Goal: Task Accomplishment & Management: Use online tool/utility

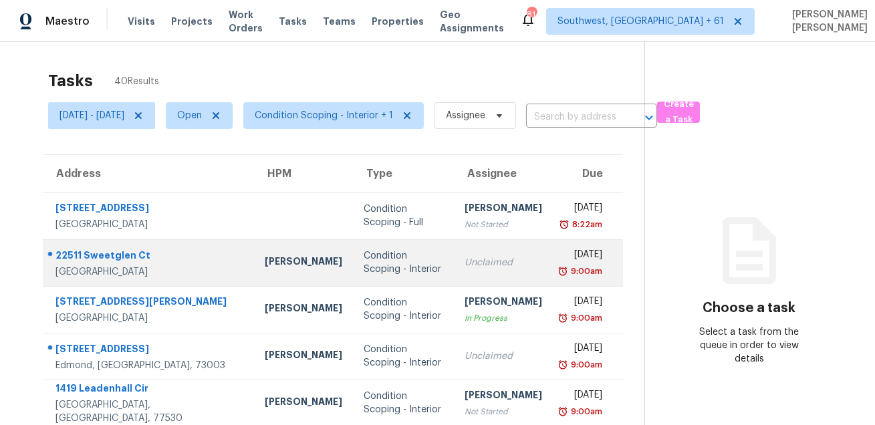
click at [110, 255] on div "22511 Sweetglen Ct" at bounding box center [149, 257] width 188 height 17
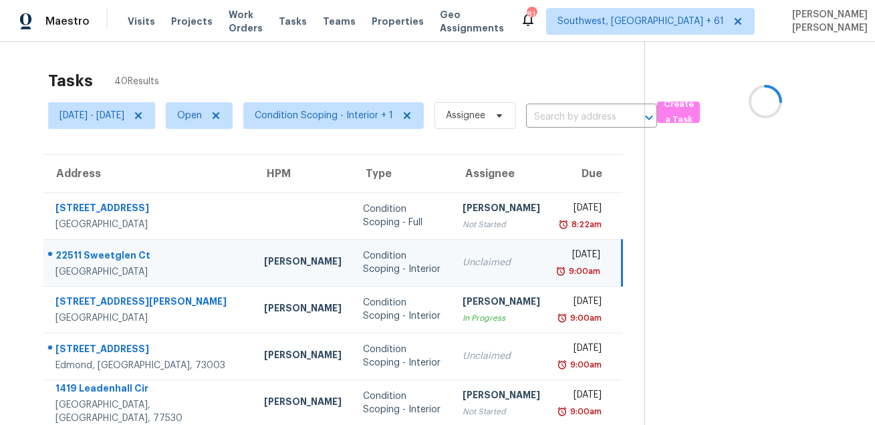
click at [110, 255] on div "22511 Sweetglen Ct" at bounding box center [148, 257] width 187 height 17
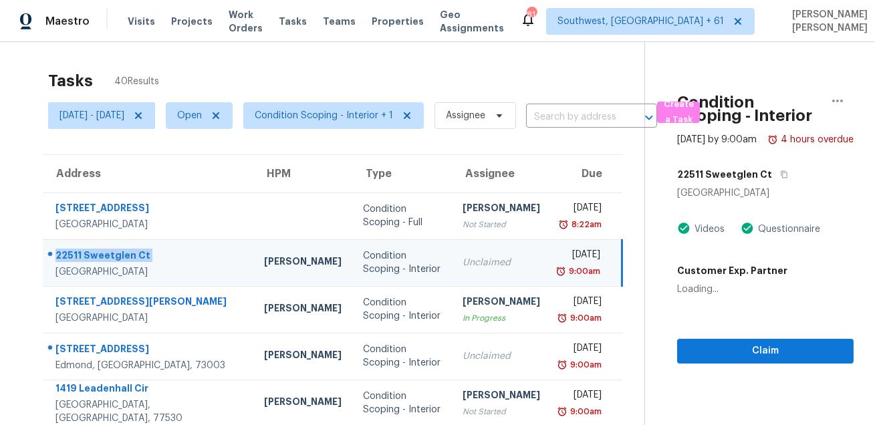
copy div "22511 Sweetglen Ct"
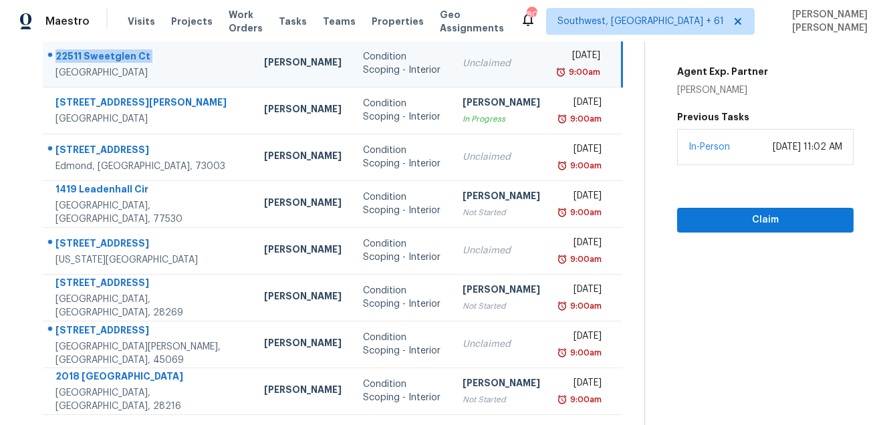
scroll to position [247, 0]
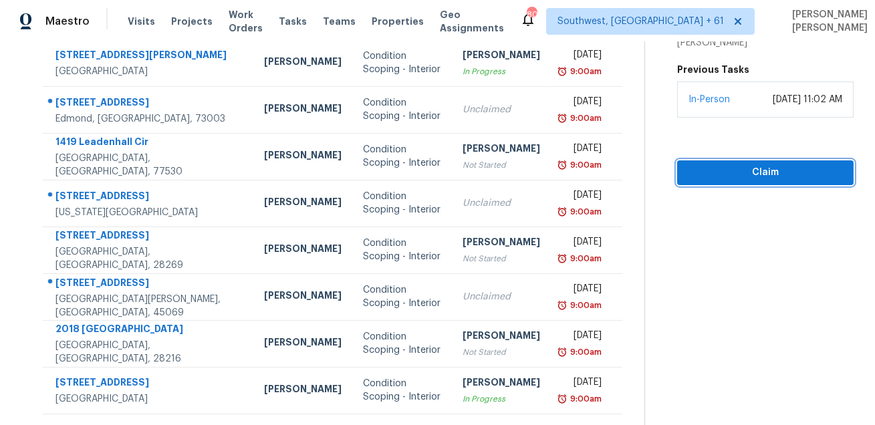
click at [727, 181] on span "Claim" at bounding box center [765, 172] width 155 height 17
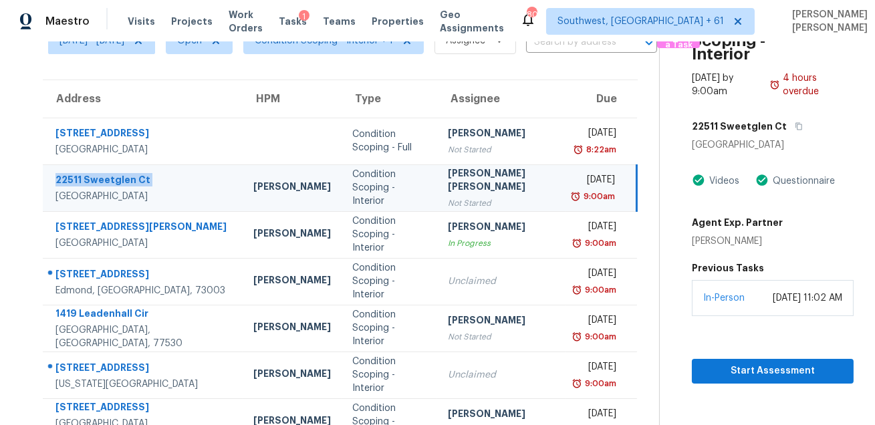
scroll to position [0, 0]
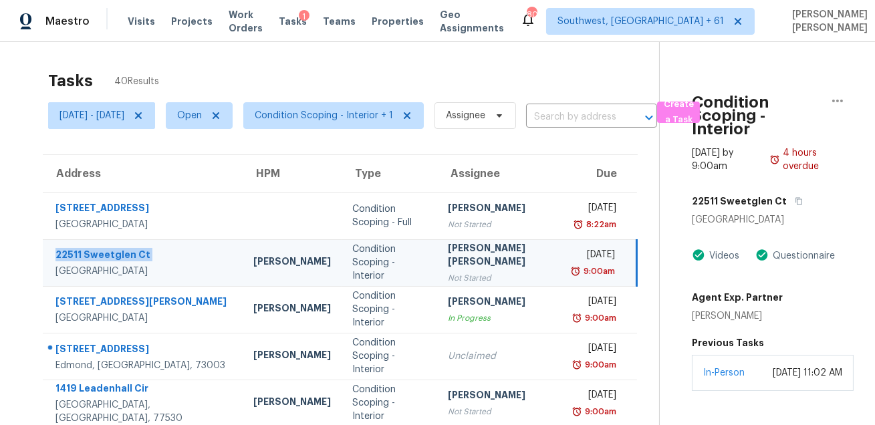
click at [459, 269] on div "[PERSON_NAME] [PERSON_NAME]" at bounding box center [502, 256] width 108 height 30
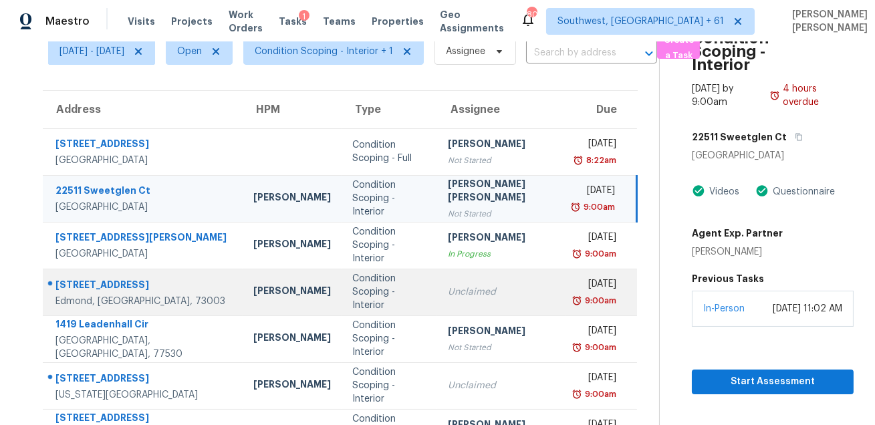
scroll to position [68, 0]
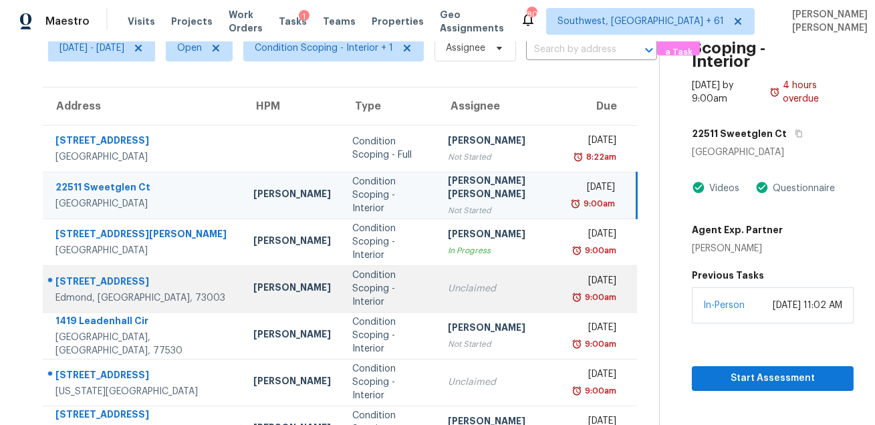
click at [469, 284] on div "Unclaimed" at bounding box center [502, 288] width 108 height 13
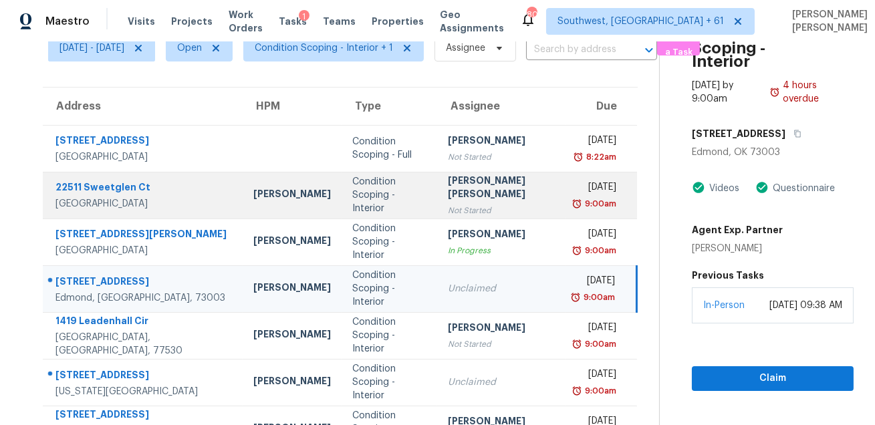
click at [453, 195] on div "[PERSON_NAME] [PERSON_NAME]" at bounding box center [502, 189] width 108 height 30
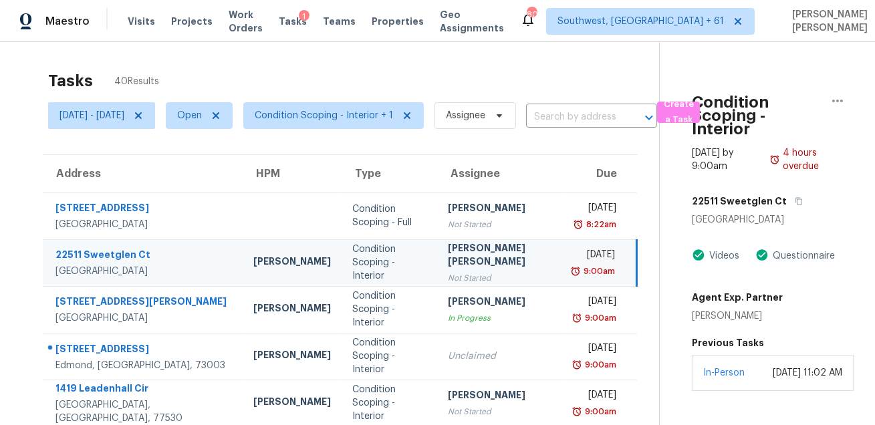
scroll to position [73, 0]
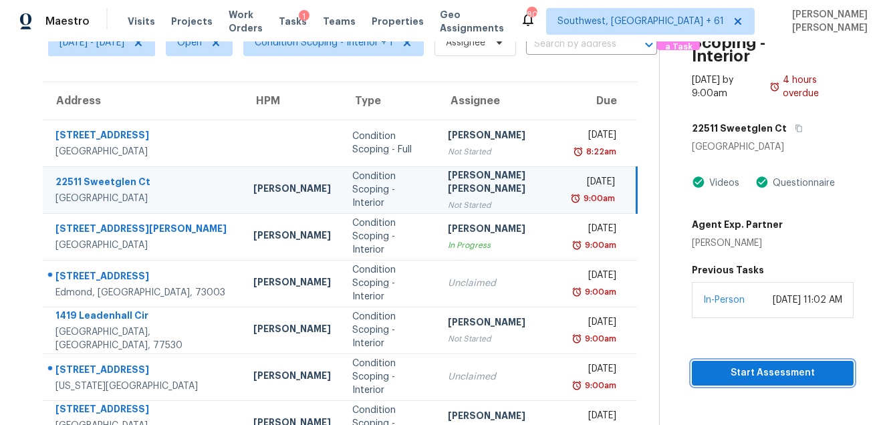
click at [703, 371] on span "Start Assessment" at bounding box center [773, 373] width 140 height 17
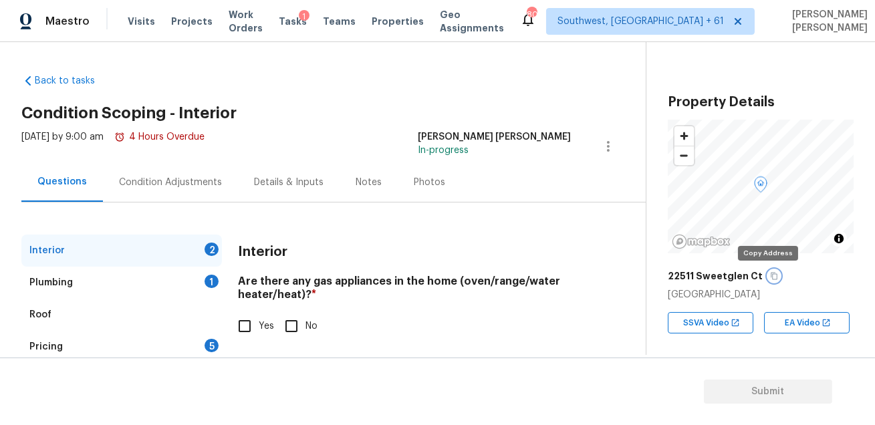
click at [770, 279] on icon "button" at bounding box center [774, 276] width 8 height 8
click at [770, 278] on icon "button" at bounding box center [774, 276] width 8 height 8
click at [175, 179] on div "Condition Adjustments" at bounding box center [170, 182] width 103 height 13
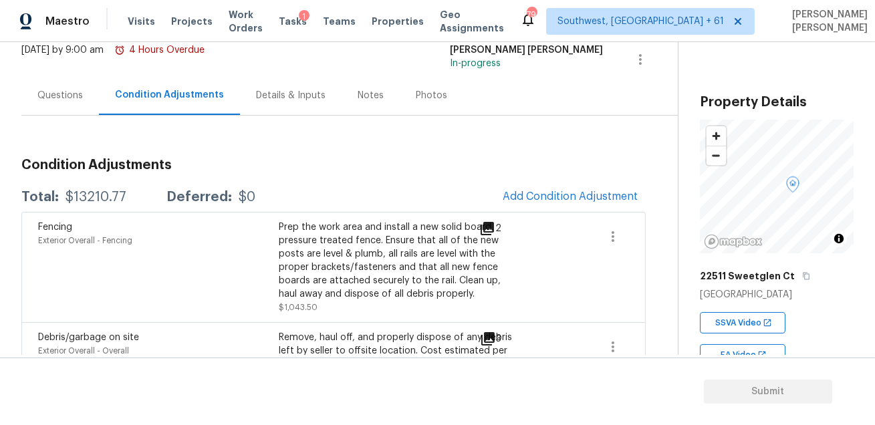
scroll to position [92, 0]
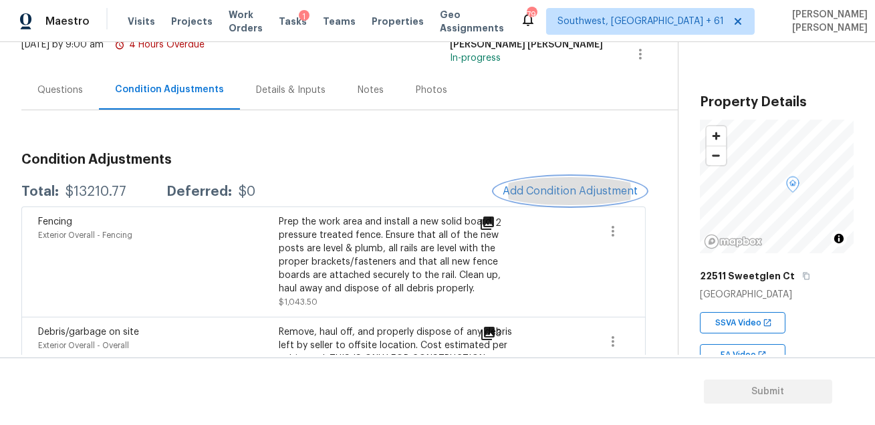
click at [569, 185] on span "Add Condition Adjustment" at bounding box center [570, 191] width 135 height 12
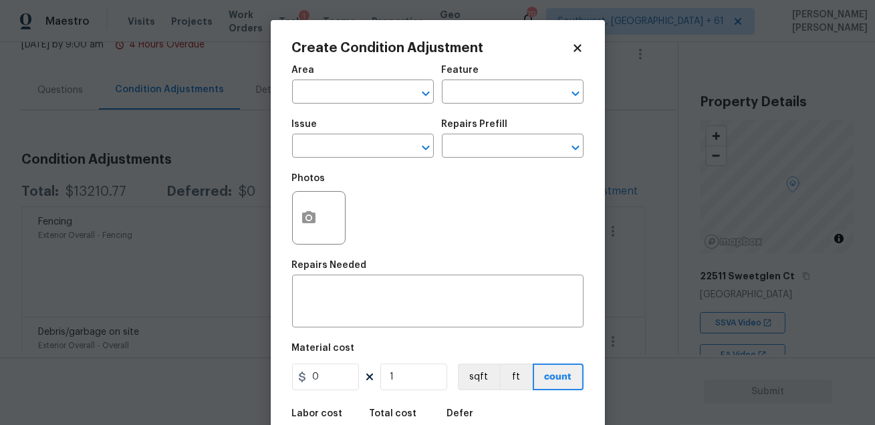
click at [368, 82] on div "Area" at bounding box center [363, 74] width 142 height 17
click at [362, 98] on input "text" at bounding box center [344, 93] width 104 height 21
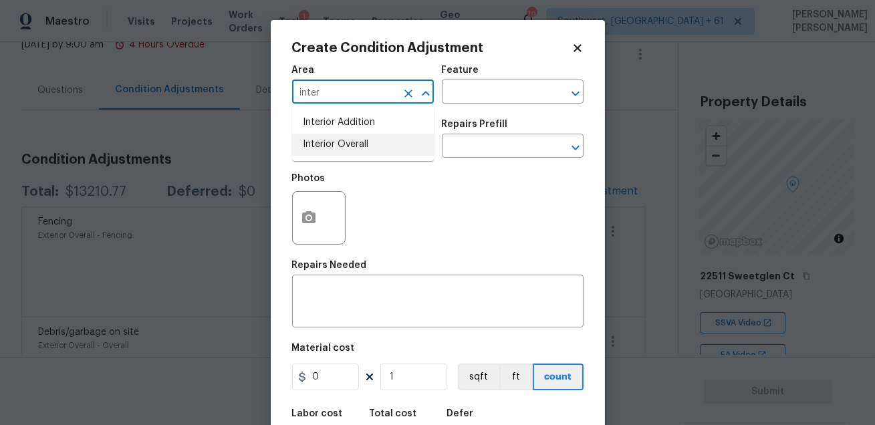
click at [356, 144] on li "Interior Overall" at bounding box center [363, 145] width 142 height 22
type input "Interior Overall"
click at [473, 94] on input "text" at bounding box center [494, 93] width 104 height 21
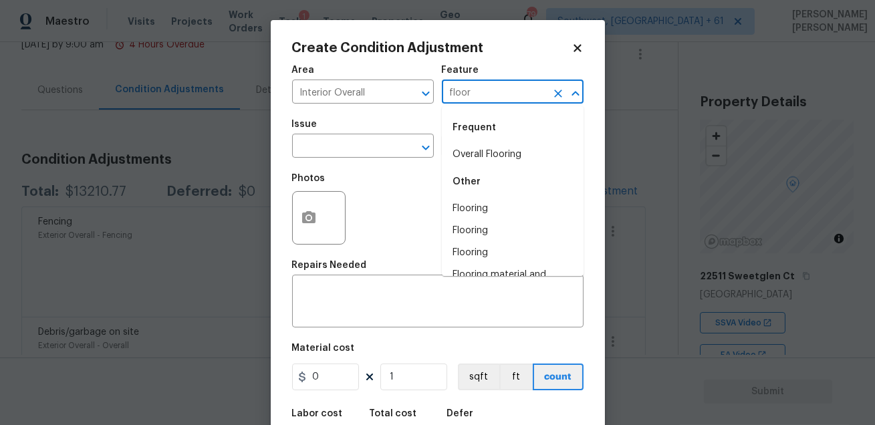
click at [463, 158] on li "Overall Flooring" at bounding box center [513, 155] width 142 height 22
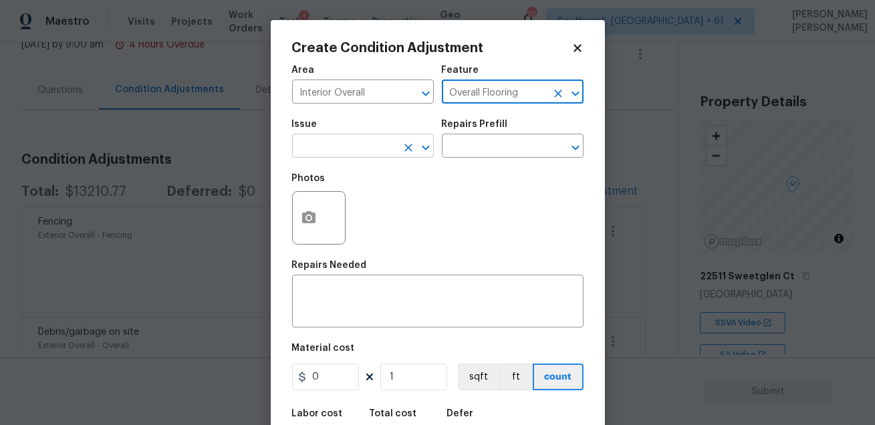
type input "Overall Flooring"
click at [340, 151] on input "text" at bounding box center [344, 147] width 104 height 21
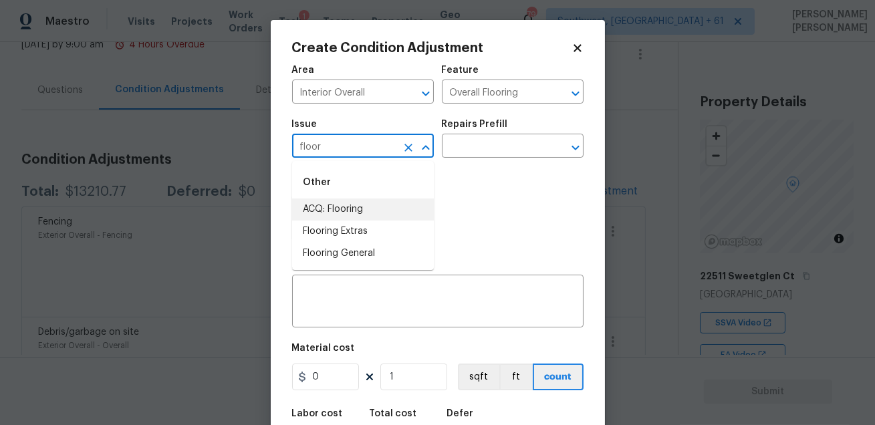
click at [318, 217] on li "ACQ: Flooring" at bounding box center [363, 210] width 142 height 22
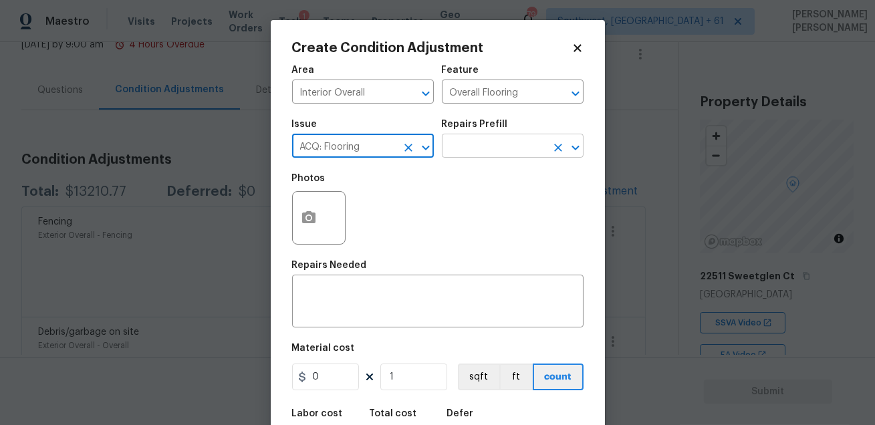
type input "ACQ: Flooring"
click at [479, 150] on input "text" at bounding box center [494, 147] width 104 height 21
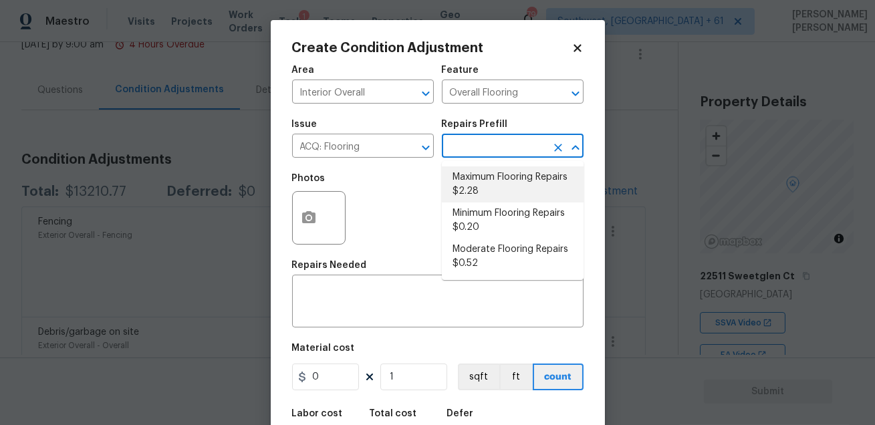
click at [499, 192] on li "Maximum Flooring Repairs $2.28" at bounding box center [513, 184] width 142 height 36
type input "Acquisition"
type textarea "Acquisition Scope: Maximum flooring repairs"
type input "2.28"
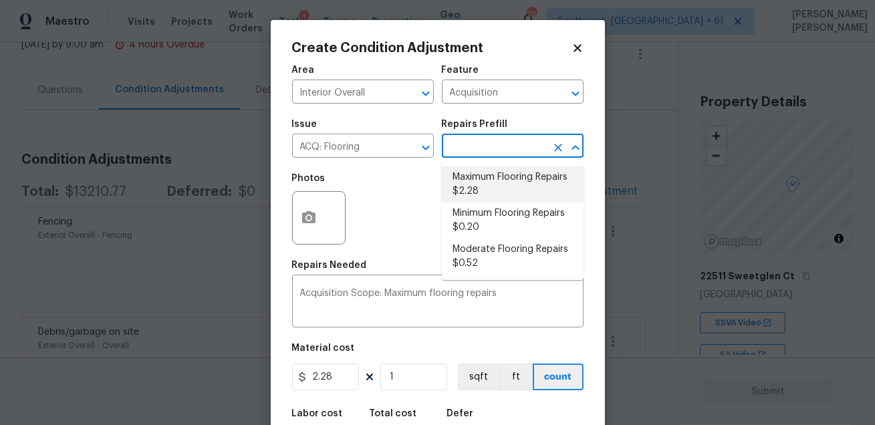
click at [493, 182] on li "Maximum Flooring Repairs $2.28" at bounding box center [513, 184] width 142 height 36
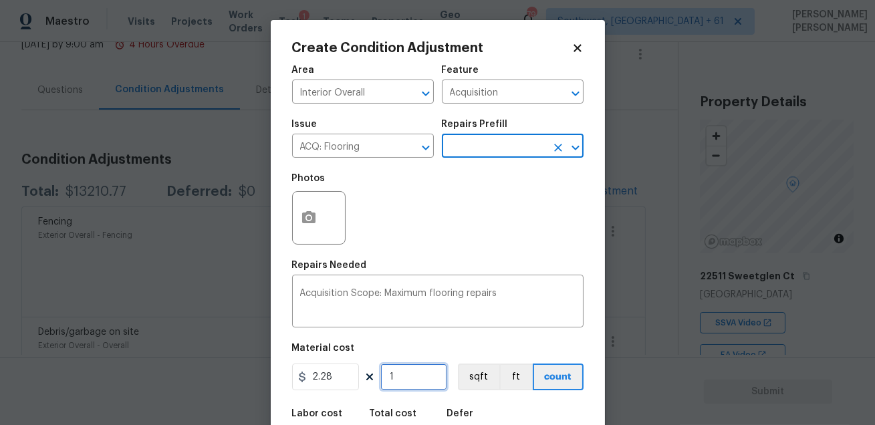
click at [405, 375] on input "1" at bounding box center [413, 377] width 67 height 27
type input "0"
type input "2"
type input "4.56"
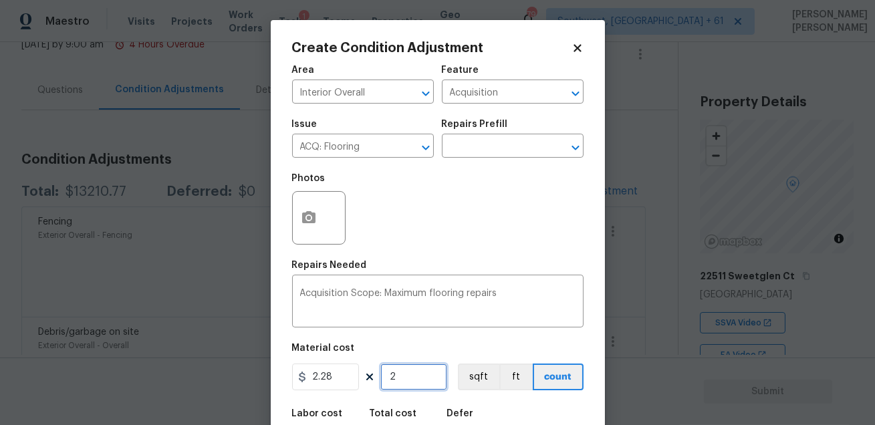
type input "25"
type input "57"
type input "255"
type input "581.4"
type input "2556"
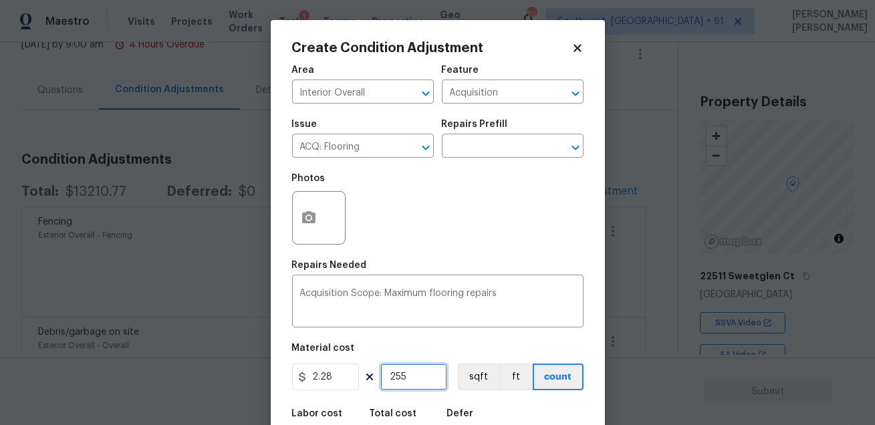
type input "5827.68"
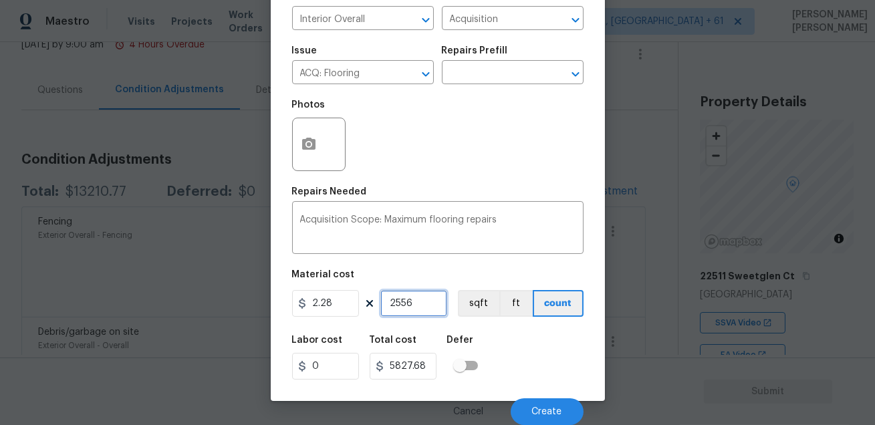
type input "2556"
click at [525, 363] on div "Labor cost 0 Total cost 5827.68 Defer" at bounding box center [438, 358] width 292 height 60
click at [538, 372] on div "Labor cost 0 Total cost 5827.68 Defer" at bounding box center [438, 358] width 292 height 60
click at [474, 304] on button "sqft" at bounding box center [478, 303] width 41 height 27
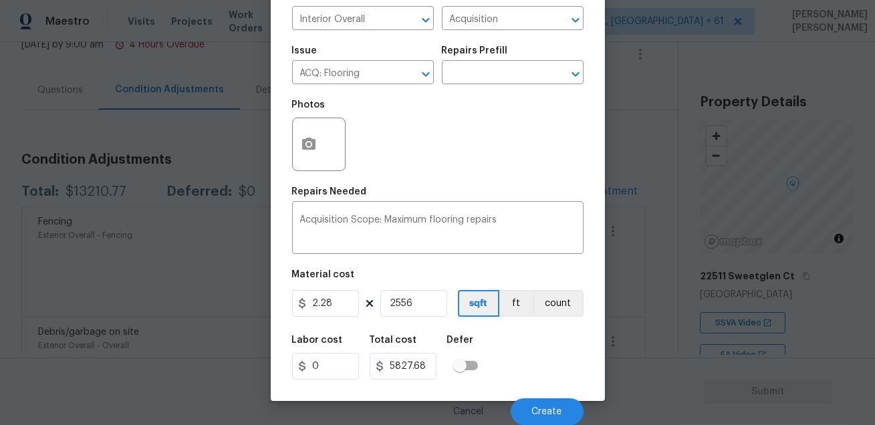
click at [532, 336] on div "Labor cost 0 Total cost 5827.68 Defer" at bounding box center [438, 358] width 292 height 60
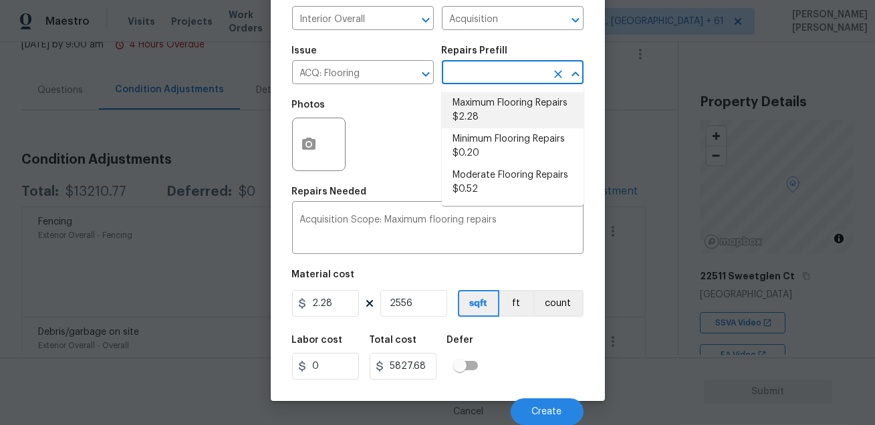
click at [495, 77] on input "text" at bounding box center [494, 74] width 104 height 21
click at [338, 304] on input "2.28" at bounding box center [325, 303] width 67 height 27
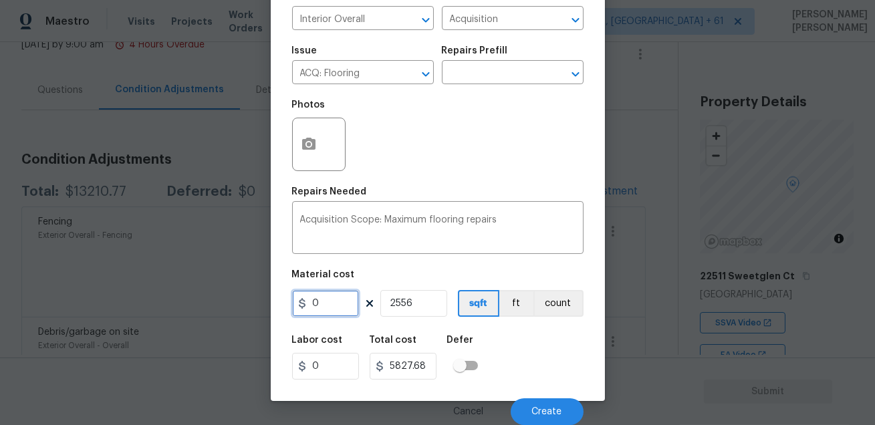
type input "0"
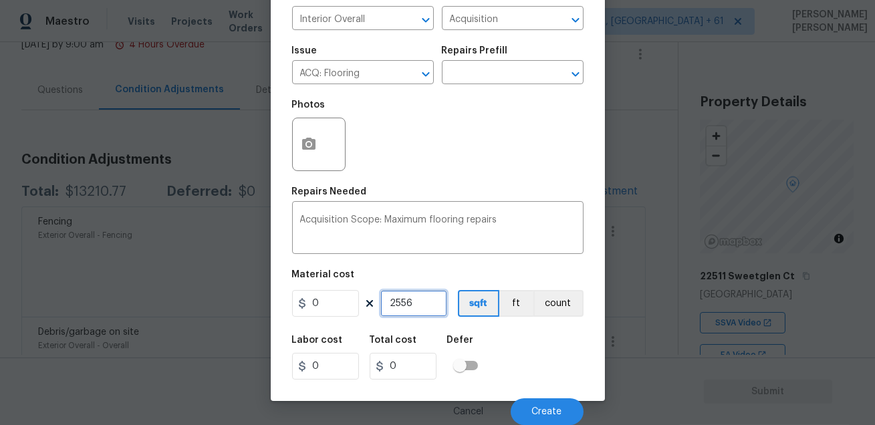
click at [418, 311] on input "2556" at bounding box center [413, 303] width 67 height 27
type input "0"
click at [453, 170] on div "Photos" at bounding box center [438, 135] width 292 height 87
click at [475, 80] on input "text" at bounding box center [494, 74] width 104 height 21
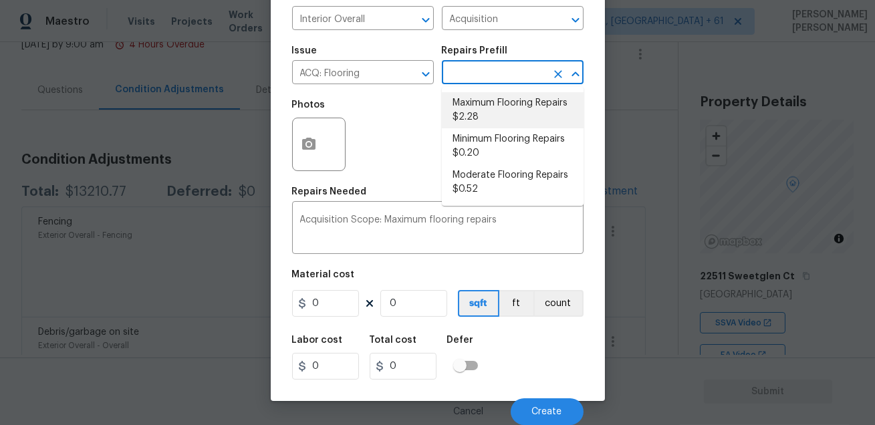
click at [485, 106] on li "Maximum Flooring Repairs $2.28" at bounding box center [513, 110] width 142 height 36
type input "2.28"
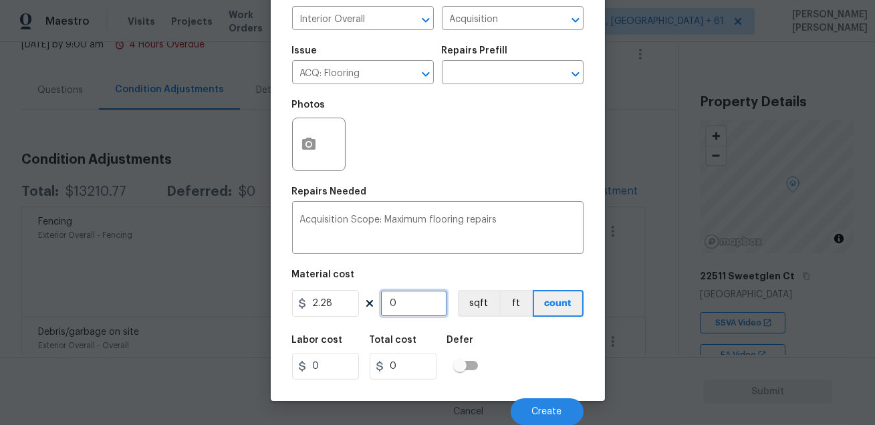
click at [404, 302] on input "0" at bounding box center [413, 303] width 67 height 27
type input "2"
type input "4.56"
type input "25"
type input "57"
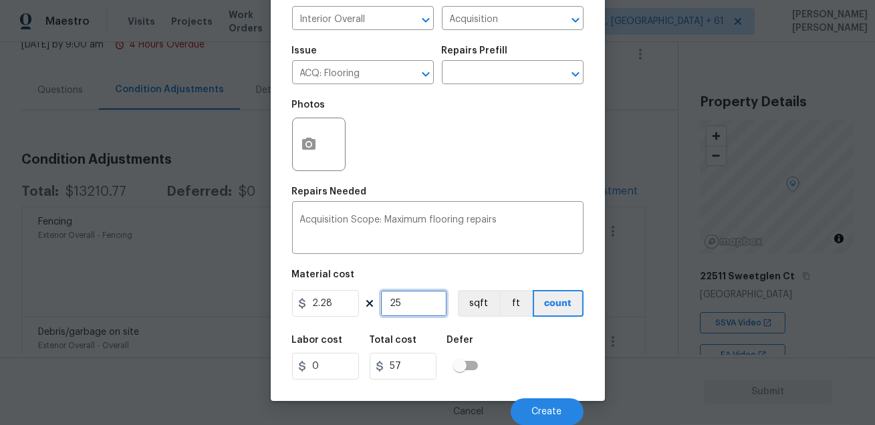
type input "255"
type input "581.4"
type input "2556"
type input "5827.68"
type input "2556"
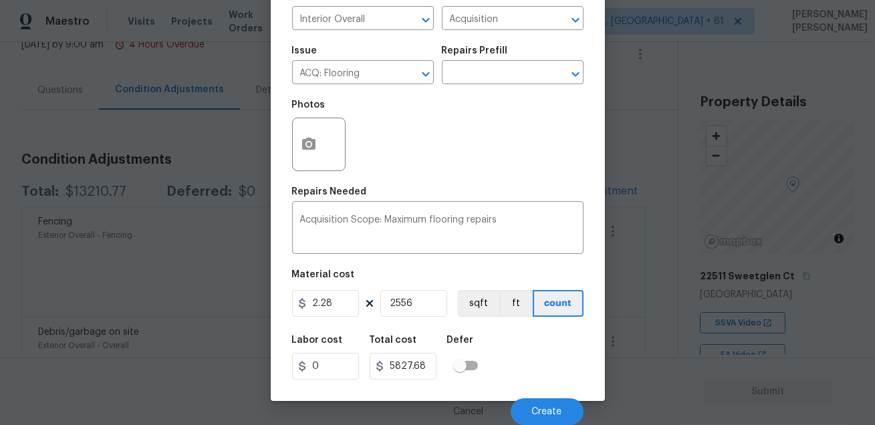
click at [526, 331] on div "Labor cost 0 Total cost 5827.68 Defer" at bounding box center [438, 358] width 292 height 60
click at [484, 302] on button "sqft" at bounding box center [478, 303] width 41 height 27
click at [538, 335] on div "Labor cost 0 Total cost 5827.68 Defer" at bounding box center [438, 358] width 292 height 60
click at [547, 296] on button "count" at bounding box center [559, 303] width 50 height 27
click at [462, 309] on button "sqft" at bounding box center [478, 303] width 41 height 27
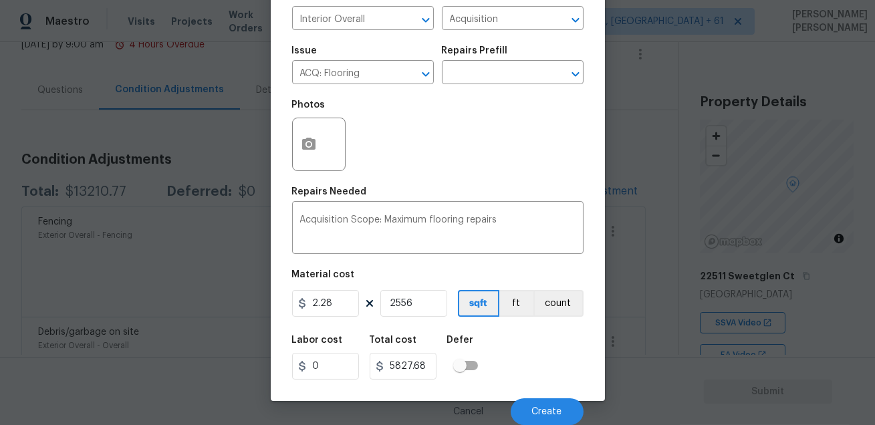
click at [542, 357] on div "Labor cost 0 Total cost 5827.68 Defer" at bounding box center [438, 358] width 292 height 60
click at [538, 408] on span "Create" at bounding box center [547, 412] width 30 height 10
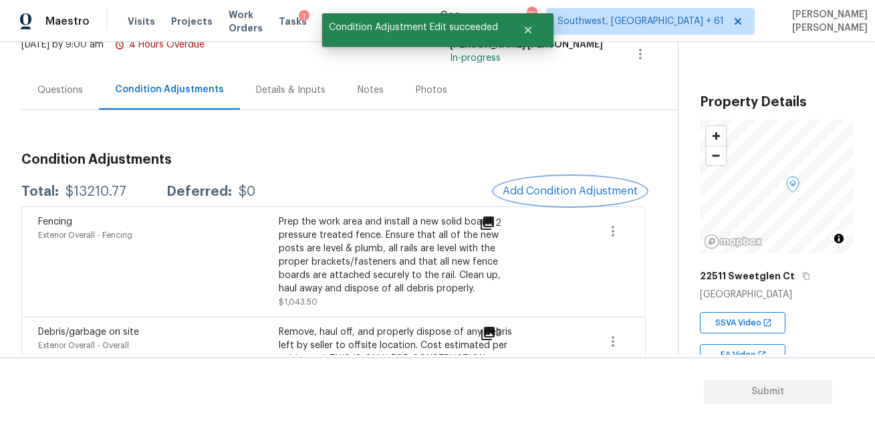
scroll to position [0, 0]
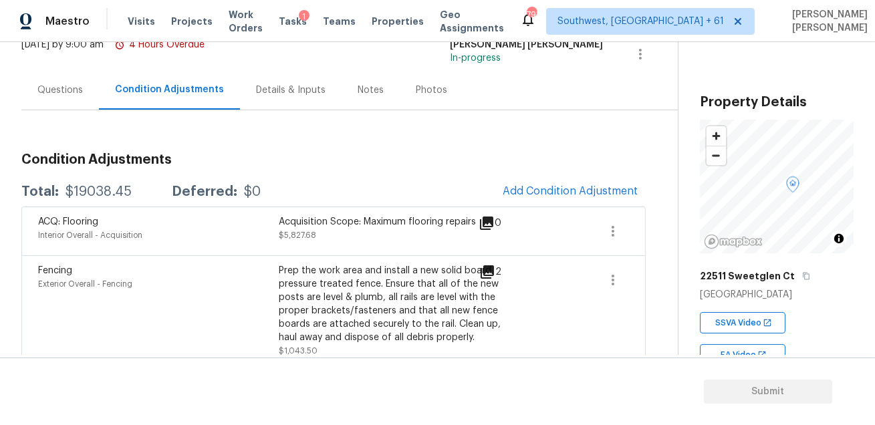
click at [409, 237] on div "Acquisition Scope: Maximum flooring repairs $5,827.68" at bounding box center [399, 231] width 241 height 32
click at [550, 182] on button "Add Condition Adjustment" at bounding box center [570, 191] width 151 height 28
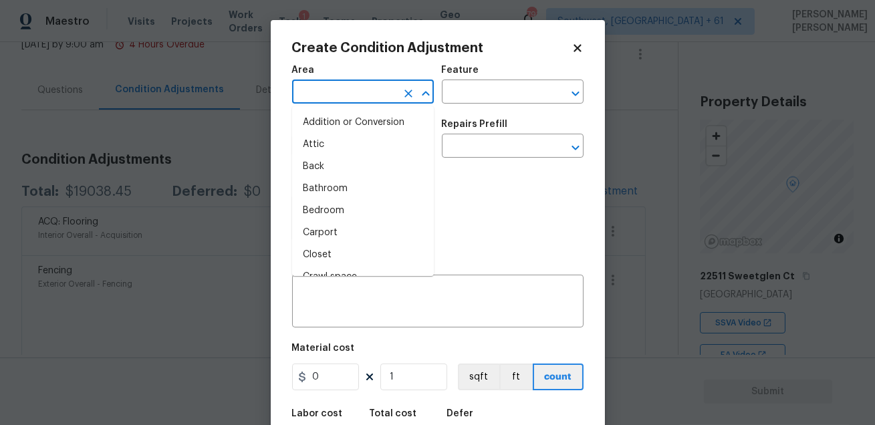
click at [348, 92] on input "text" at bounding box center [344, 93] width 104 height 21
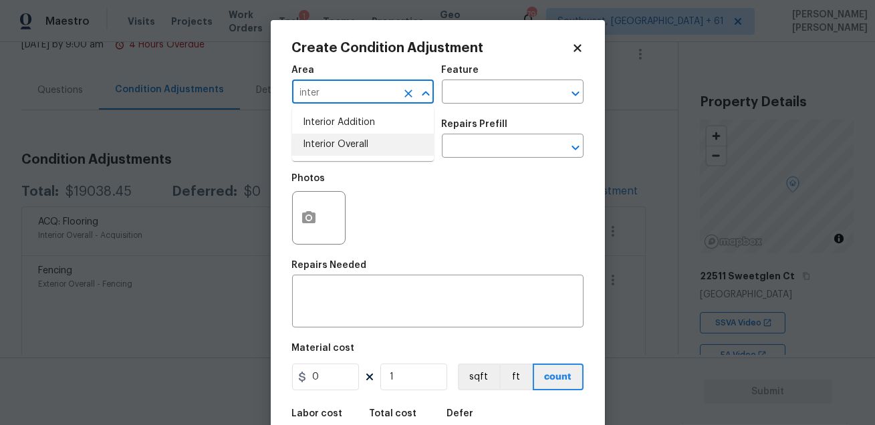
click at [350, 135] on li "Interior Overall" at bounding box center [363, 145] width 142 height 22
type input "Interior Overall"
click at [457, 92] on input "text" at bounding box center [494, 93] width 104 height 21
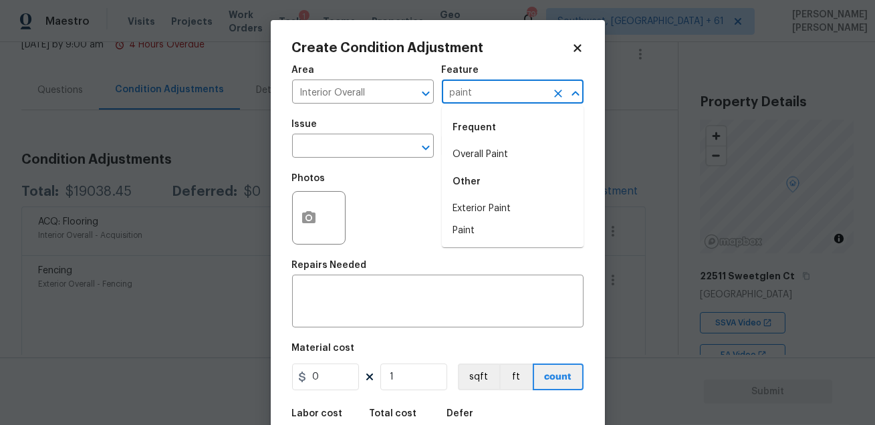
type input "paint"
click at [471, 162] on li "Overall Paint" at bounding box center [513, 155] width 142 height 22
type input "Overall Paint"
click at [352, 142] on input "text" at bounding box center [344, 147] width 104 height 21
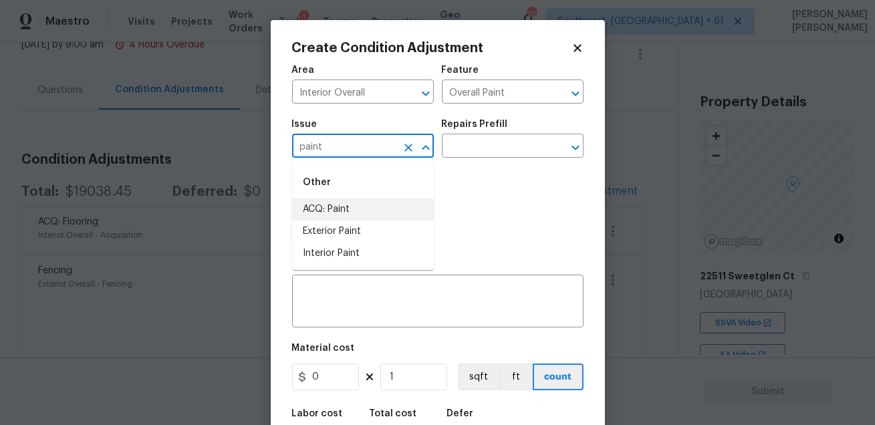
click at [339, 201] on li "ACQ: Paint" at bounding box center [363, 210] width 142 height 22
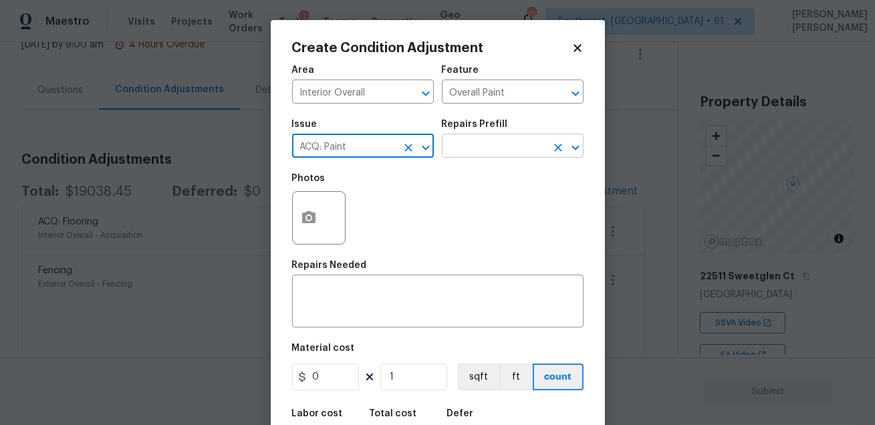
type input "ACQ: Paint"
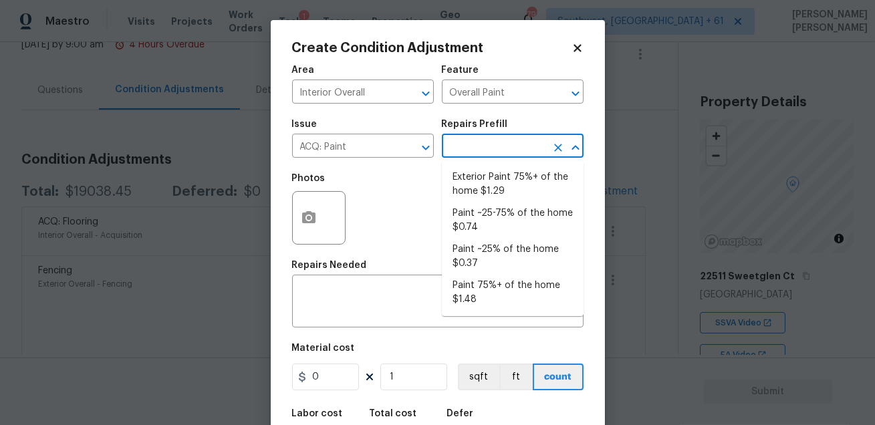
click at [478, 144] on input "text" at bounding box center [494, 147] width 104 height 21
click at [475, 302] on li "Paint 75%+ of the home $1.48" at bounding box center [513, 293] width 142 height 36
type input "Acquisition"
type textarea "Acquisition Scope: 75%+ of the home will likely require interior paint"
type input "1.48"
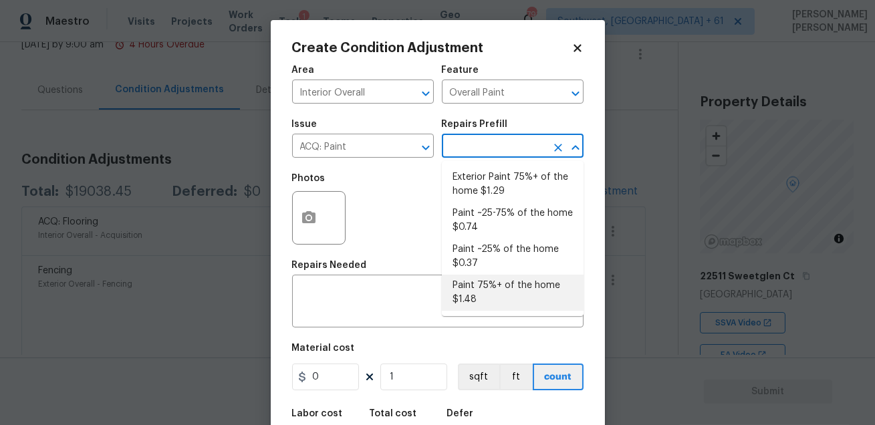
type input "1.48"
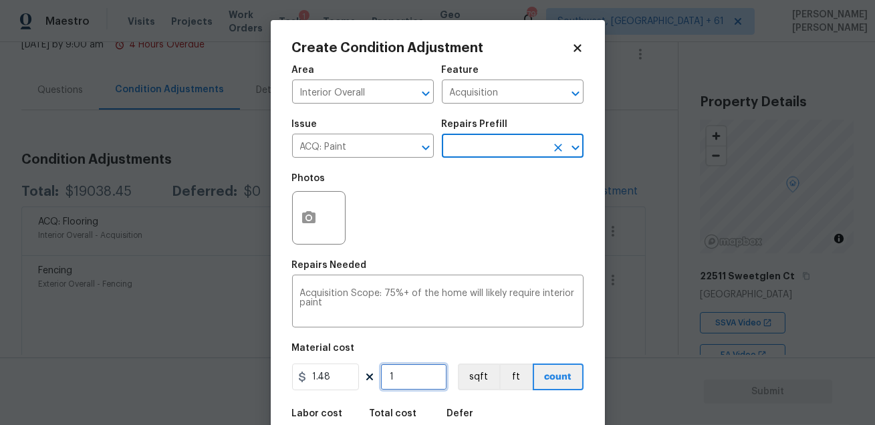
click at [421, 375] on input "1" at bounding box center [413, 377] width 67 height 27
type input "0"
type input "2"
type input "2.96"
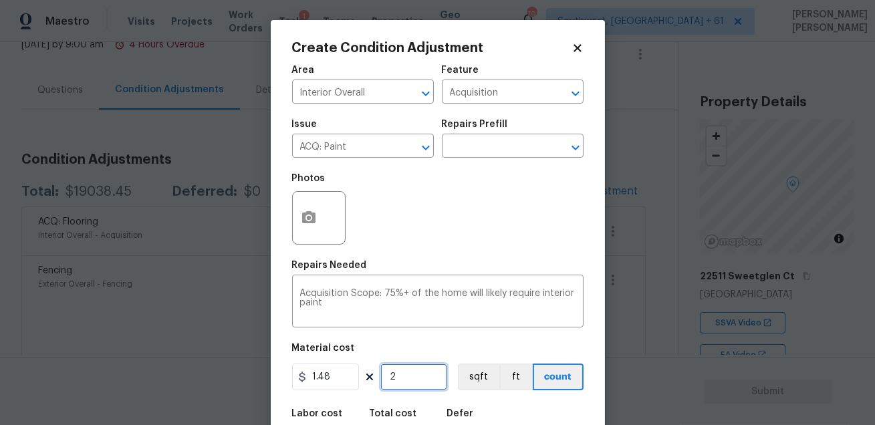
type input "25"
type input "37"
type input "255"
type input "377.4"
type input "2556"
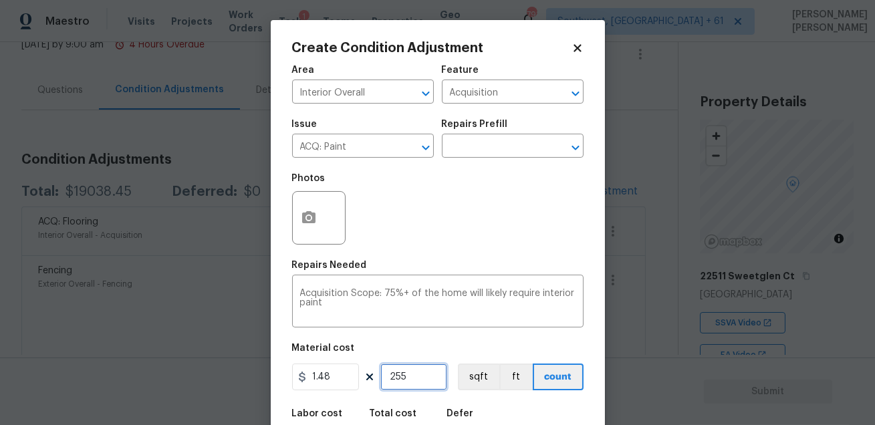
type input "3782.88"
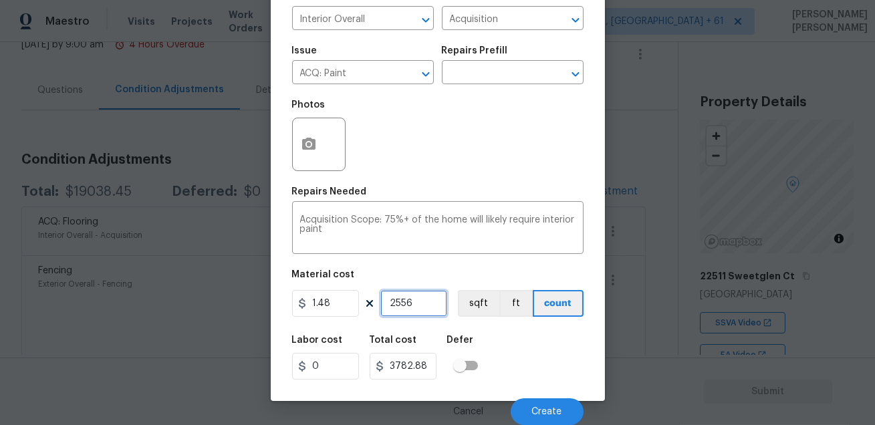
type input "2556"
click at [534, 364] on div "Labor cost 0 Total cost 3782.88 Defer" at bounding box center [438, 358] width 292 height 60
click at [479, 301] on button "sqft" at bounding box center [478, 303] width 41 height 27
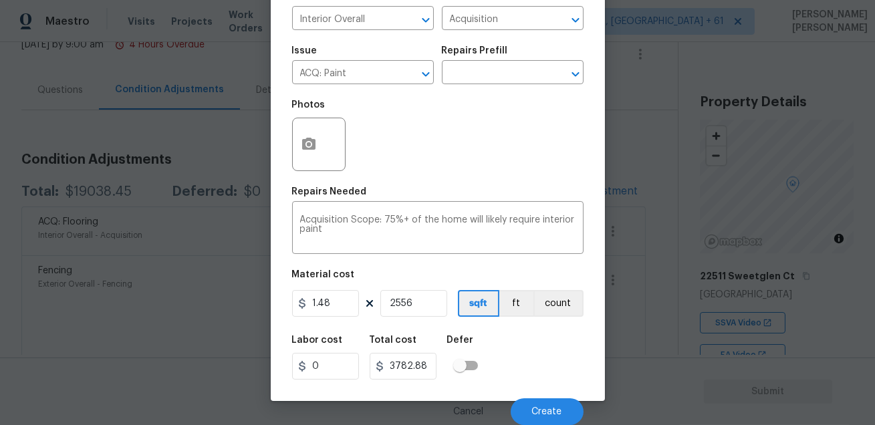
click at [550, 379] on div "Labor cost 0 Total cost 3782.88 Defer" at bounding box center [438, 358] width 292 height 60
click at [548, 407] on span "Create" at bounding box center [547, 412] width 30 height 10
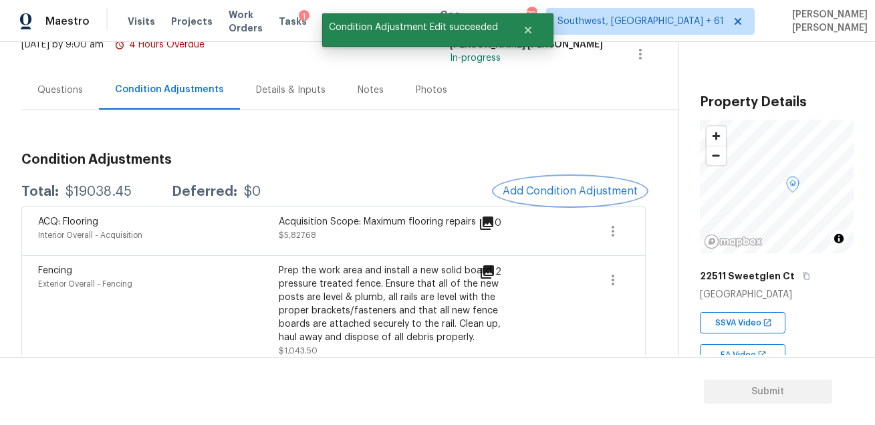
scroll to position [0, 0]
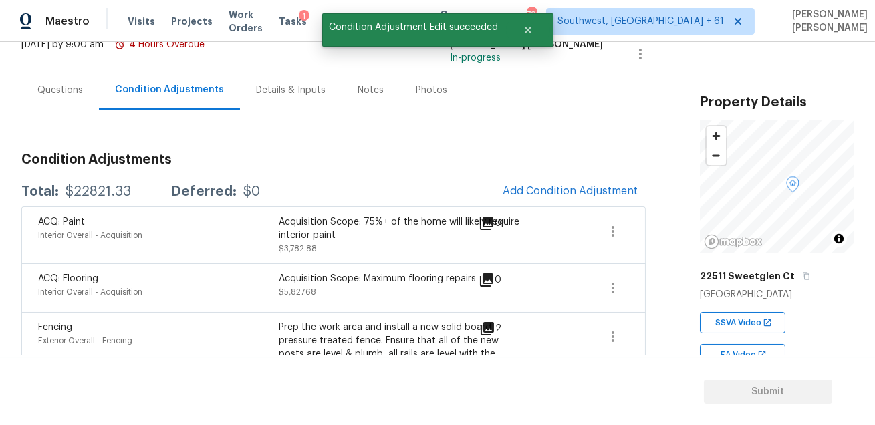
click at [467, 191] on div "Total: $22821.33 Deferred: $0 Add Condition Adjustment" at bounding box center [333, 191] width 624 height 29
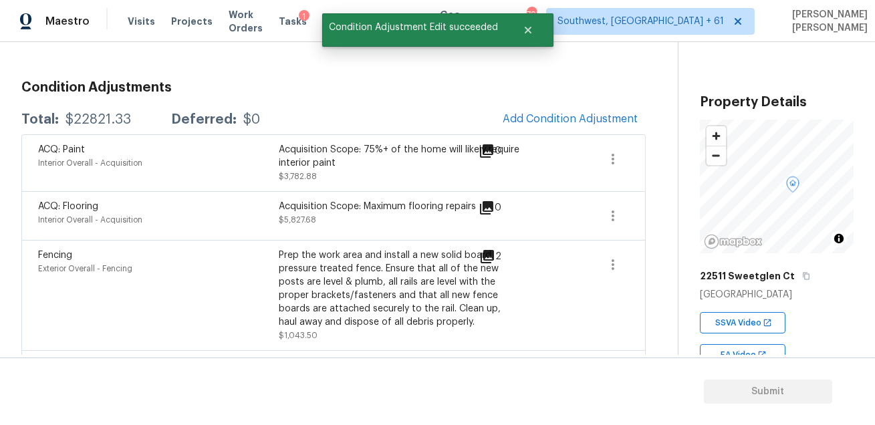
scroll to position [168, 0]
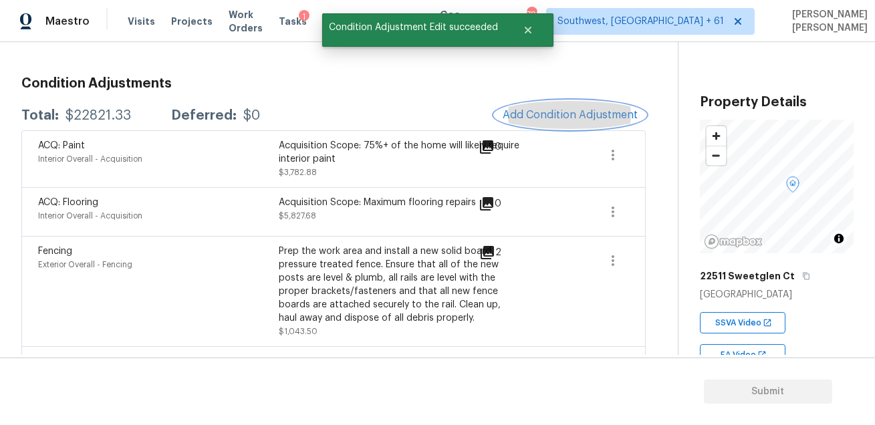
click at [525, 118] on span "Add Condition Adjustment" at bounding box center [570, 115] width 135 height 12
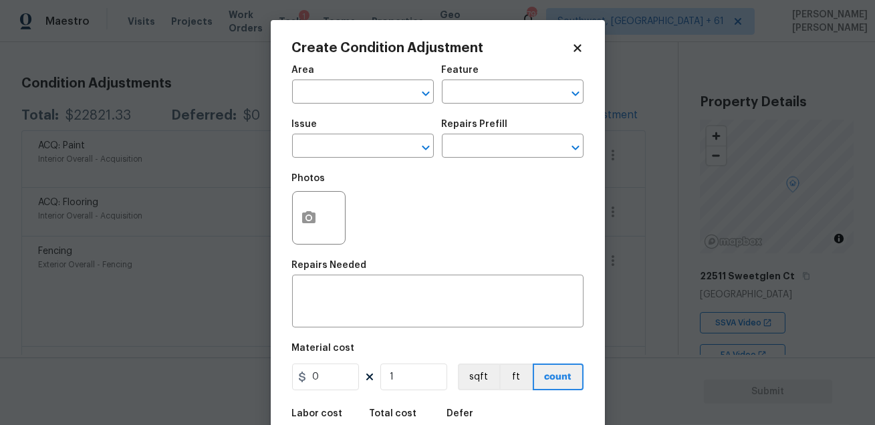
click at [197, 144] on body "Maestro Visits Projects Work Orders Tasks 1 Teams Properties Geo Assignments 79…" at bounding box center [437, 212] width 875 height 425
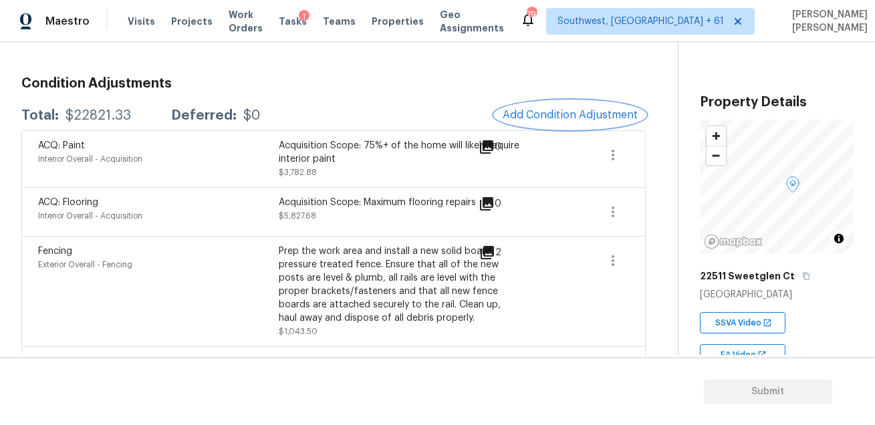
scroll to position [0, 0]
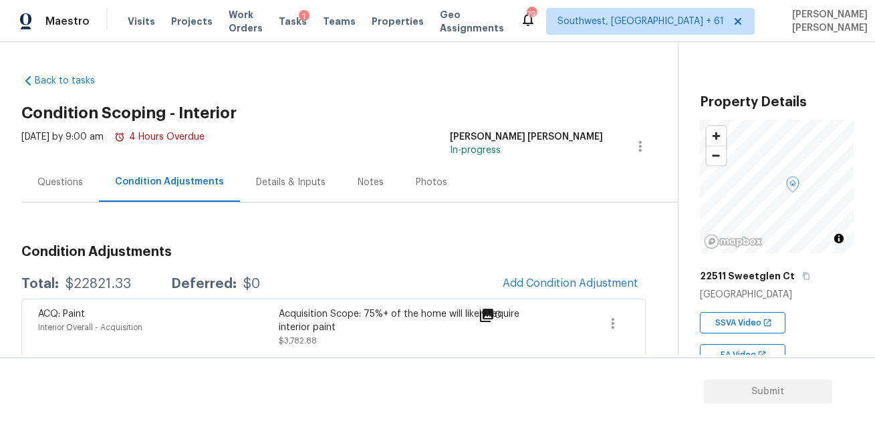
click at [49, 192] on div "Questions" at bounding box center [60, 181] width 78 height 39
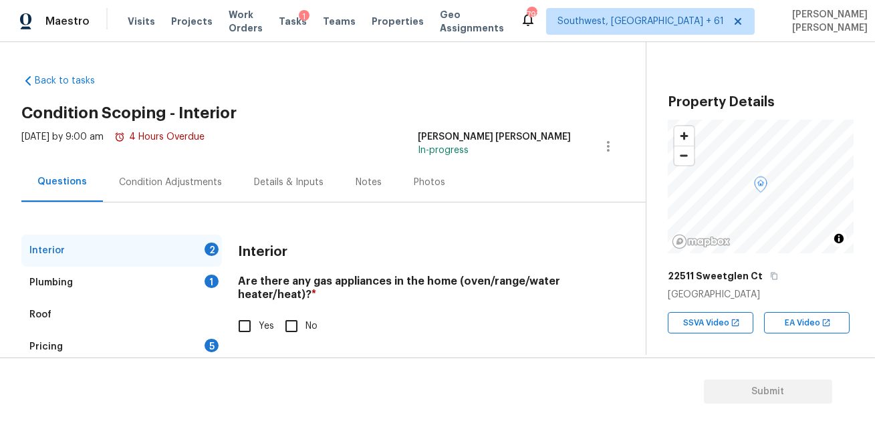
scroll to position [76, 0]
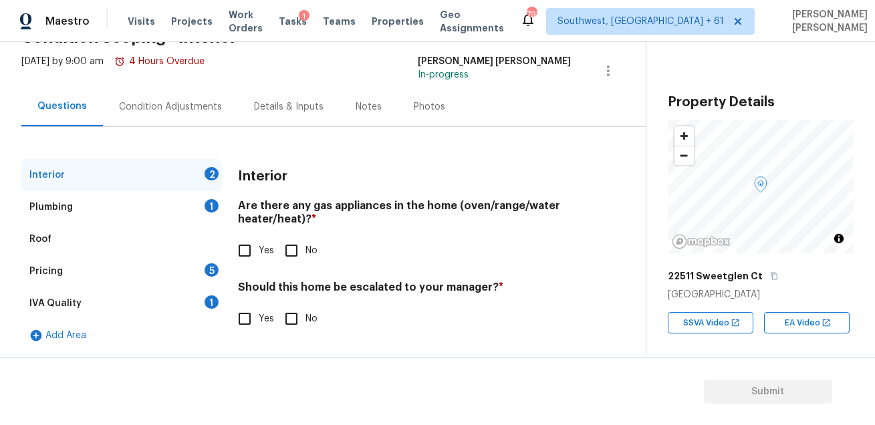
click at [136, 201] on div "Plumbing 1" at bounding box center [121, 207] width 201 height 32
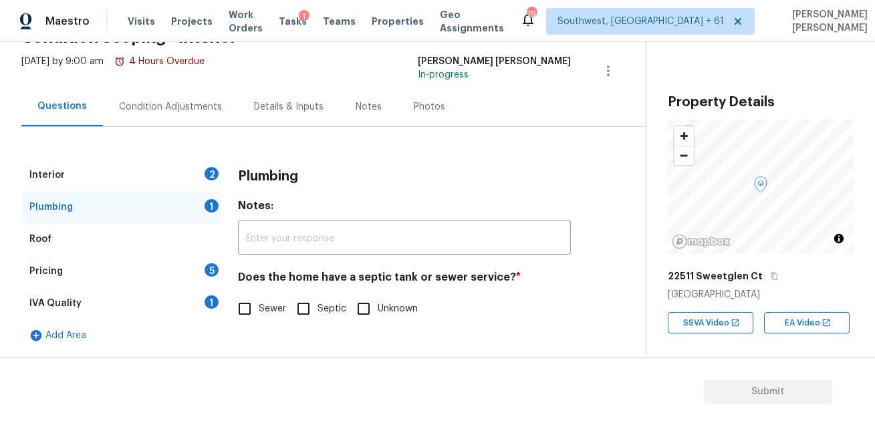
click at [116, 157] on div "Interior 2 Plumbing 1 Roof Pricing 5 IVA Quality 1 Add Area Plumbing Notes: ​ D…" at bounding box center [317, 239] width 592 height 225
click at [114, 165] on div "Interior 2" at bounding box center [121, 175] width 201 height 32
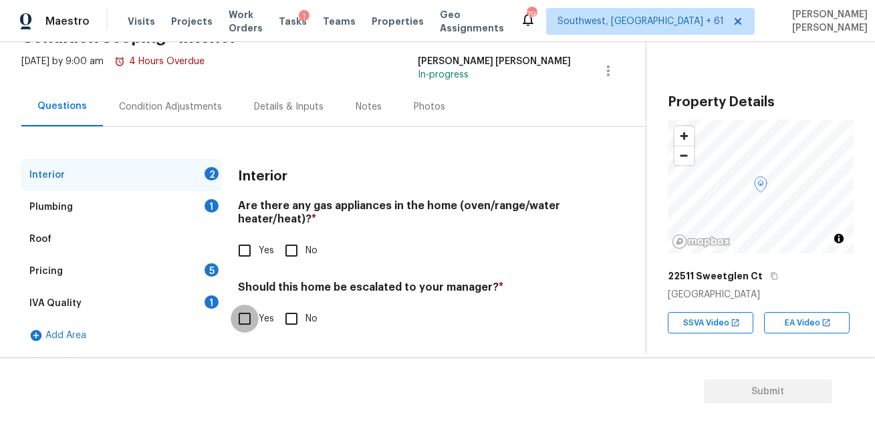
click at [243, 315] on input "Yes" at bounding box center [245, 319] width 28 height 28
checkbox input "true"
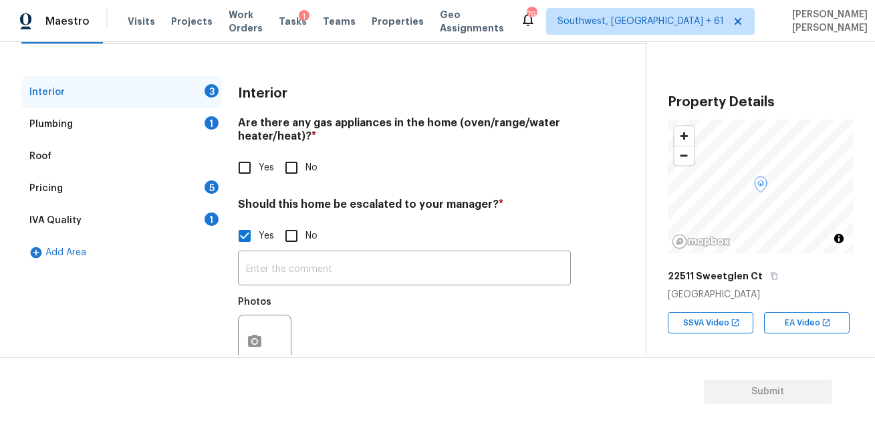
scroll to position [199, 0]
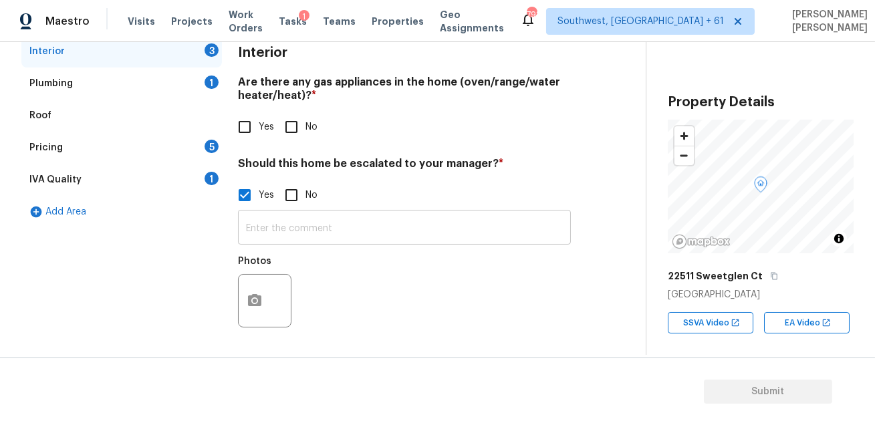
click at [325, 222] on input "text" at bounding box center [404, 228] width 333 height 31
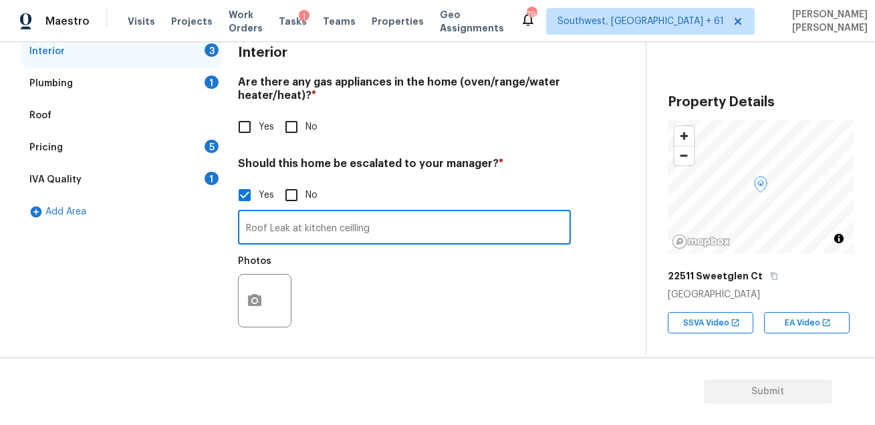
click at [356, 228] on input "Roof Leak at kitchen ceilling" at bounding box center [404, 228] width 333 height 31
click at [366, 231] on input "Roof Leak at kitchen ceilling" at bounding box center [404, 228] width 333 height 31
click at [263, 290] on button "button" at bounding box center [255, 301] width 32 height 52
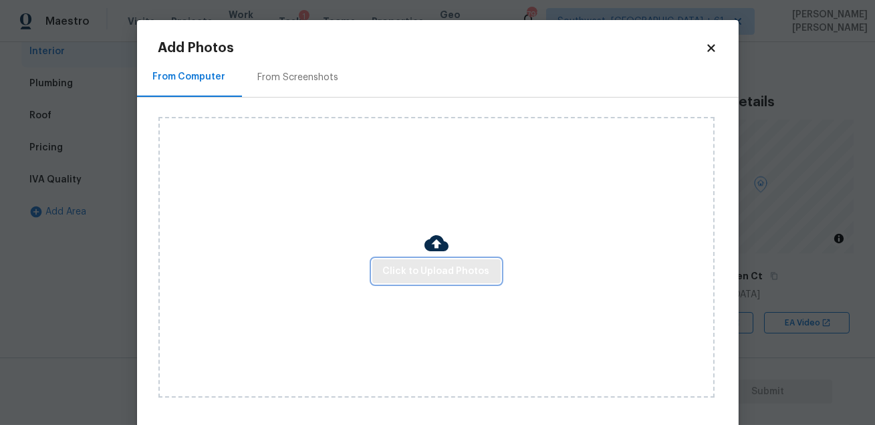
click at [418, 272] on span "Click to Upload Photos" at bounding box center [436, 271] width 107 height 17
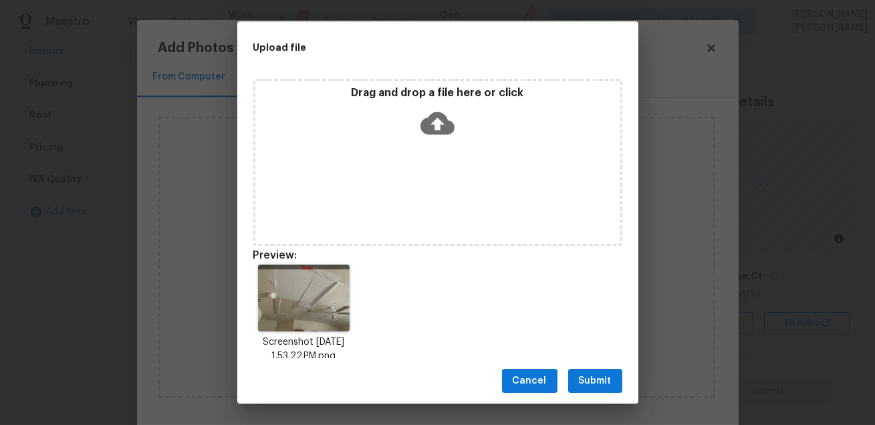
click at [597, 380] on span "Submit" at bounding box center [595, 381] width 33 height 17
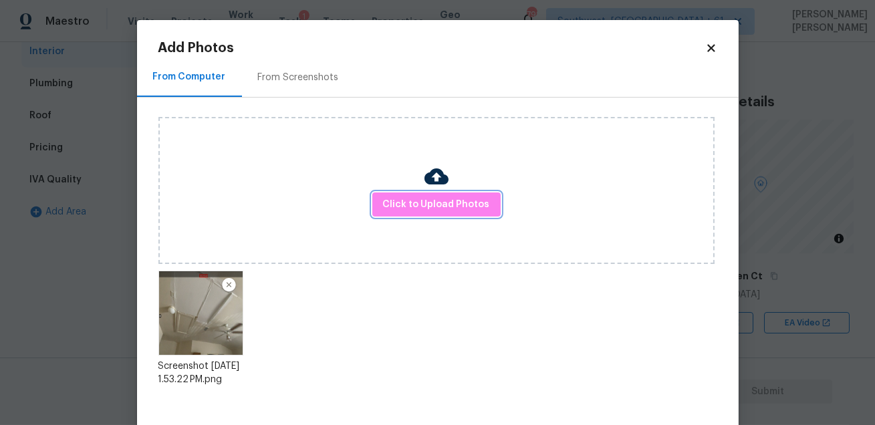
scroll to position [69, 0]
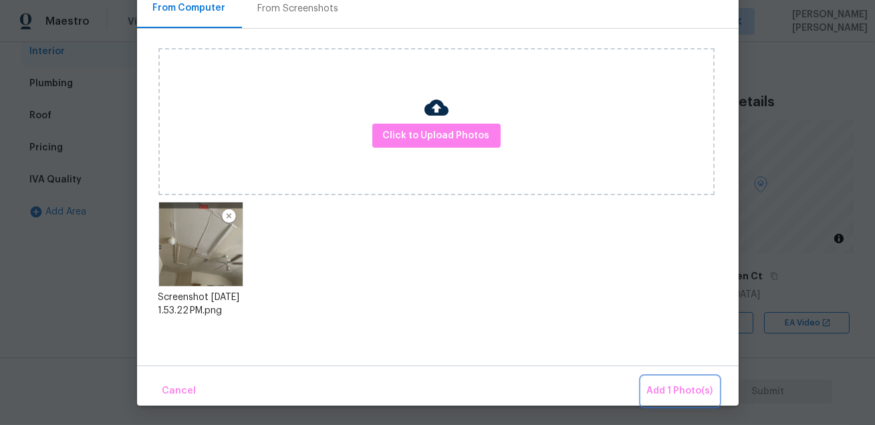
click at [675, 386] on span "Add 1 Photo(s)" at bounding box center [680, 391] width 66 height 17
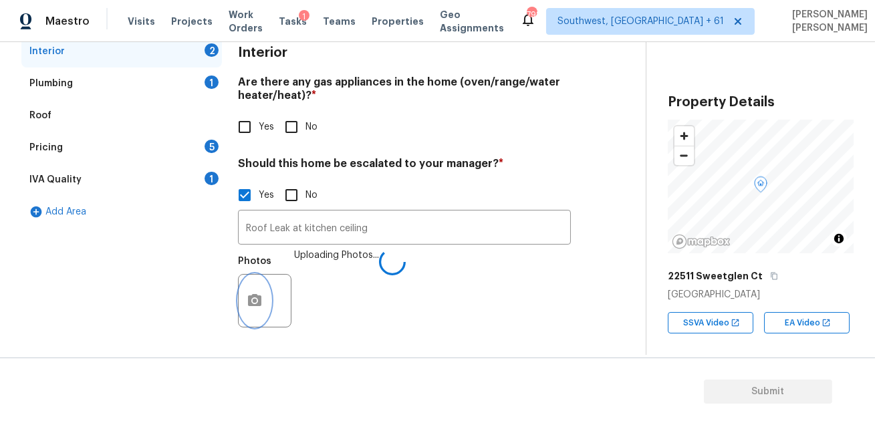
scroll to position [0, 0]
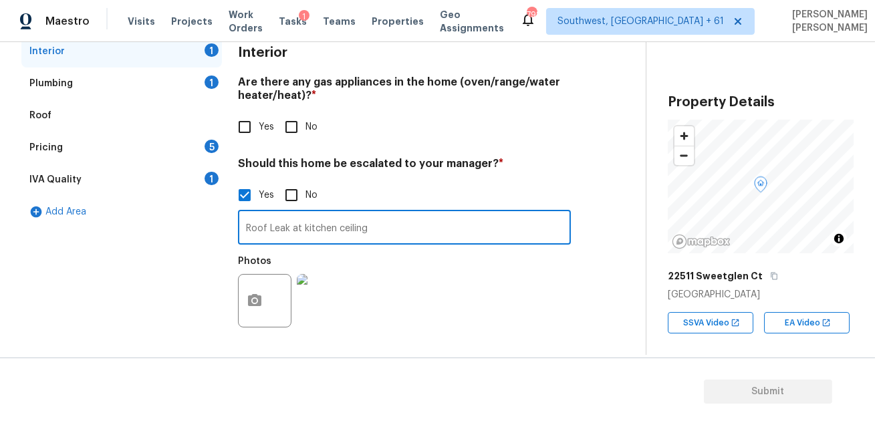
click at [402, 226] on input "Roof Leak at kitchen ceiling" at bounding box center [404, 228] width 333 height 31
type input "Roof Leak at kitchen ceiling at 0:17"
click at [431, 253] on div "Photos" at bounding box center [404, 292] width 333 height 87
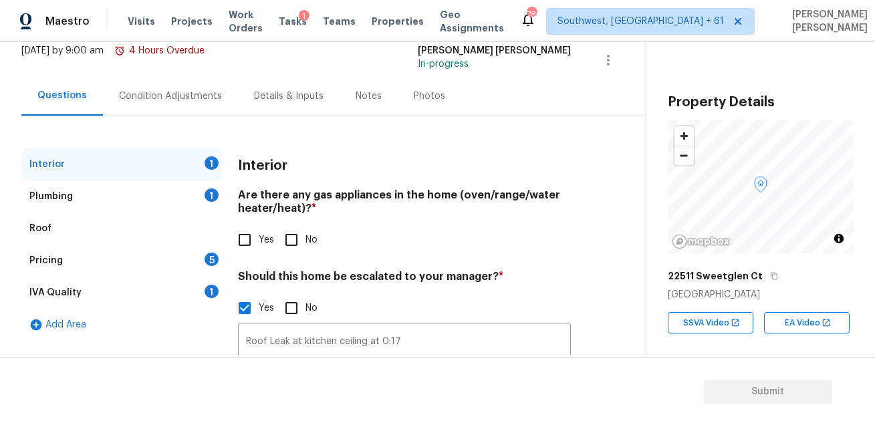
scroll to position [78, 0]
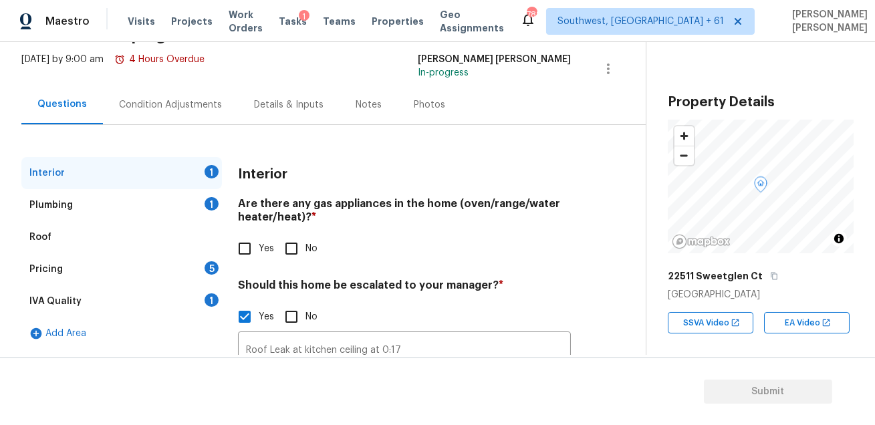
click at [179, 90] on div "Condition Adjustments" at bounding box center [170, 104] width 135 height 39
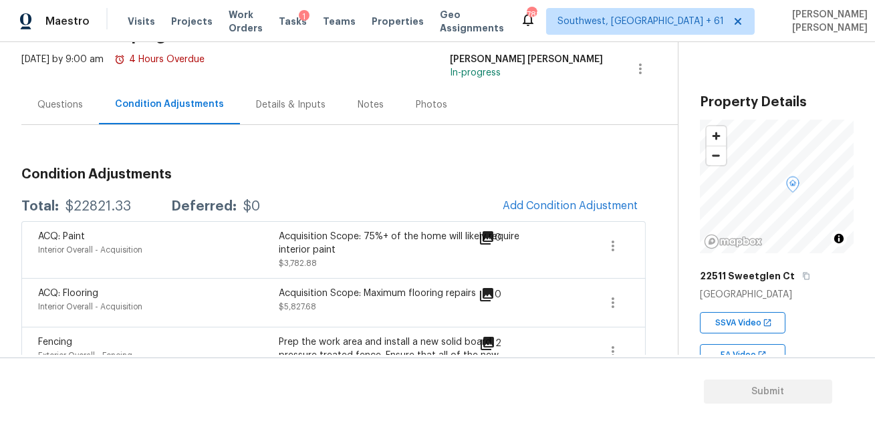
scroll to position [78, 0]
click at [544, 199] on span "Add Condition Adjustment" at bounding box center [570, 205] width 135 height 12
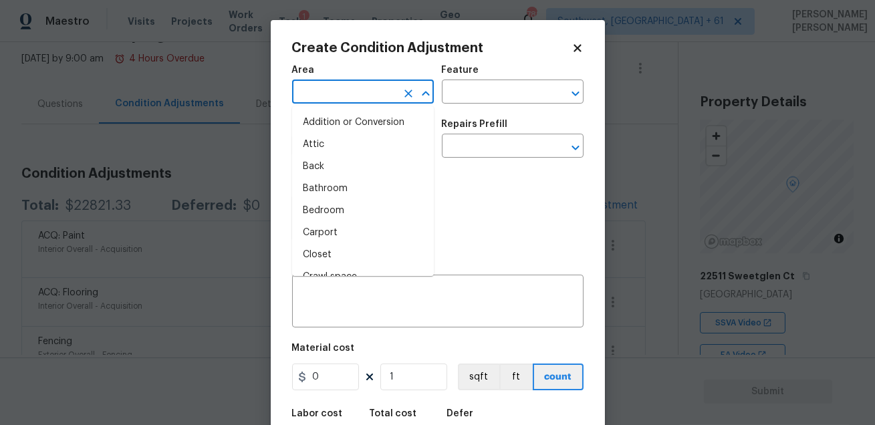
click at [353, 91] on input "text" at bounding box center [344, 93] width 104 height 21
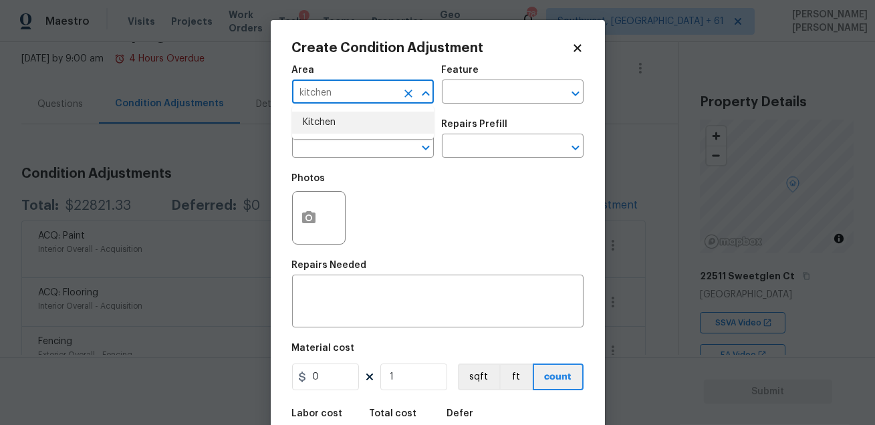
click at [336, 119] on li "Kitchen" at bounding box center [363, 123] width 142 height 22
type input "Kitchen"
click at [473, 94] on input "text" at bounding box center [494, 93] width 104 height 21
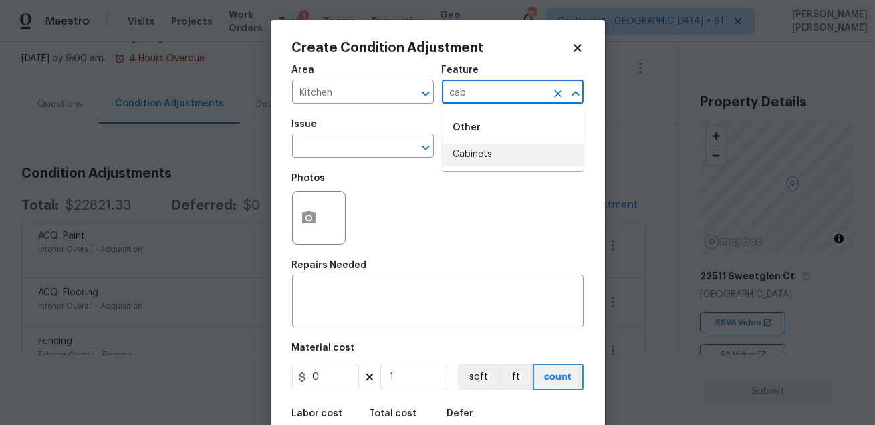
click at [467, 155] on li "Cabinets" at bounding box center [513, 155] width 142 height 22
type input "Cabinets"
click at [352, 151] on input "text" at bounding box center [344, 147] width 104 height 21
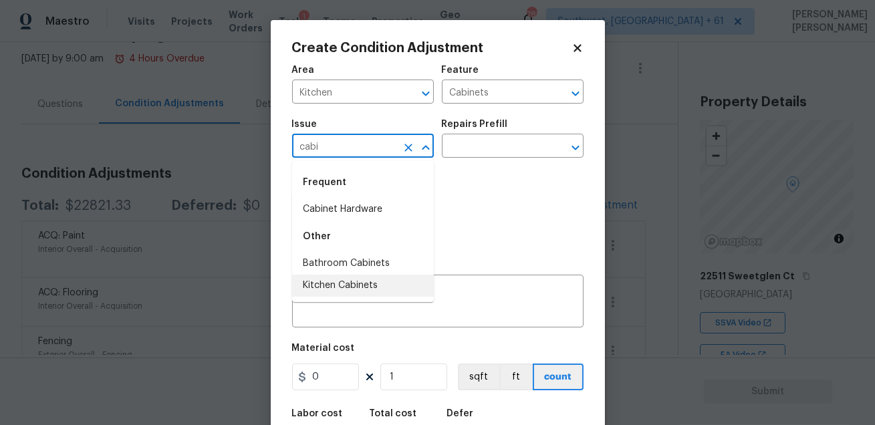
click at [340, 285] on li "Kitchen Cabinets" at bounding box center [363, 286] width 142 height 22
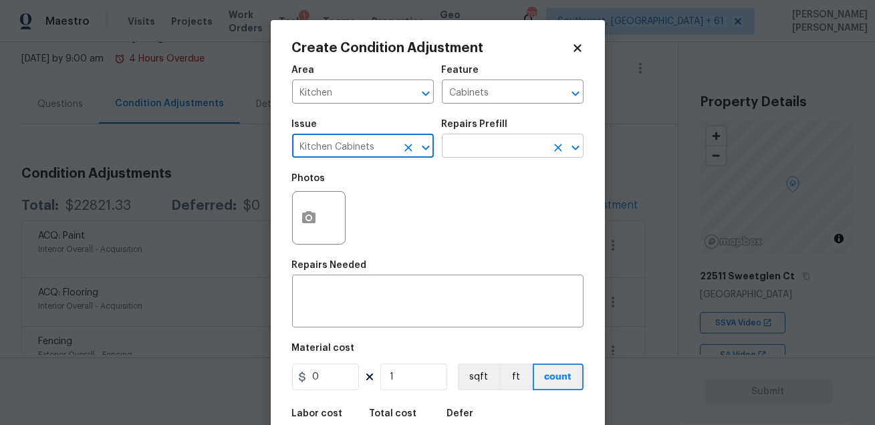
type input "Kitchen Cabinets"
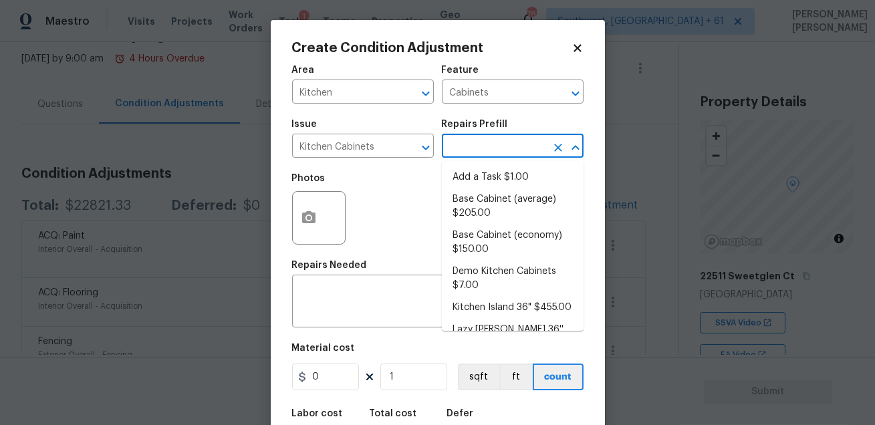
click at [471, 145] on input "text" at bounding box center [494, 147] width 104 height 21
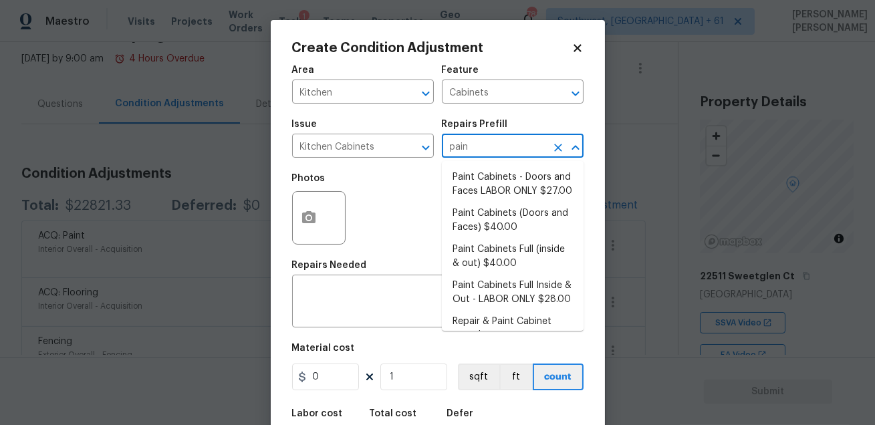
type input "paint"
click at [522, 253] on li "Paint Cabinets Full (inside & out) $40.00" at bounding box center [513, 257] width 142 height 36
type textarea "Prep, sand, mask and apply 2 coats of paint to the kitchen cabinet doors, inter…"
type input "40"
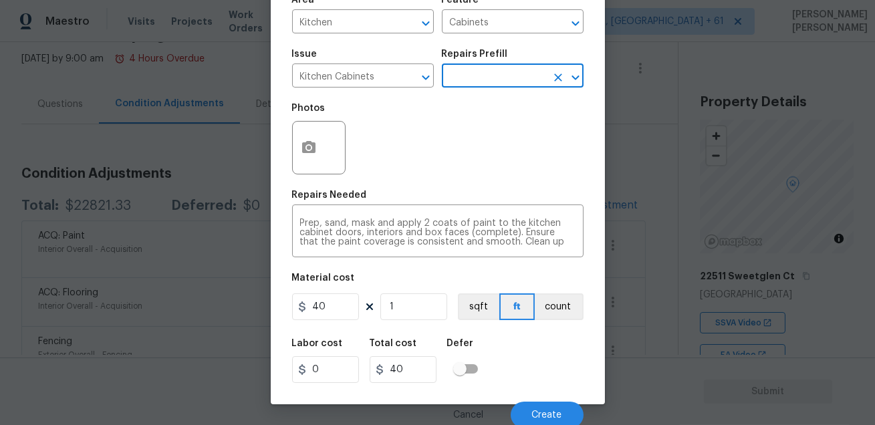
scroll to position [74, 0]
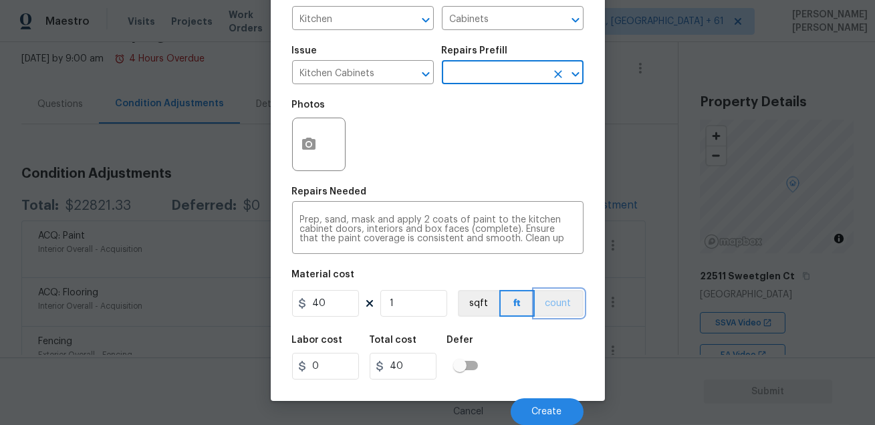
click at [563, 303] on button "count" at bounding box center [559, 303] width 49 height 27
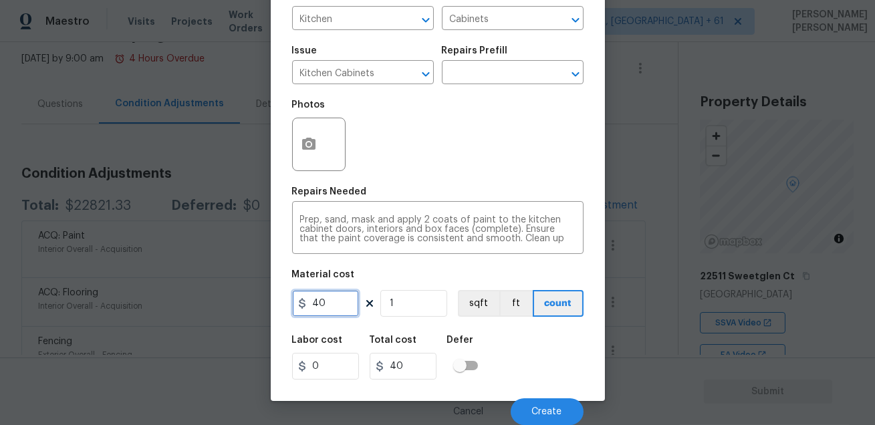
click at [339, 310] on input "40" at bounding box center [325, 303] width 67 height 27
type input "1400"
click at [531, 326] on div "Area Kitchen ​ Feature Cabinets ​ Issue Kitchen Cabinets ​ Repairs Prefill ​ Ph…" at bounding box center [438, 204] width 292 height 441
click at [306, 148] on icon "button" at bounding box center [308, 144] width 13 height 12
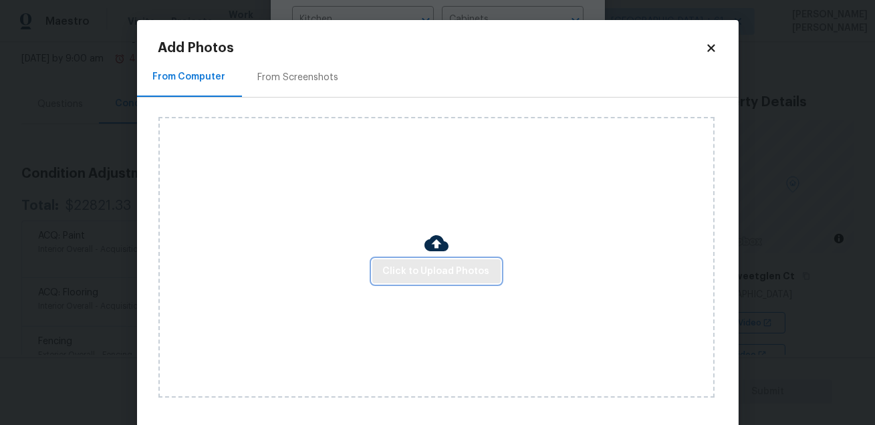
click at [402, 265] on span "Click to Upload Photos" at bounding box center [436, 271] width 107 height 17
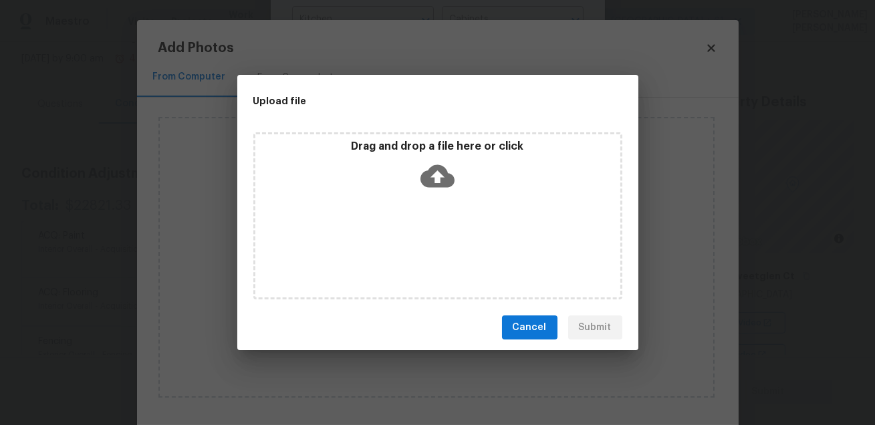
click at [437, 177] on icon at bounding box center [438, 176] width 34 height 34
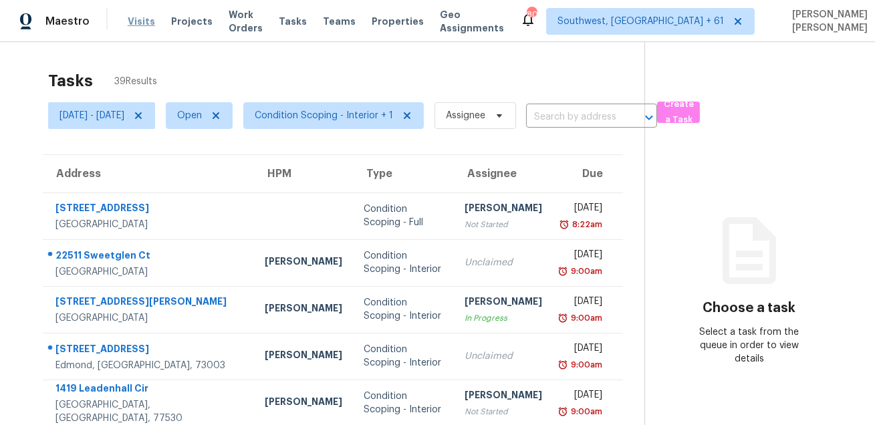
click at [137, 26] on span "Visits" at bounding box center [141, 21] width 27 height 13
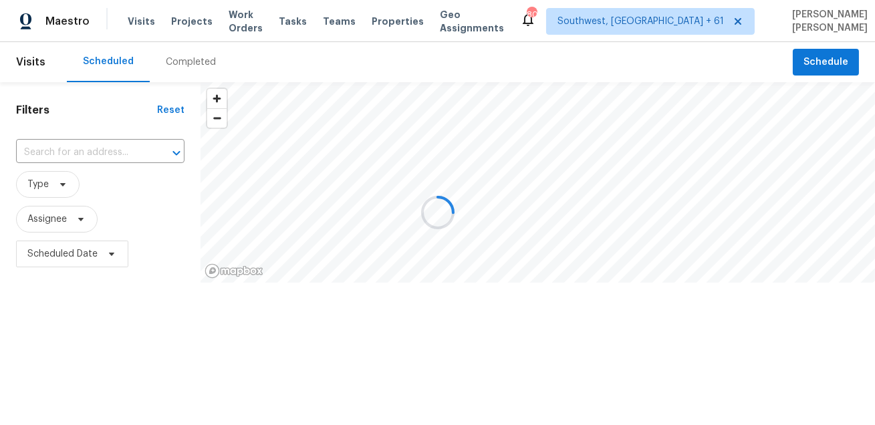
click at [192, 50] on div at bounding box center [437, 212] width 875 height 425
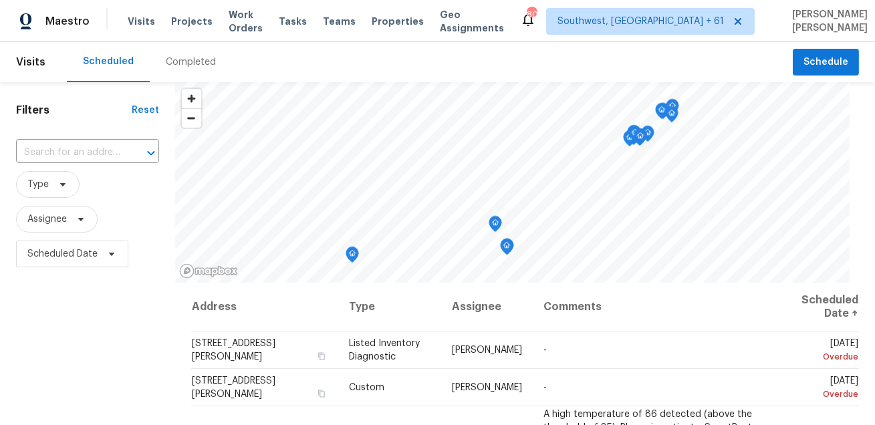
click at [189, 56] on div "Completed" at bounding box center [191, 61] width 50 height 13
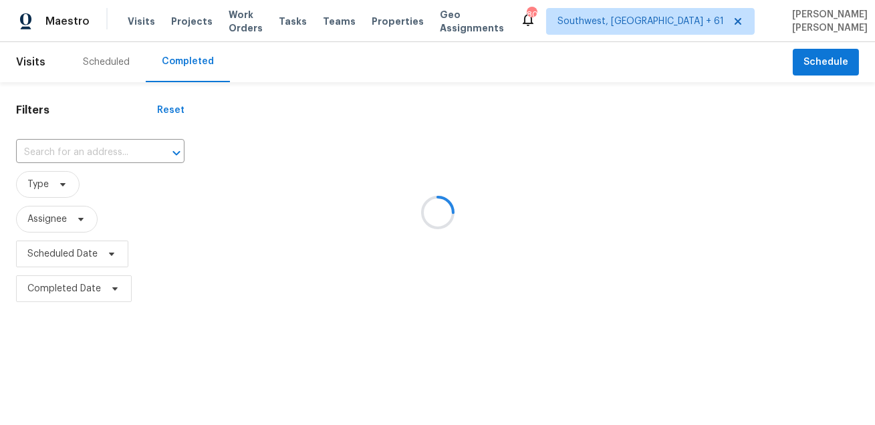
click at [85, 144] on div at bounding box center [437, 212] width 875 height 425
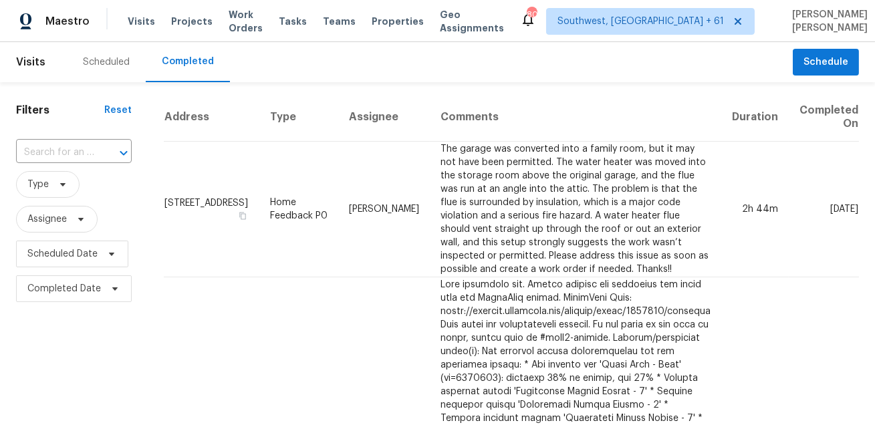
click at [85, 144] on input "text" at bounding box center [55, 152] width 78 height 21
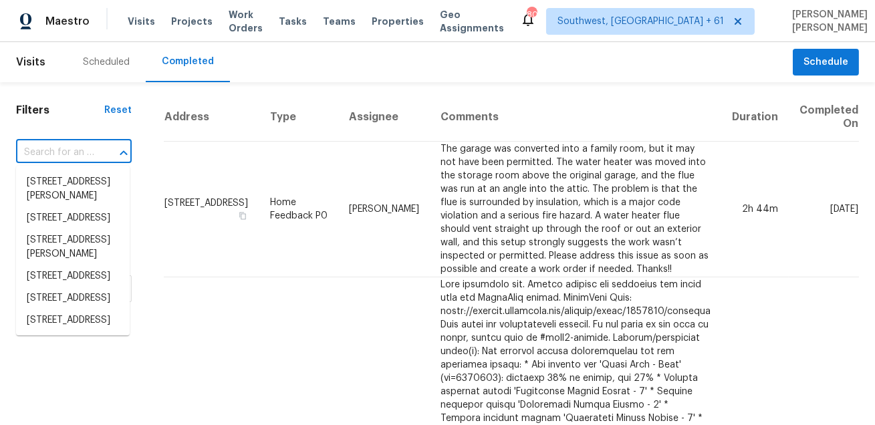
paste input "22511 Sweetglen Ct"
type input "22511 Sweetglen Ct"
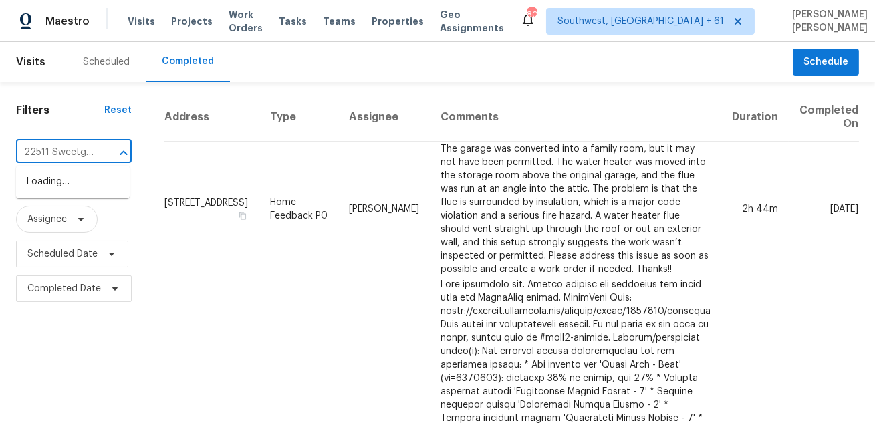
scroll to position [0, 16]
click at [70, 185] on li "22511 Sweetglen Ct, Spring, TX 77373" at bounding box center [73, 182] width 114 height 22
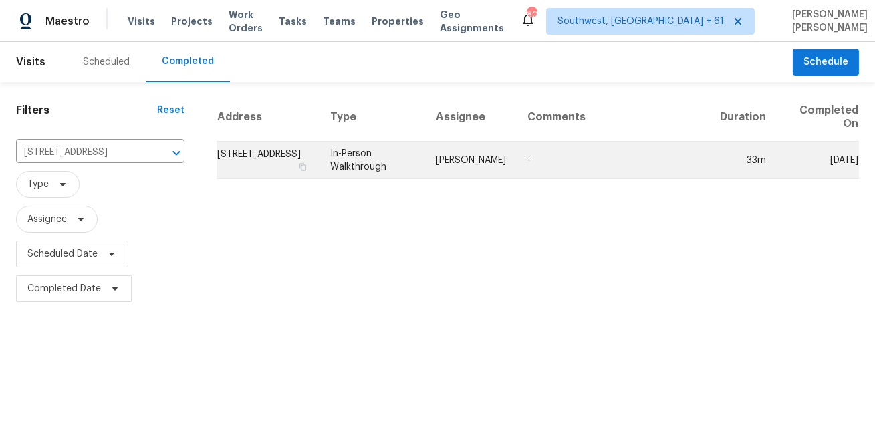
click at [475, 170] on td "Tyler Waltz" at bounding box center [471, 160] width 92 height 37
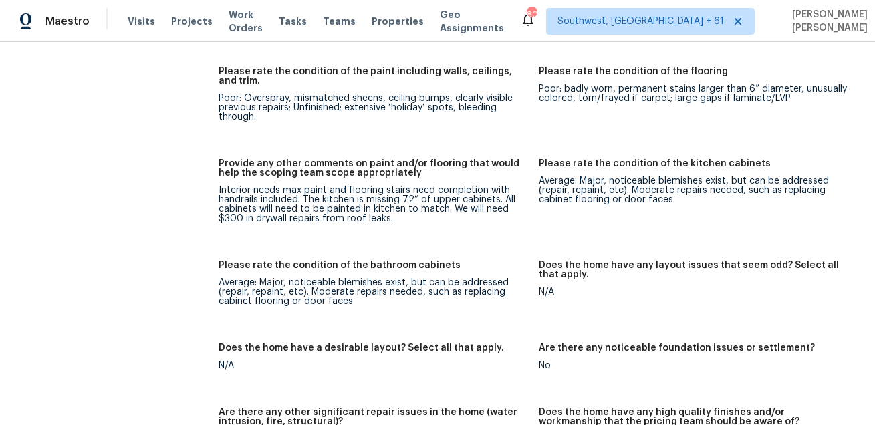
scroll to position [1242, 0]
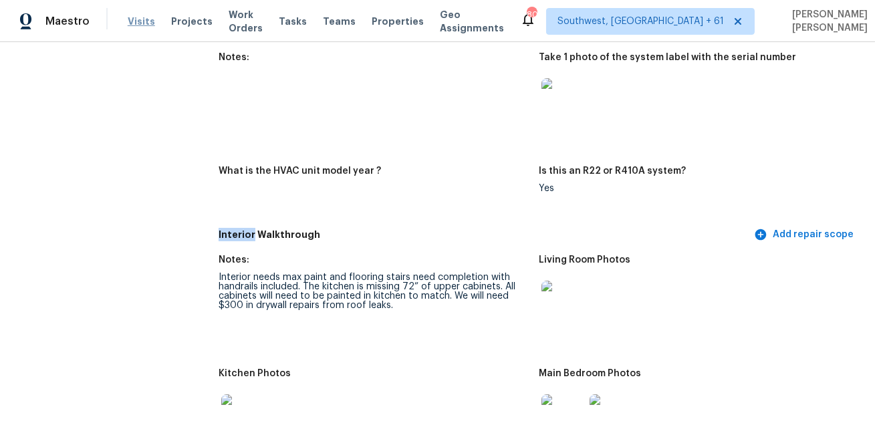
click at [135, 16] on span "Visits" at bounding box center [141, 21] width 27 height 13
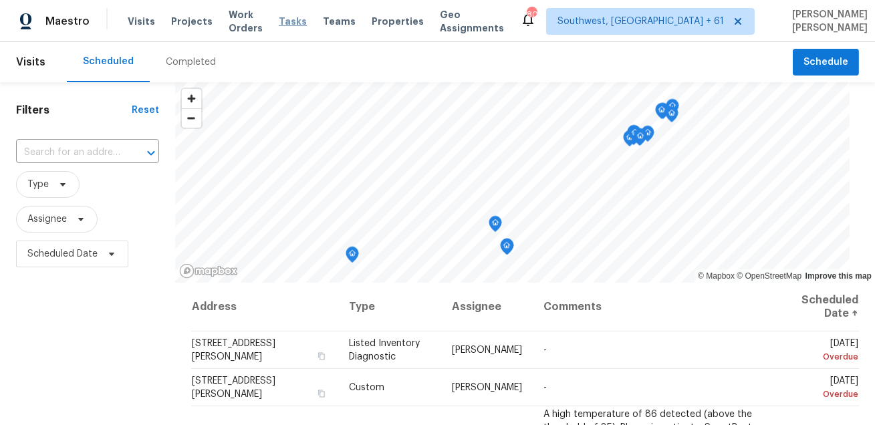
click at [307, 25] on span "Tasks" at bounding box center [293, 21] width 28 height 9
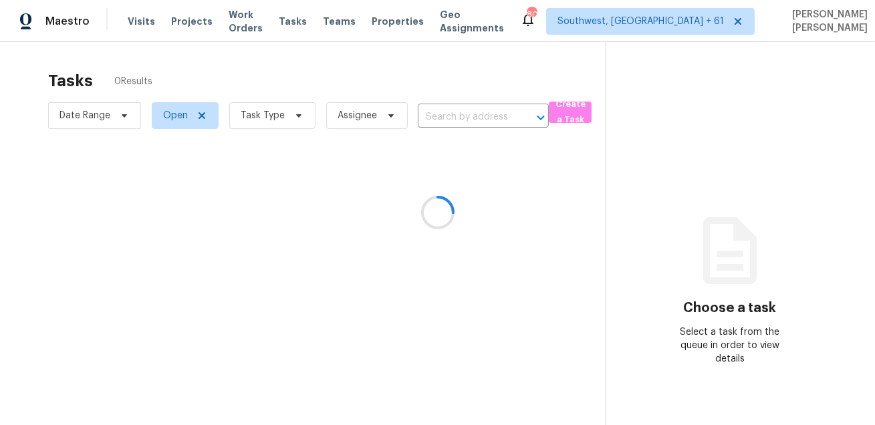
click at [139, 21] on div at bounding box center [437, 212] width 875 height 425
click at [136, 21] on div at bounding box center [437, 212] width 875 height 425
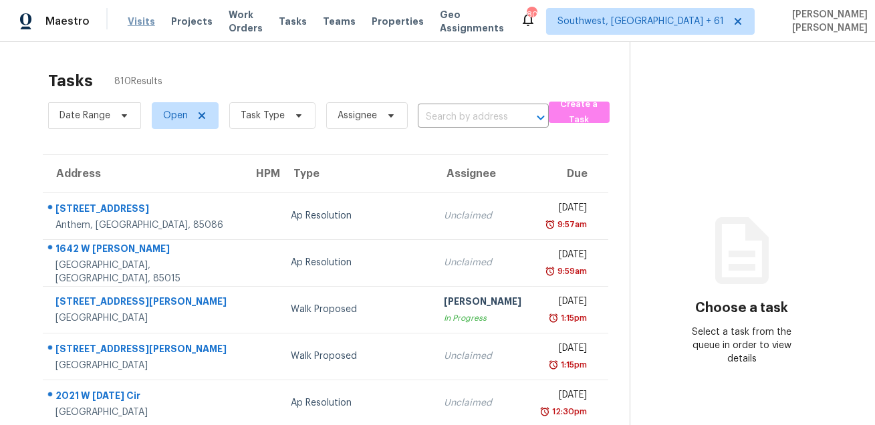
click at [136, 23] on span "Visits" at bounding box center [141, 21] width 27 height 13
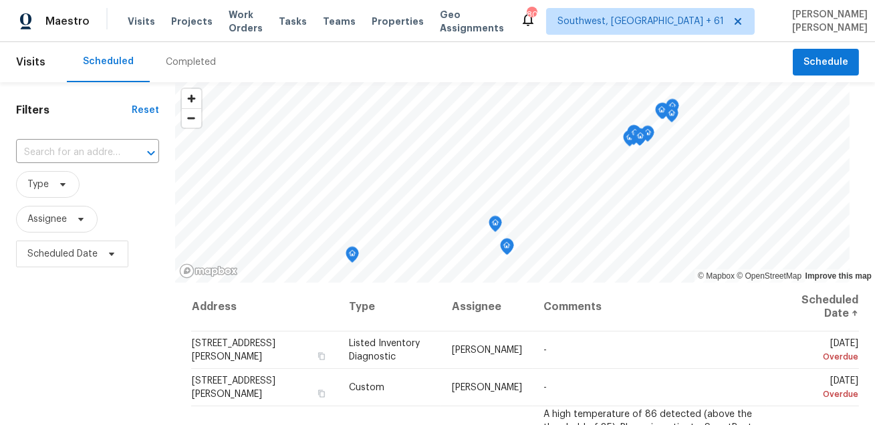
click at [180, 62] on div "Completed" at bounding box center [191, 61] width 50 height 13
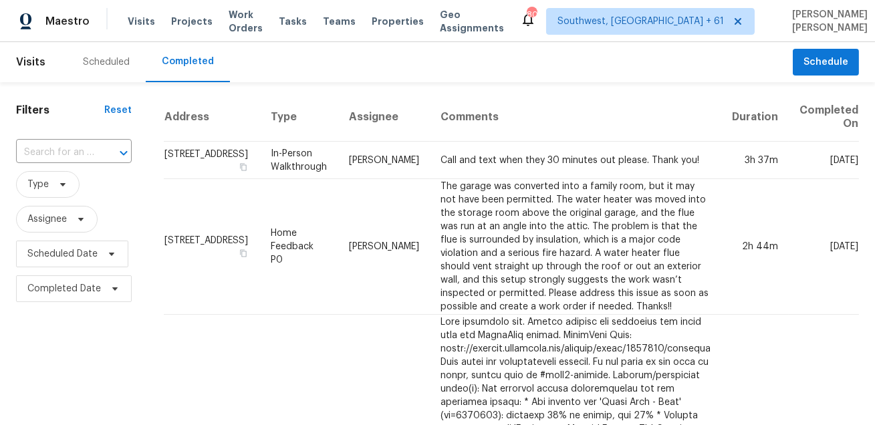
click at [275, 50] on div "Scheduled Completed" at bounding box center [430, 62] width 726 height 40
click at [101, 66] on div "Scheduled" at bounding box center [106, 61] width 47 height 13
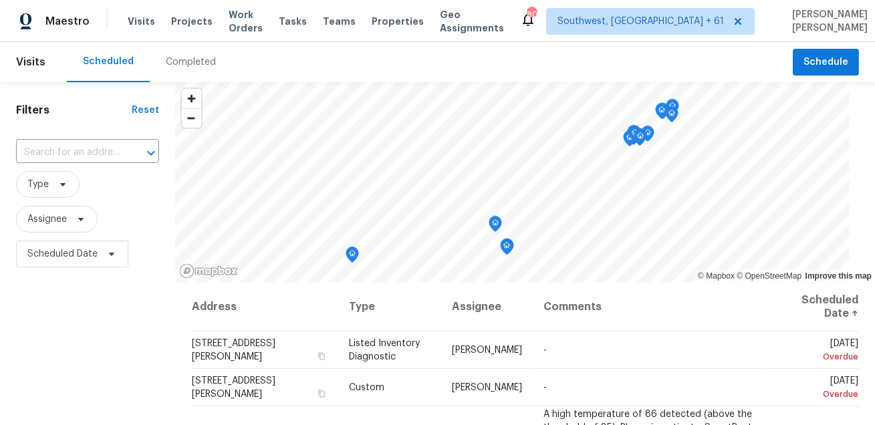
click at [175, 65] on div "Completed" at bounding box center [191, 61] width 50 height 13
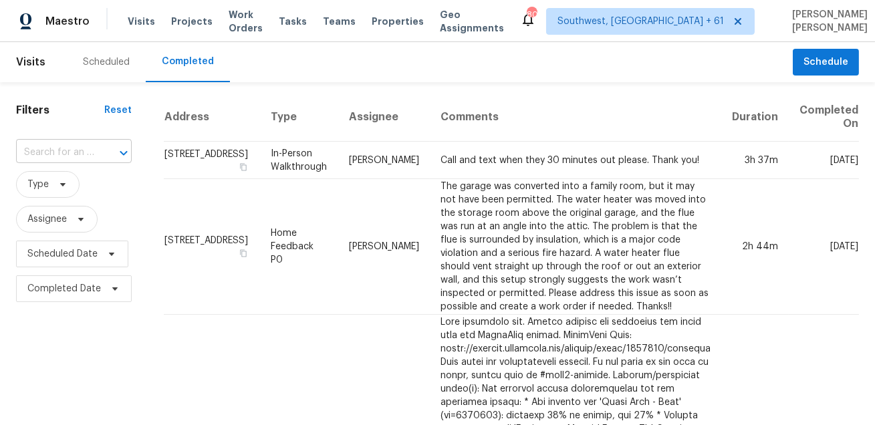
click at [80, 152] on input "text" at bounding box center [55, 152] width 78 height 21
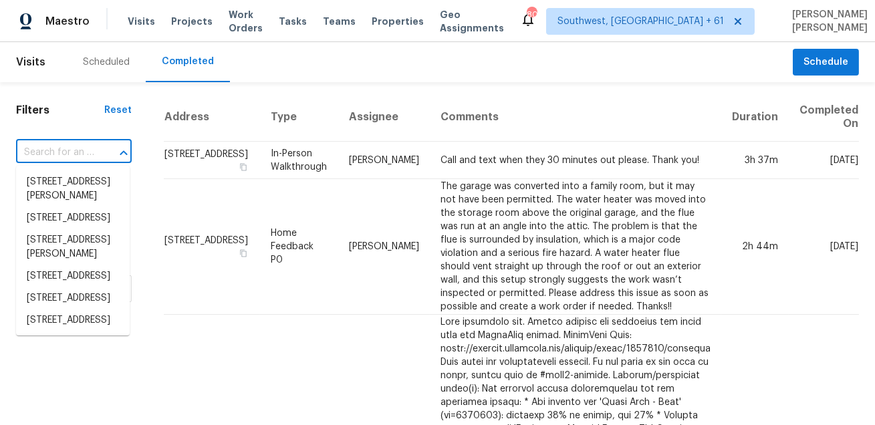
paste input "22511 Sweetglen Ct, Spring, TX 77373"
type input "22511 Sweetglen Ct, Spring, TX 77373"
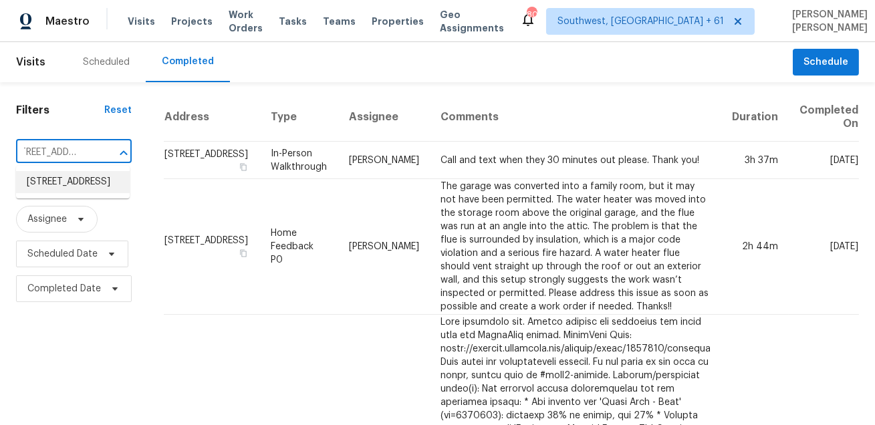
click at [81, 193] on li "22511 Sweetglen Ct, Spring, TX 77373" at bounding box center [73, 182] width 114 height 22
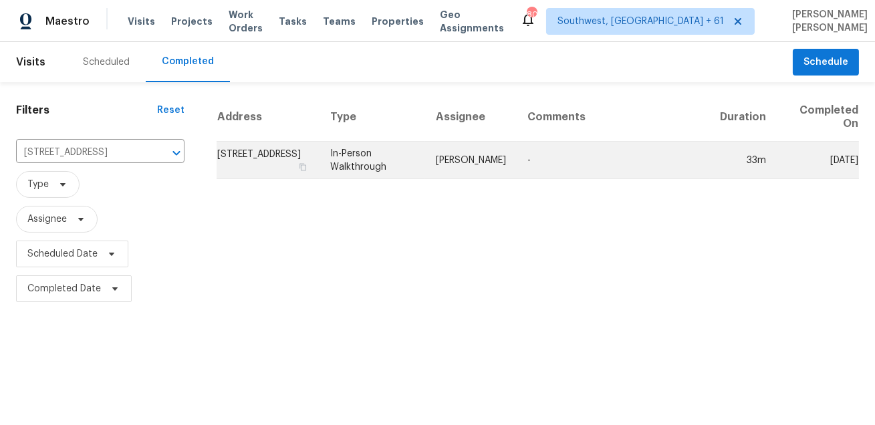
click at [567, 167] on td "-" at bounding box center [613, 160] width 193 height 37
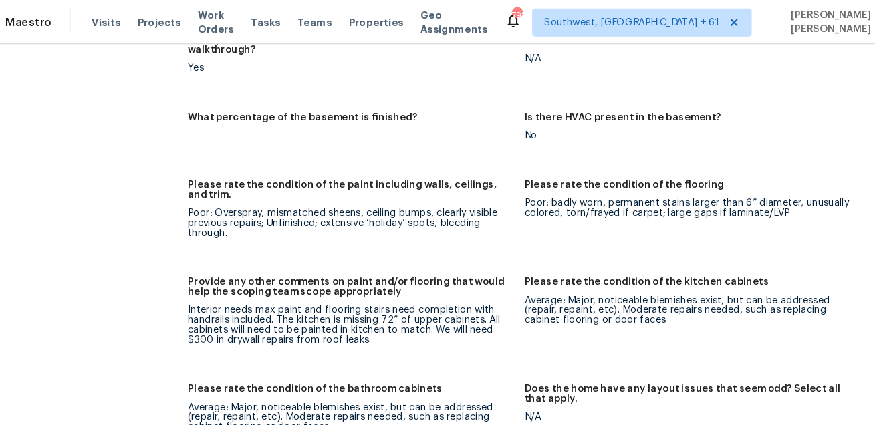
scroll to position [1818, 0]
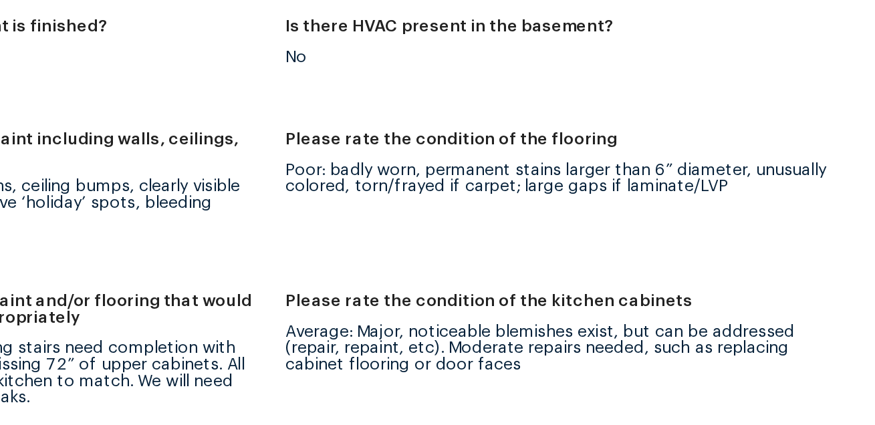
click at [554, 180] on div "Poor: badly worn, permanent stains larger than 6” diameter, unusually colored, …" at bounding box center [694, 185] width 310 height 19
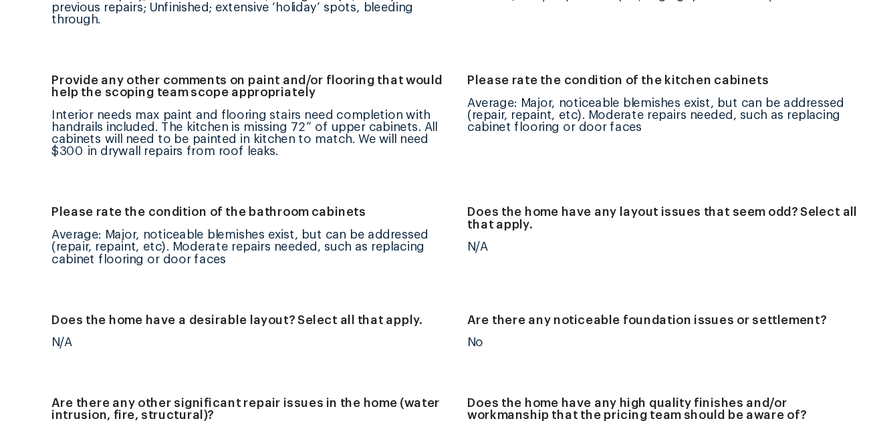
scroll to position [1914, 0]
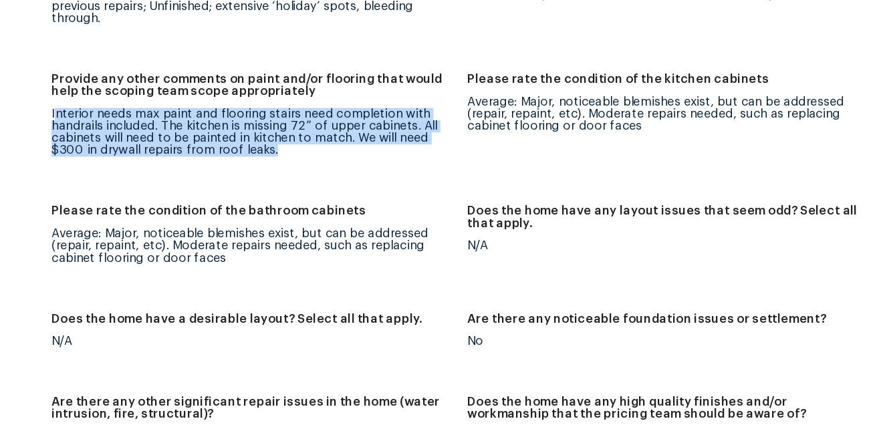
drag, startPoint x: 221, startPoint y: 183, endPoint x: 412, endPoint y: 231, distance: 197.2
click at [412, 231] on figure "Provide any other comments on paint and/or flooring that would help the scoping…" at bounding box center [379, 197] width 320 height 86
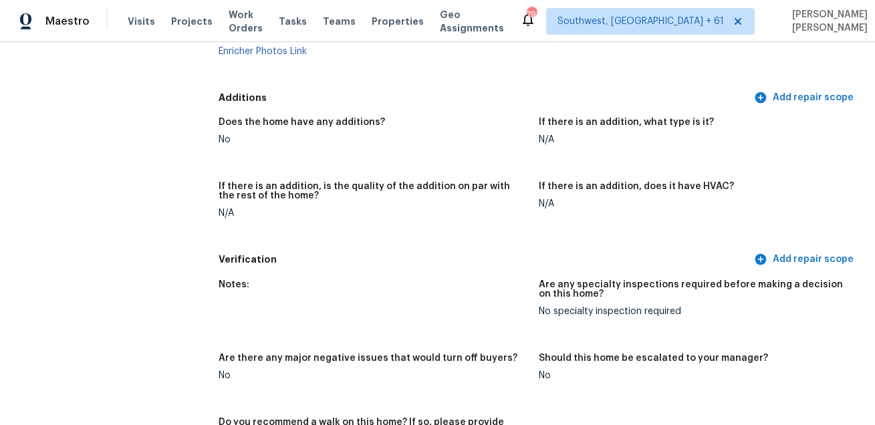
scroll to position [164, 0]
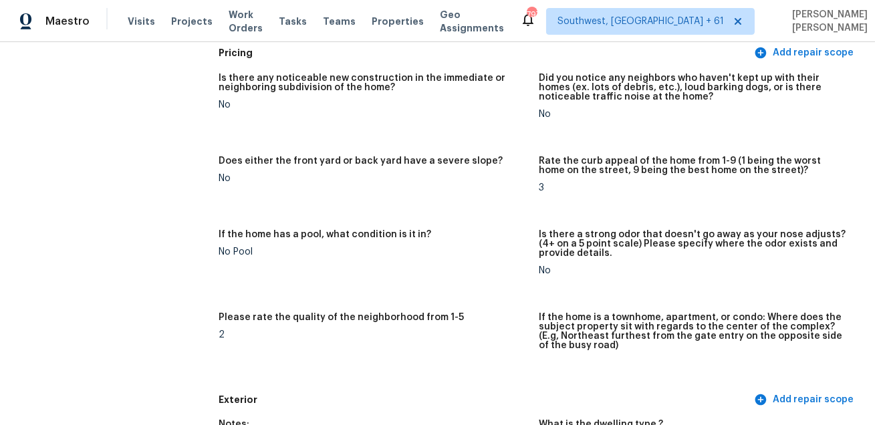
click at [496, 275] on figure "If the home has a pool, what condition is it in? No Pool" at bounding box center [379, 263] width 320 height 67
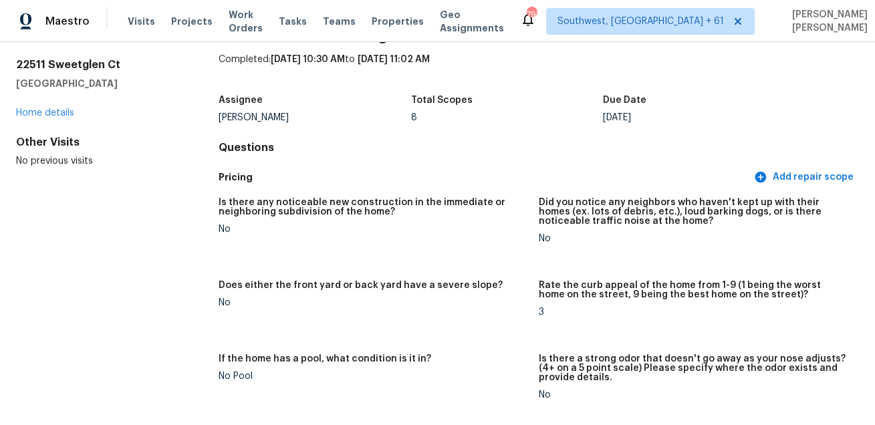
scroll to position [2604, 0]
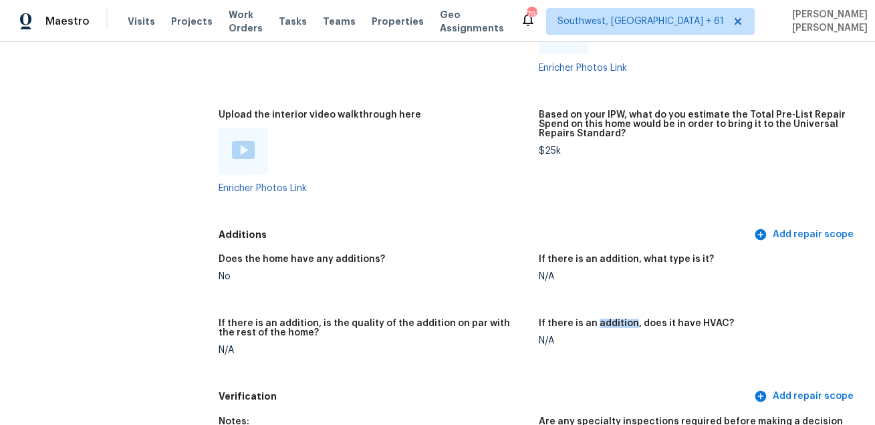
click at [564, 144] on div "Based on your IPW, what do you estimate the Total Pre-List Repair Spend on this…" at bounding box center [694, 128] width 310 height 36
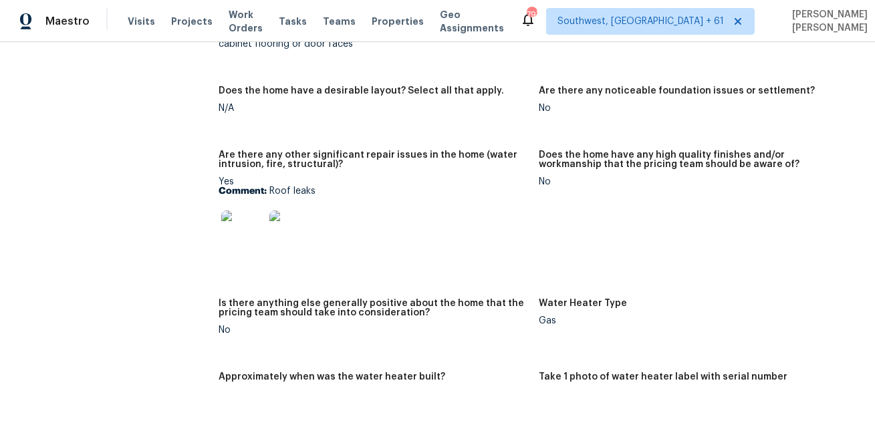
scroll to position [2158, 0]
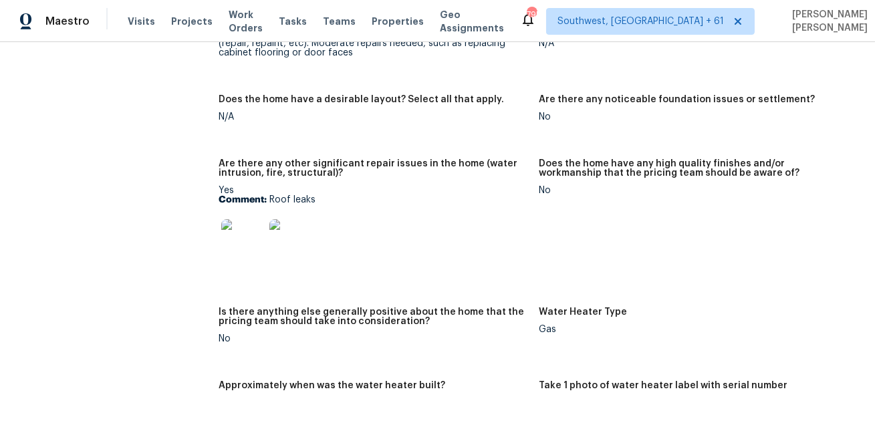
click at [251, 236] on img at bounding box center [242, 240] width 43 height 43
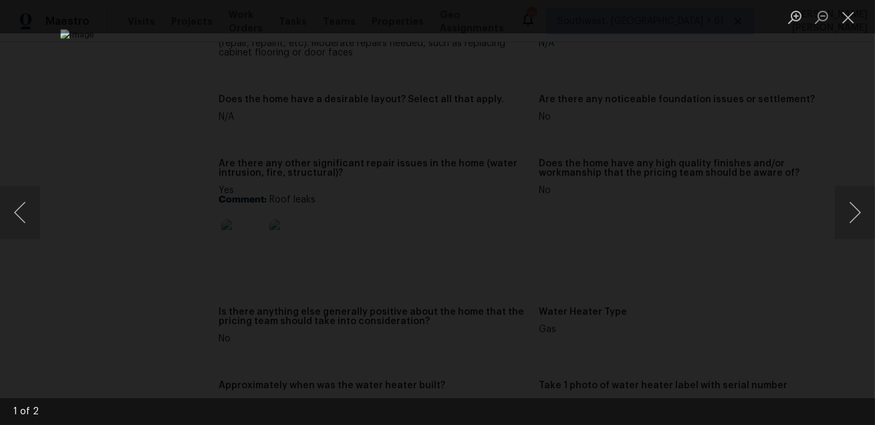
click at [758, 140] on div "Lightbox" at bounding box center [437, 212] width 875 height 425
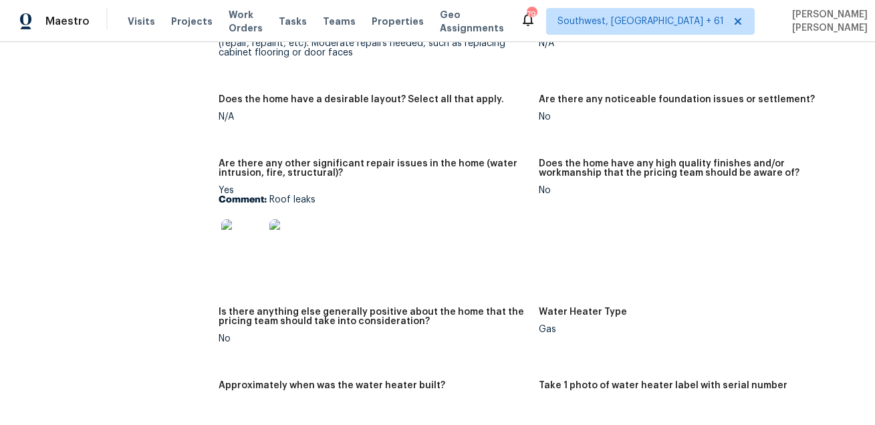
click at [255, 227] on img at bounding box center [242, 240] width 43 height 43
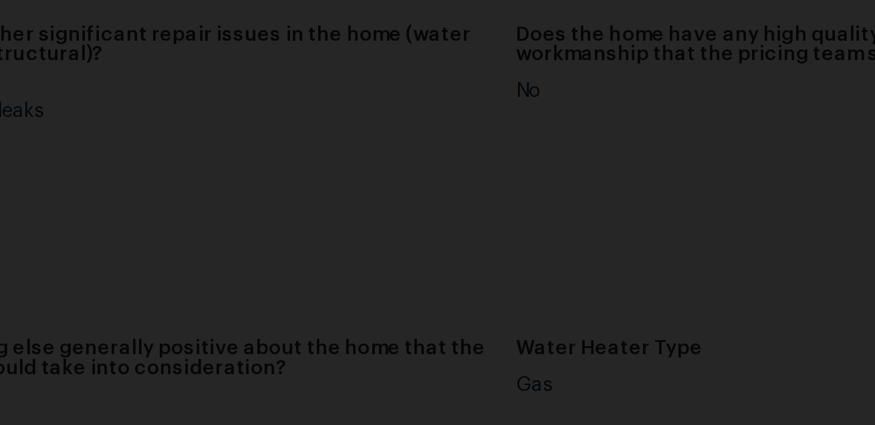
scroll to position [0, 0]
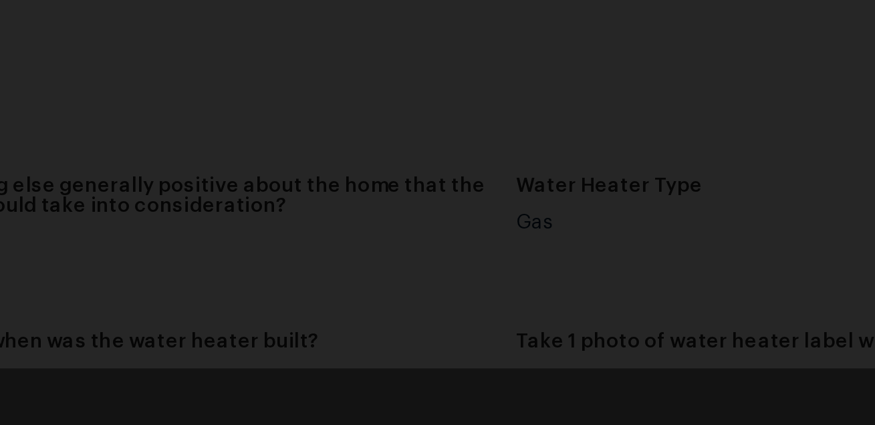
click at [531, 350] on img "Lightbox" at bounding box center [437, 212] width 754 height 366
click at [506, 344] on img "Lightbox" at bounding box center [437, 212] width 754 height 366
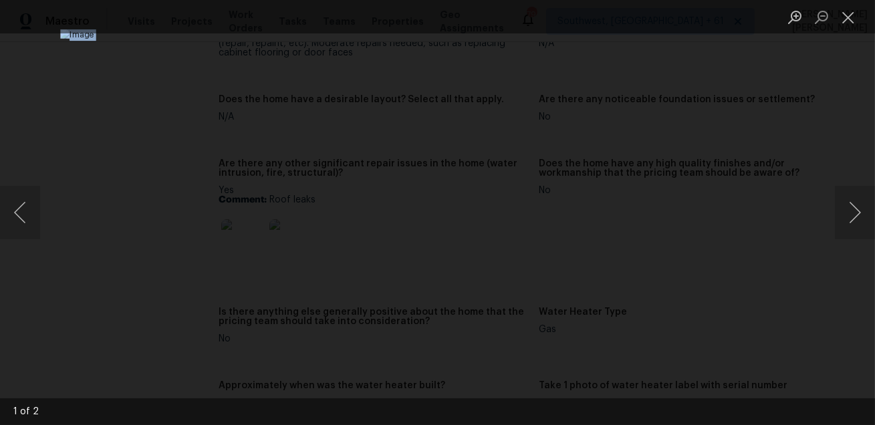
drag, startPoint x: 536, startPoint y: 31, endPoint x: 536, endPoint y: 43, distance: 12.0
click at [536, 43] on div "1 of 2" at bounding box center [437, 212] width 875 height 425
click at [802, 264] on div "Lightbox" at bounding box center [437, 212] width 875 height 425
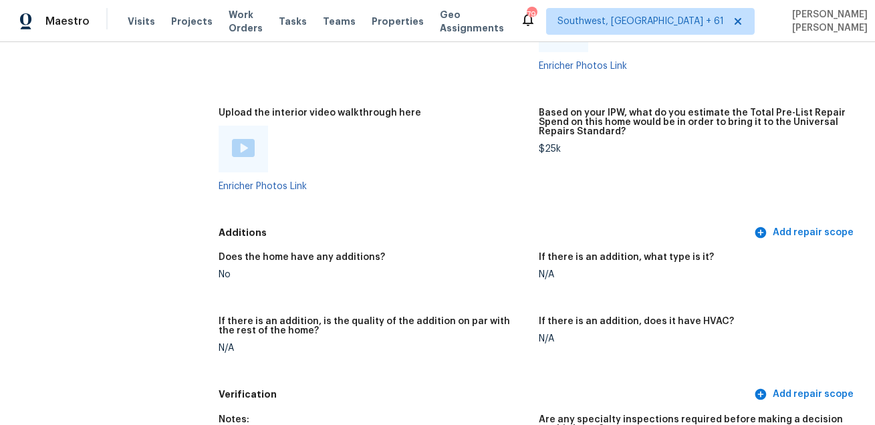
scroll to position [2638, 0]
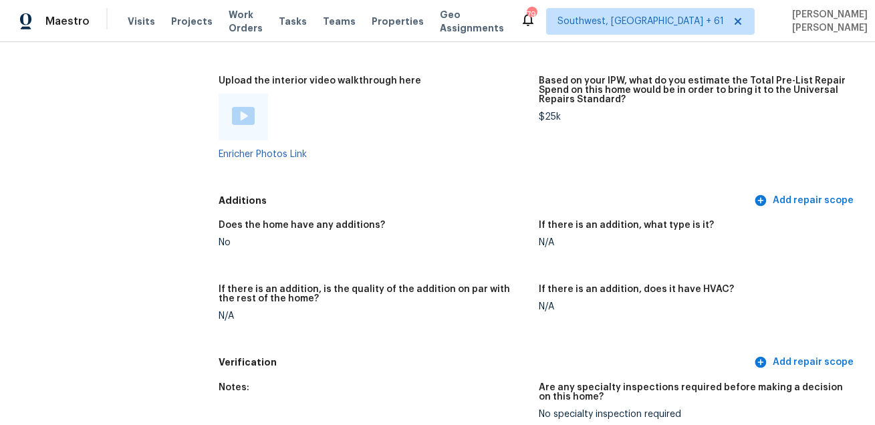
click at [241, 114] on img at bounding box center [243, 116] width 23 height 18
click at [384, 276] on div "Does the home have any additions? No If there is an addition, what type is it? …" at bounding box center [539, 282] width 641 height 138
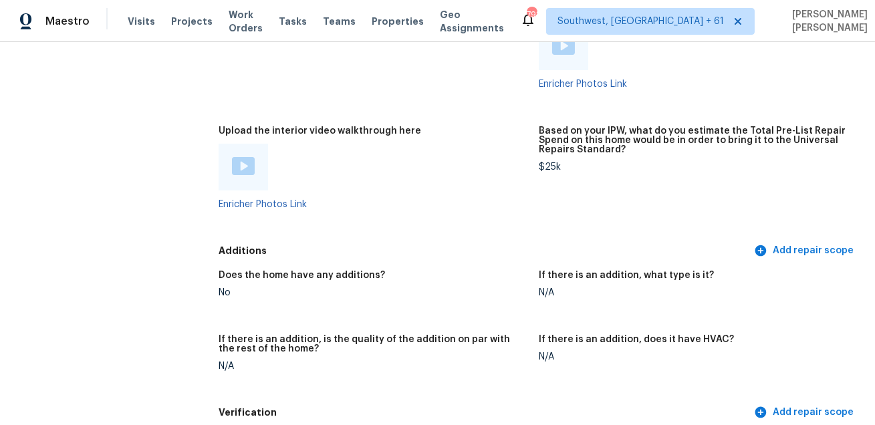
scroll to position [2498, 0]
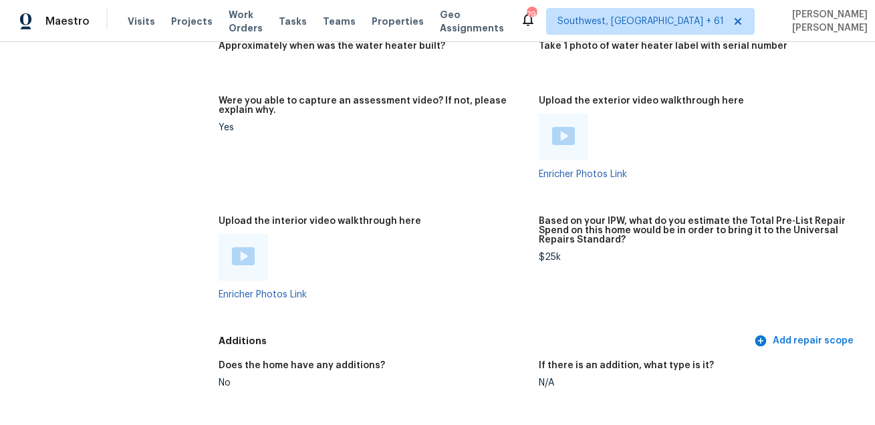
click at [526, 146] on figure "Were you able to capture an assessment video? If not, please explain why. Yes" at bounding box center [379, 148] width 320 height 104
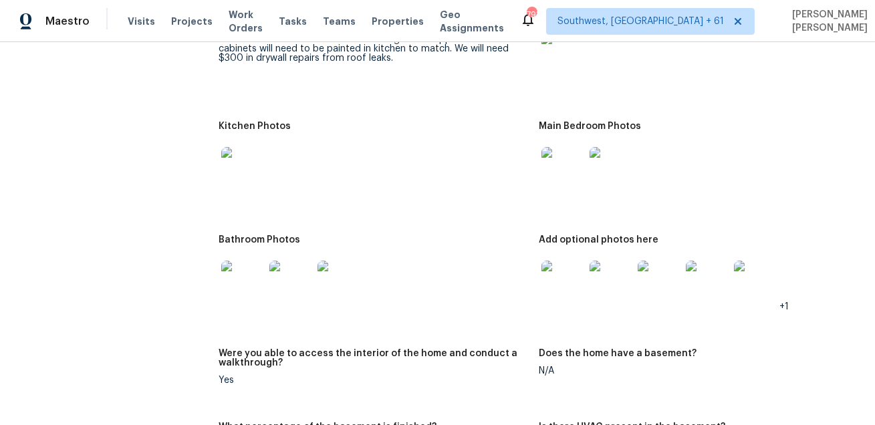
scroll to position [1414, 0]
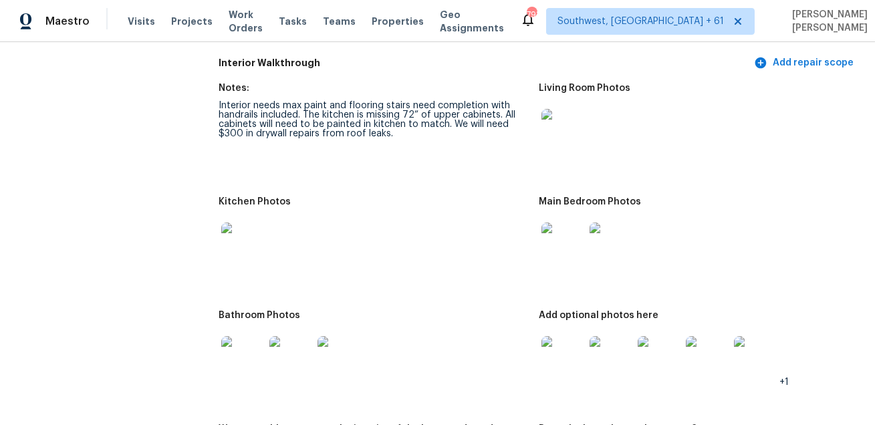
click at [567, 138] on img at bounding box center [563, 130] width 43 height 43
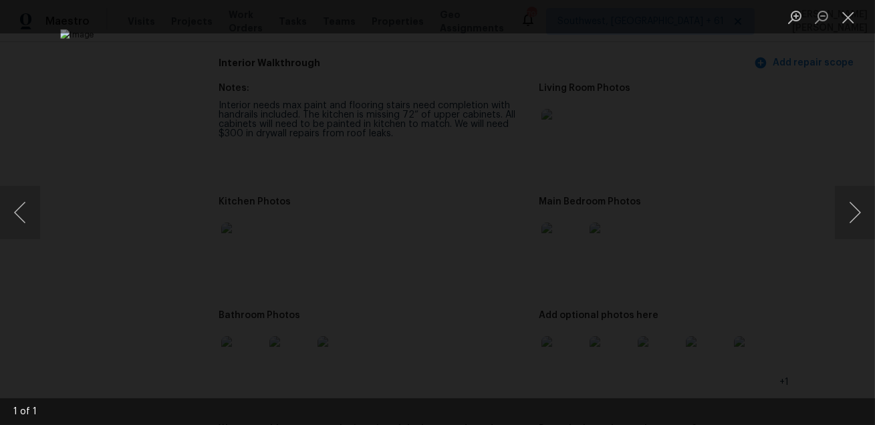
click at [784, 127] on div "Lightbox" at bounding box center [437, 212] width 875 height 425
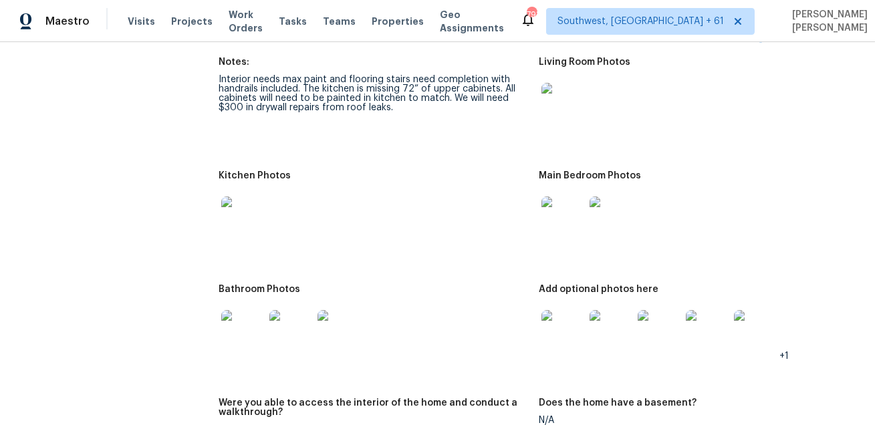
scroll to position [1442, 0]
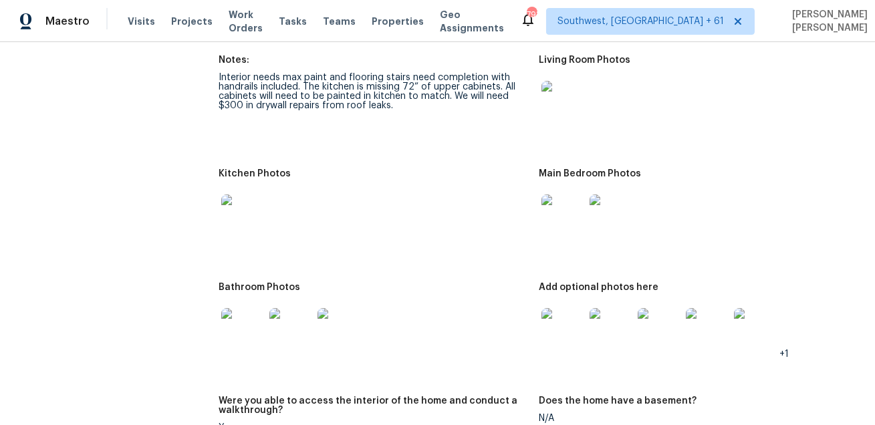
click at [554, 102] on img at bounding box center [563, 102] width 43 height 43
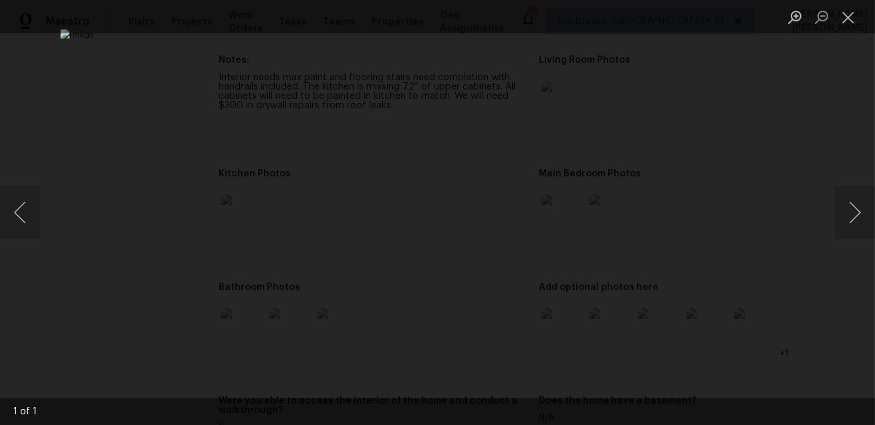
click at [834, 124] on div "Lightbox" at bounding box center [437, 212] width 875 height 425
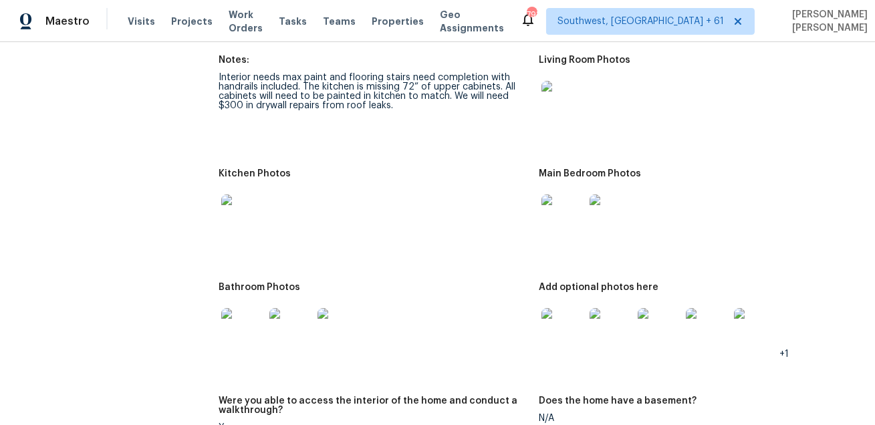
click at [224, 225] on img at bounding box center [242, 216] width 43 height 43
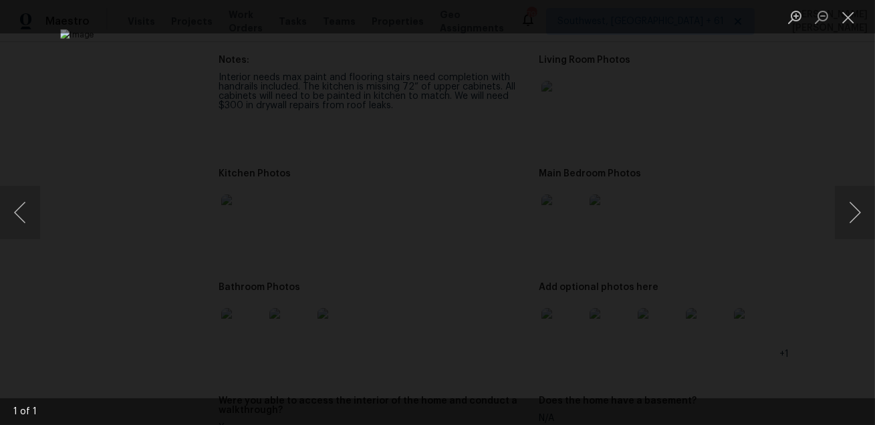
click at [807, 207] on div "Lightbox" at bounding box center [437, 212] width 875 height 425
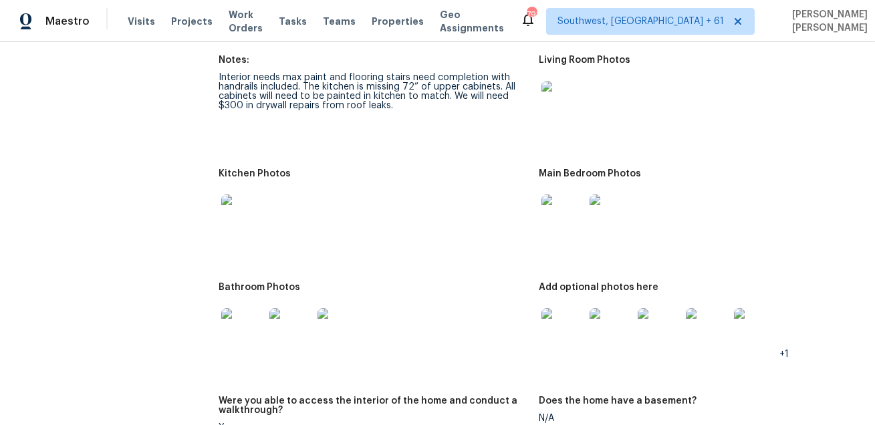
click at [550, 220] on img at bounding box center [563, 216] width 43 height 43
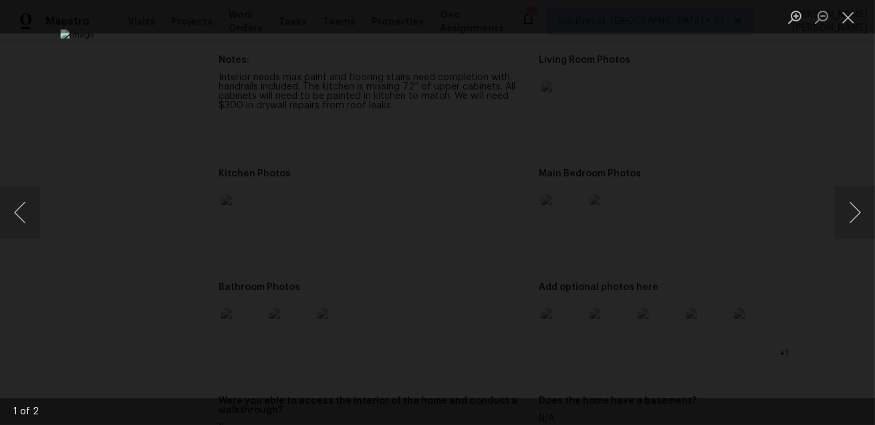
click at [796, 216] on div "Lightbox" at bounding box center [437, 212] width 875 height 425
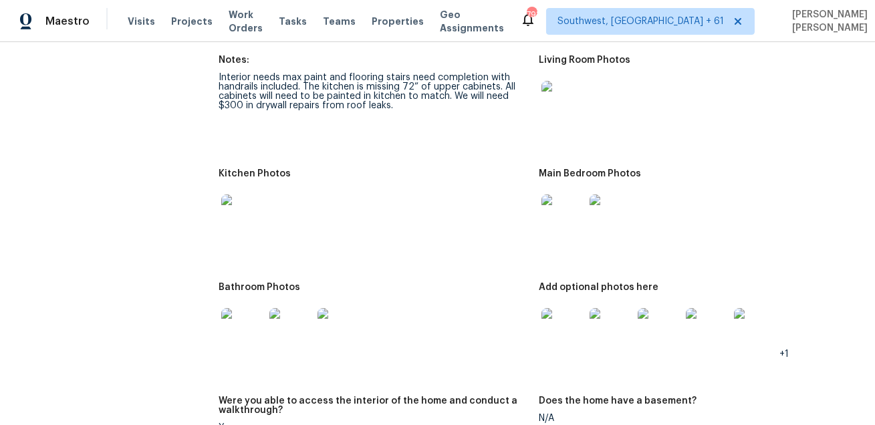
scroll to position [1446, 0]
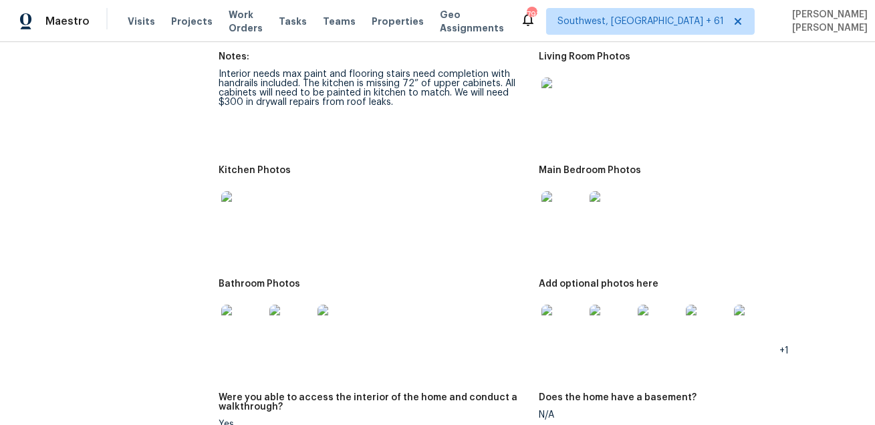
click at [239, 326] on img at bounding box center [242, 326] width 43 height 43
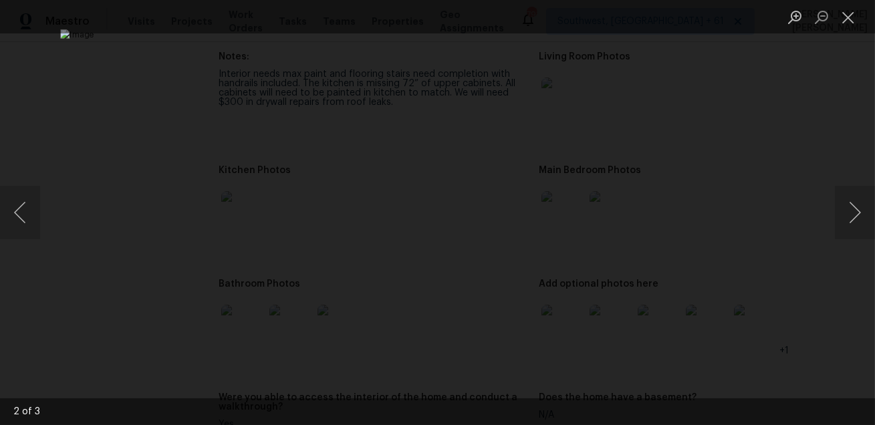
click at [743, 326] on div "Lightbox" at bounding box center [437, 212] width 875 height 425
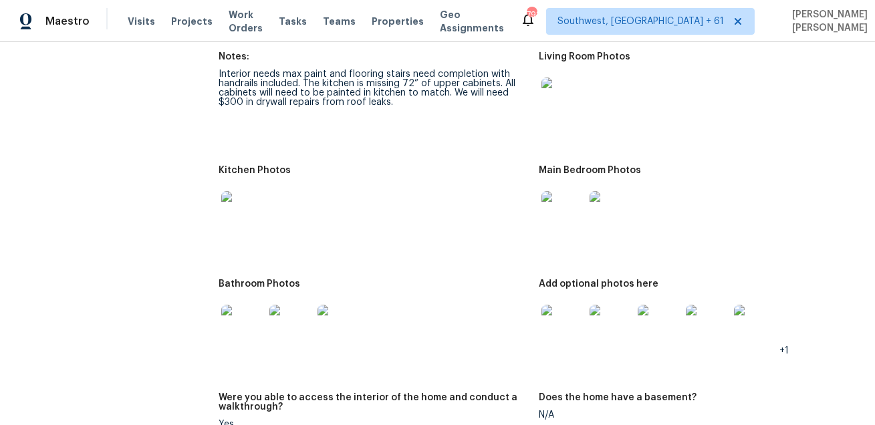
click at [568, 320] on img at bounding box center [563, 326] width 43 height 43
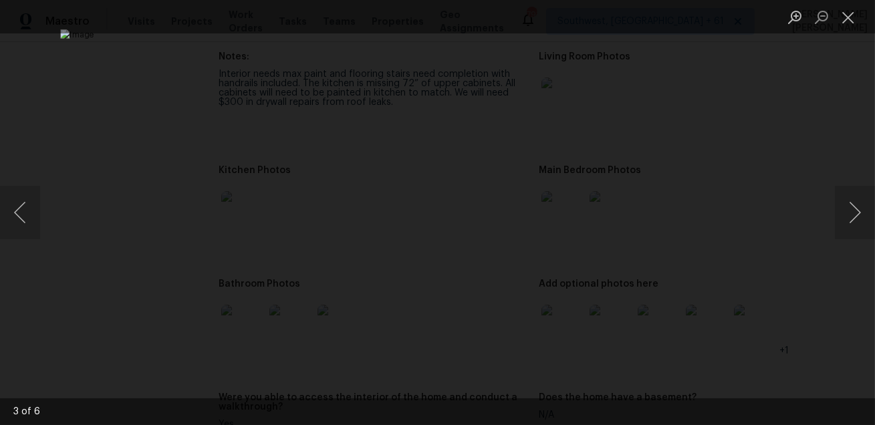
click at [771, 166] on div "Lightbox" at bounding box center [437, 212] width 875 height 425
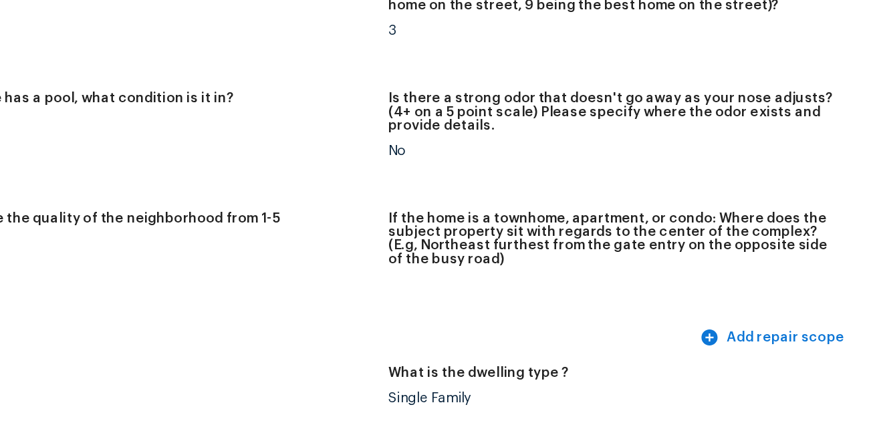
scroll to position [275, 0]
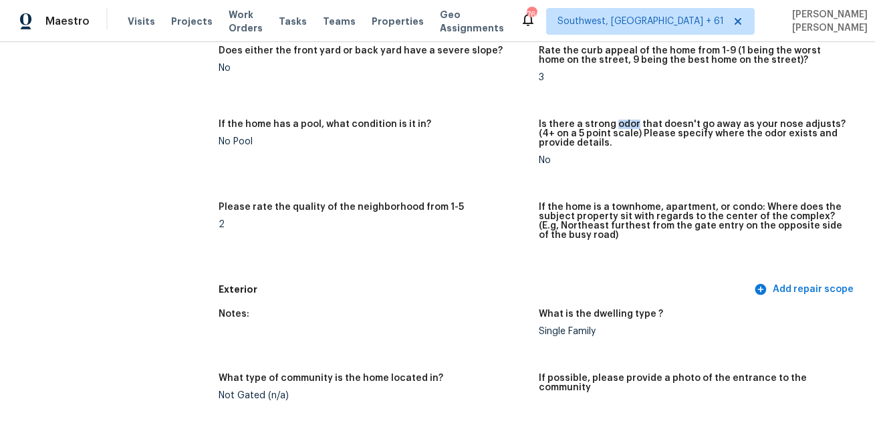
click at [522, 177] on figure "If the home has a pool, what condition is it in? No Pool" at bounding box center [379, 153] width 320 height 67
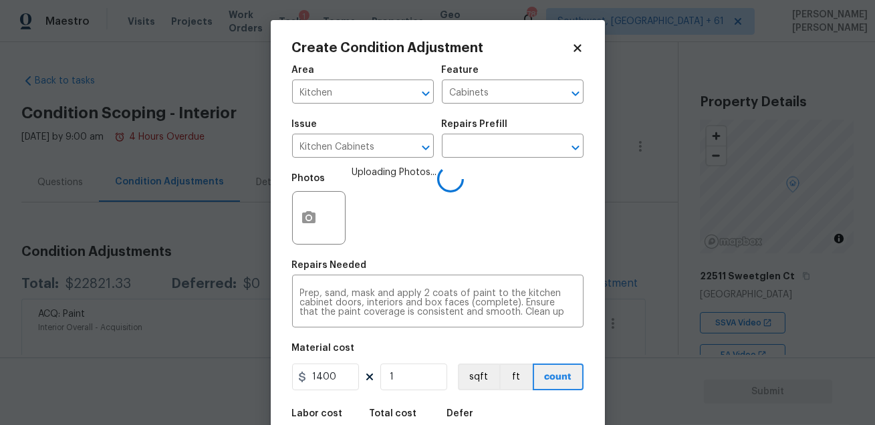
scroll to position [74, 0]
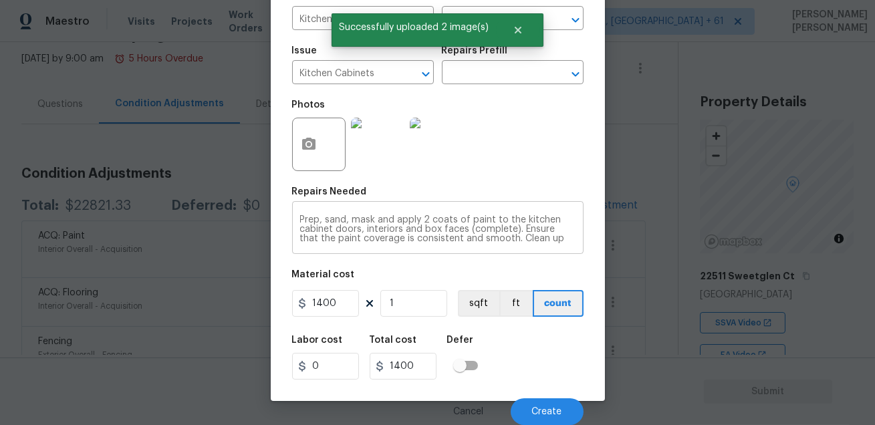
click at [314, 227] on textarea "Prep, sand, mask and apply 2 coats of paint to the kitchen cabinet doors, inter…" at bounding box center [437, 229] width 275 height 28
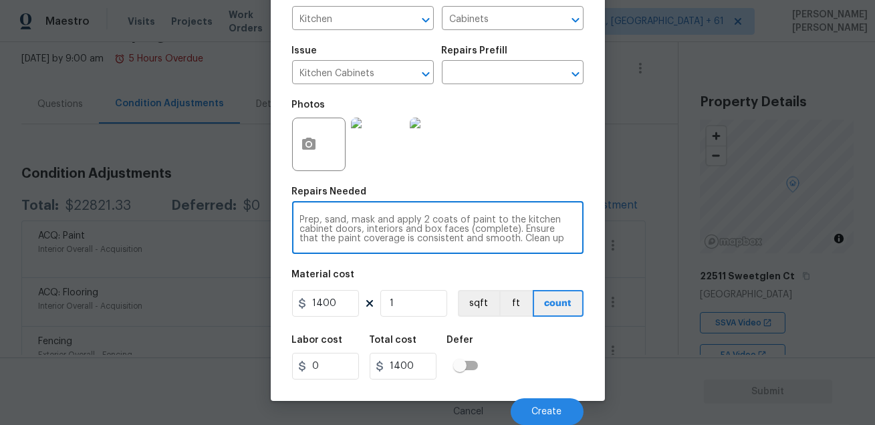
click at [314, 227] on textarea "Prep, sand, mask and apply 2 coats of paint to the kitchen cabinet doors, inter…" at bounding box center [437, 229] width 275 height 28
click at [481, 265] on div "Area Kitchen ​ Feature Cabinets ​ Issue Kitchen Cabinets ​ Repairs Prefill ​ Ph…" at bounding box center [438, 204] width 292 height 441
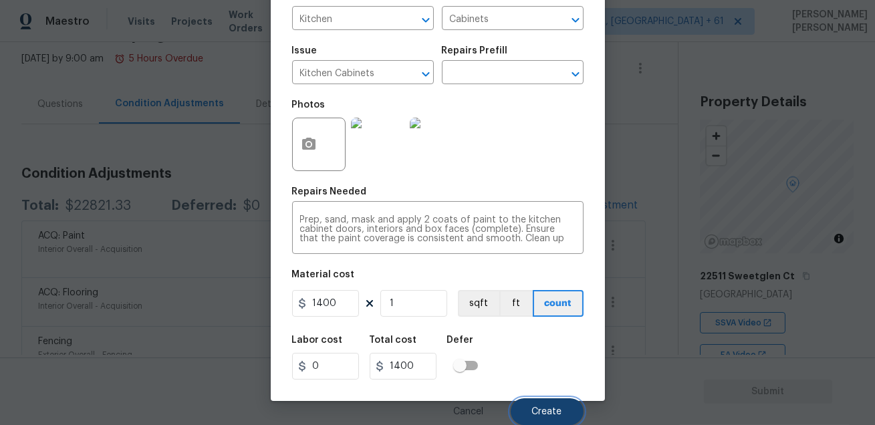
click at [536, 411] on span "Create" at bounding box center [547, 412] width 30 height 10
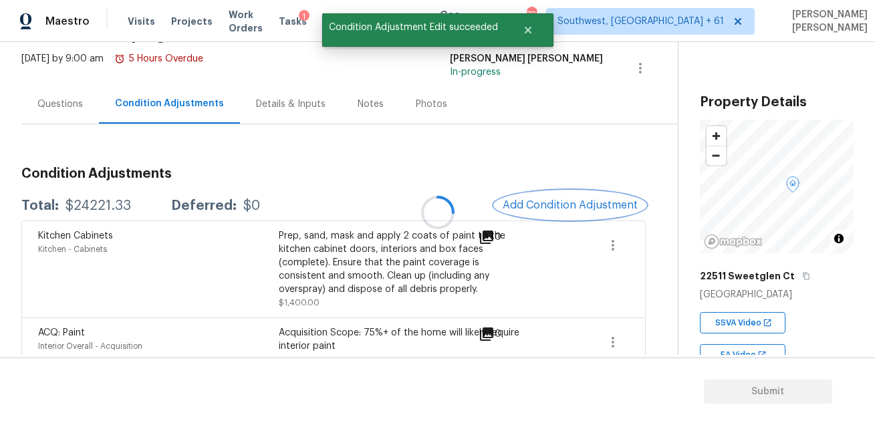
scroll to position [0, 0]
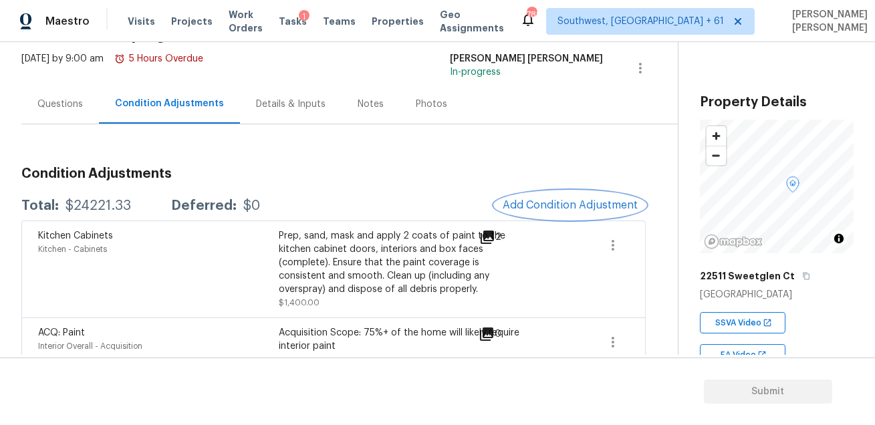
click at [560, 209] on span "Add Condition Adjustment" at bounding box center [570, 205] width 135 height 12
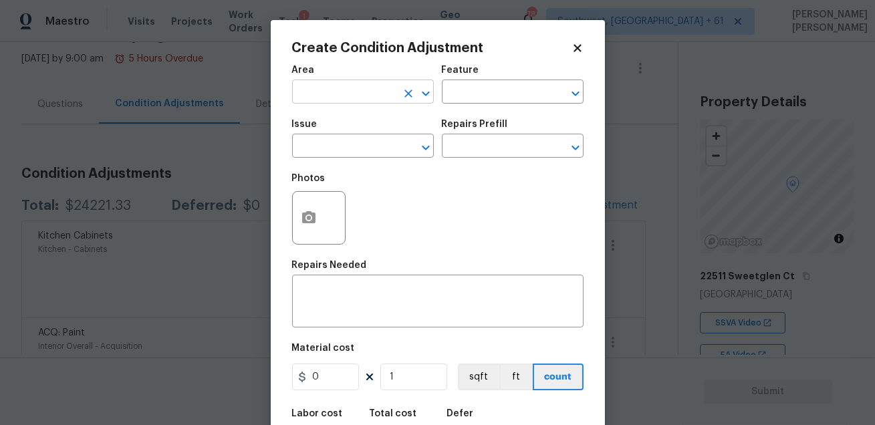
click at [320, 89] on input "text" at bounding box center [344, 93] width 104 height 21
type input "kithen"
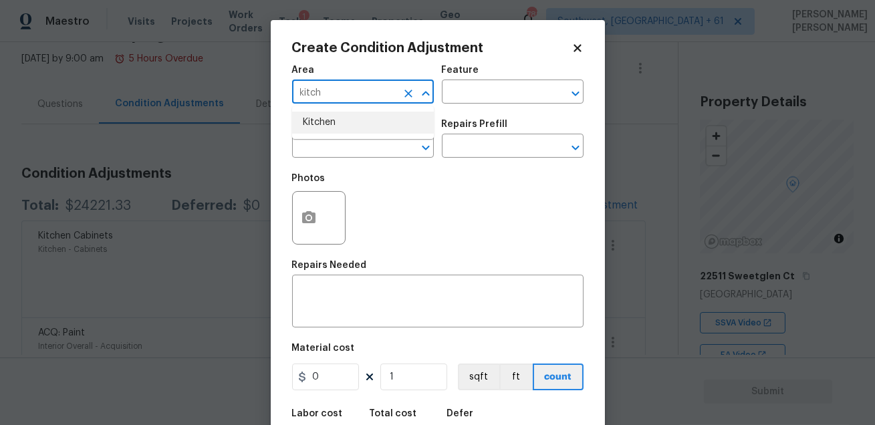
click at [330, 124] on li "Kitchen" at bounding box center [363, 123] width 142 height 22
type input "Kitchen"
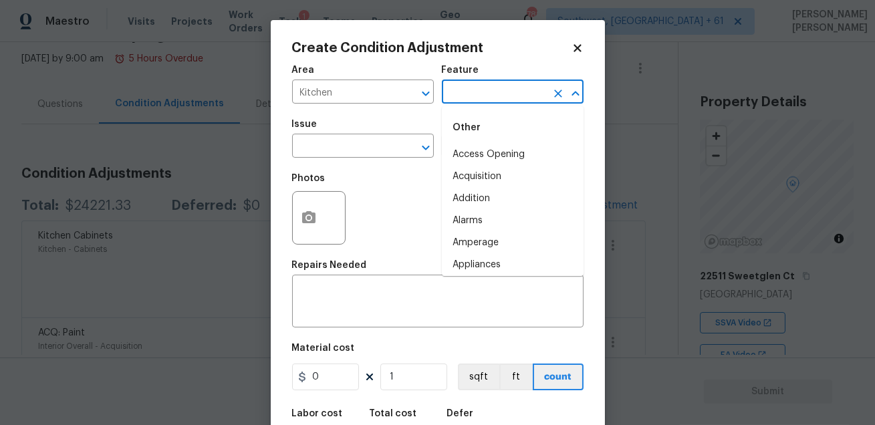
click at [487, 94] on input "text" at bounding box center [494, 93] width 104 height 21
type input "kk"
click at [465, 168] on li "Exterior Door" at bounding box center [513, 177] width 142 height 22
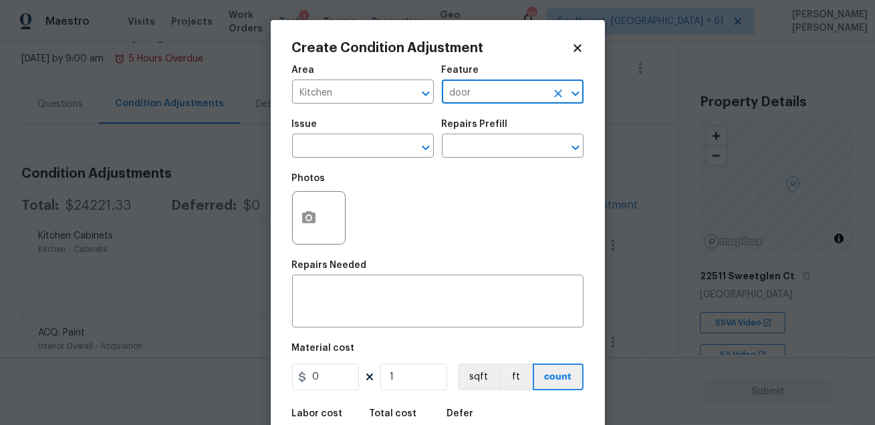
type input "Exterior Door"
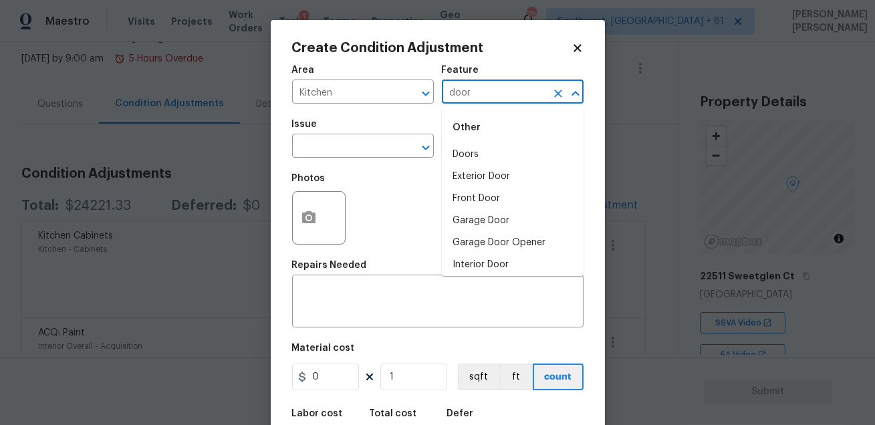
click at [476, 150] on li "Doors" at bounding box center [513, 155] width 142 height 22
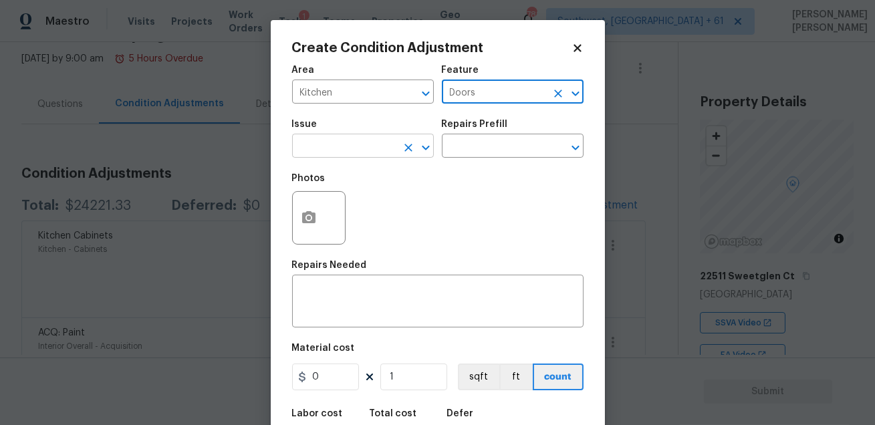
type input "Doors"
click at [340, 139] on input "text" at bounding box center [344, 147] width 104 height 21
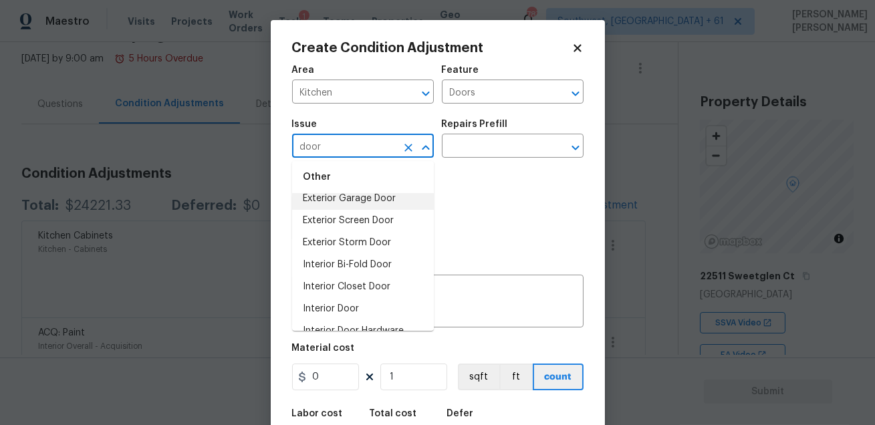
scroll to position [115, 0]
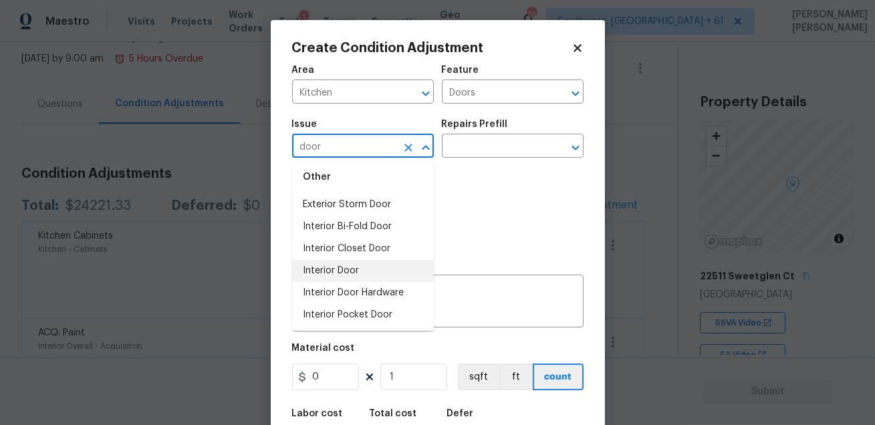
click at [360, 266] on li "Interior Door" at bounding box center [363, 271] width 142 height 22
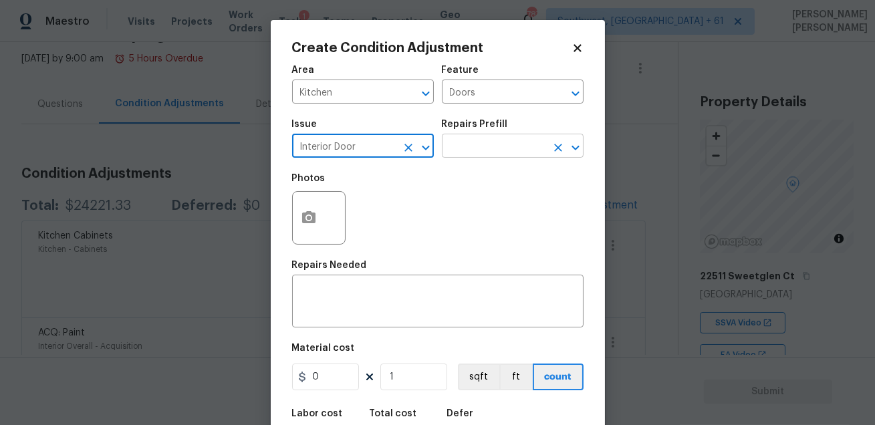
type input "Interior Door"
click at [475, 146] on input "text" at bounding box center [494, 147] width 104 height 21
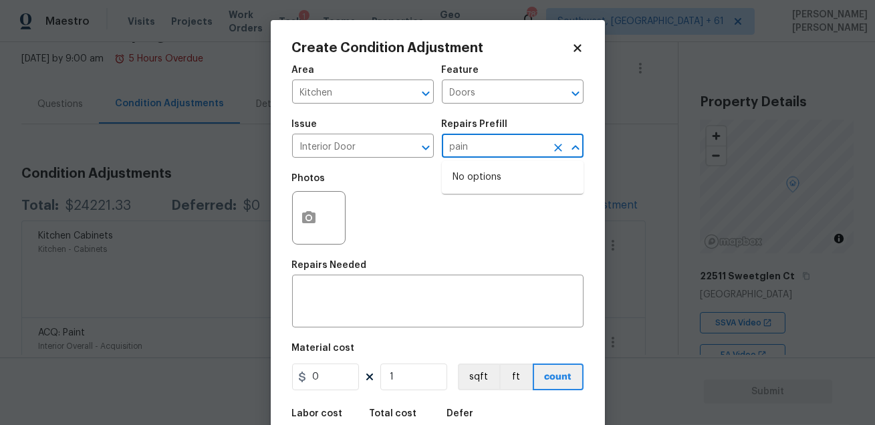
type input "paint"
type input "rep"
click at [487, 205] on div "Photos" at bounding box center [438, 209] width 292 height 87
click at [371, 156] on input "Interior Door" at bounding box center [344, 147] width 104 height 21
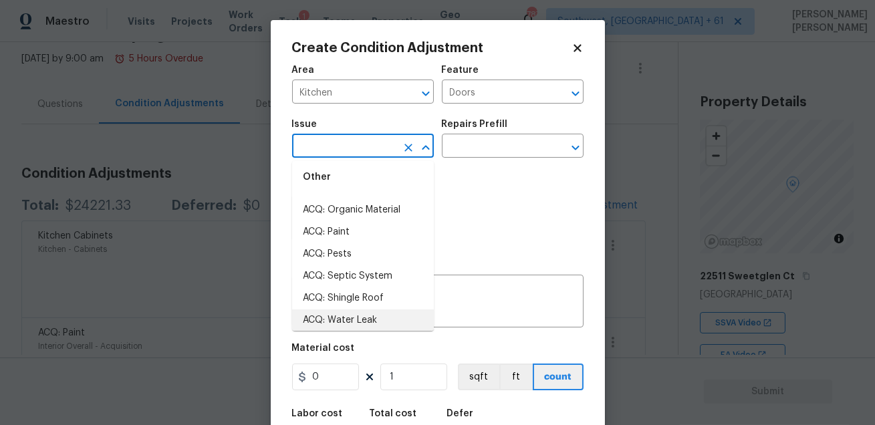
scroll to position [0, 0]
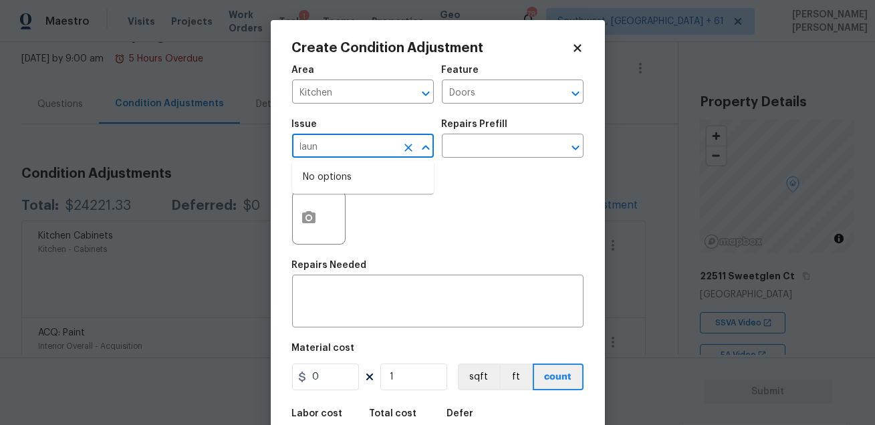
type input "laund"
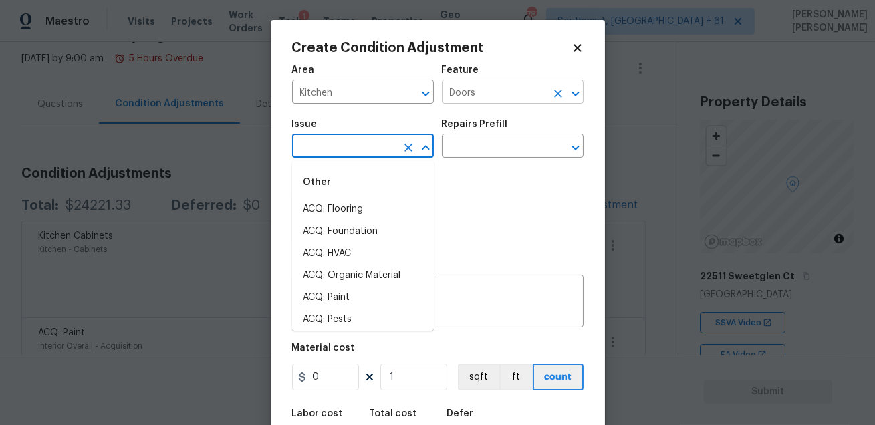
click at [489, 92] on input "Doors" at bounding box center [494, 93] width 104 height 21
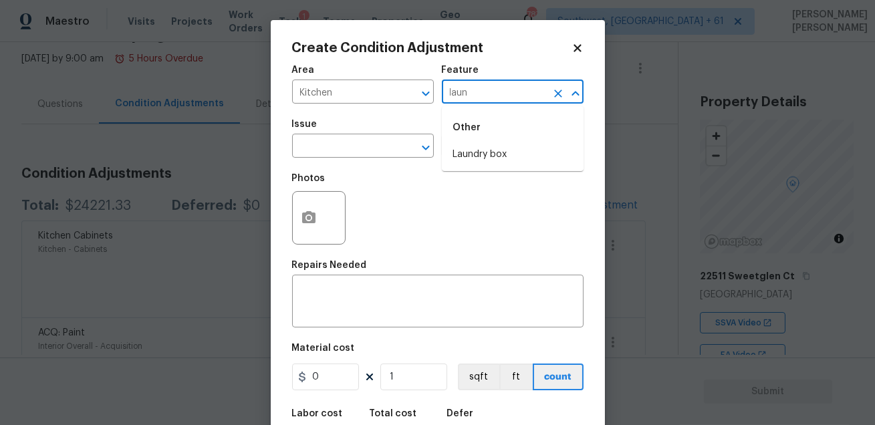
click at [473, 148] on li "Laundry box" at bounding box center [513, 155] width 142 height 22
type input "Laundry box"
click at [342, 144] on input "text" at bounding box center [344, 147] width 104 height 21
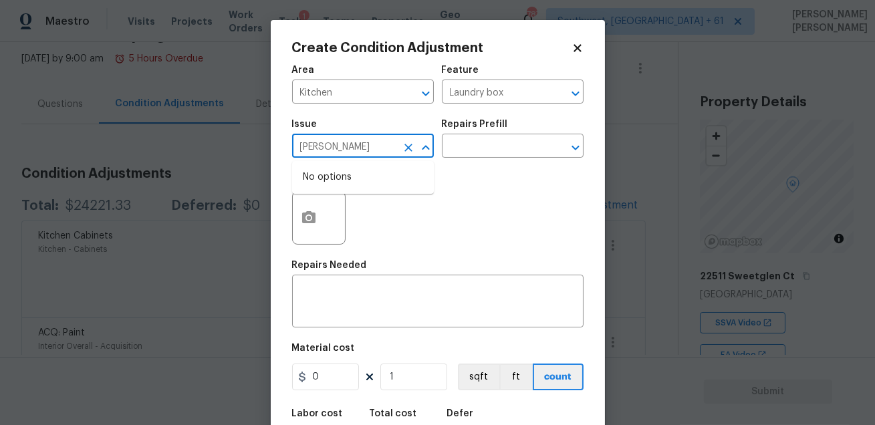
type input "laun"
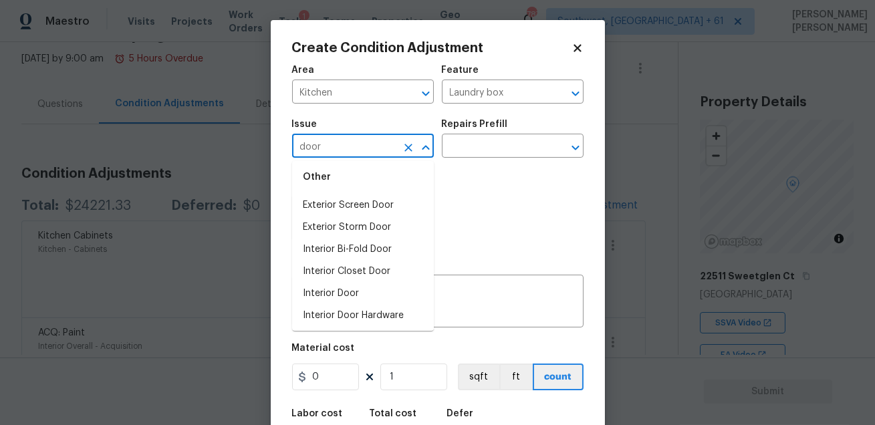
scroll to position [115, 0]
click at [369, 269] on li "Interior Door" at bounding box center [363, 271] width 142 height 22
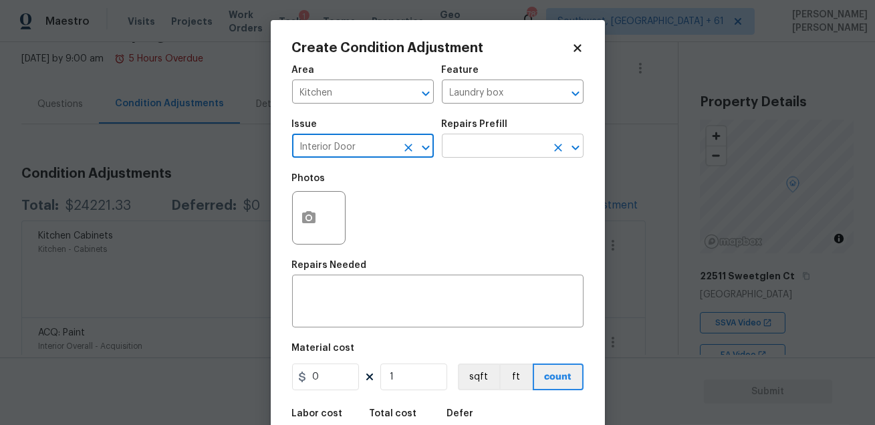
type input "Interior Door"
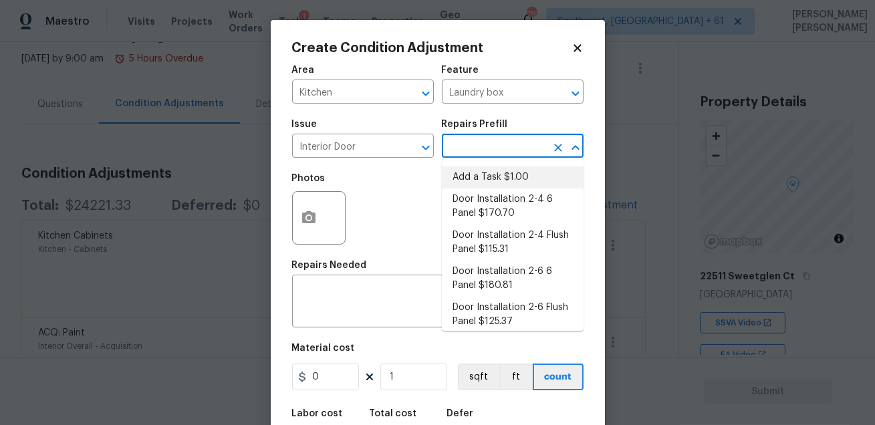
click at [493, 142] on input "text" at bounding box center [494, 147] width 104 height 21
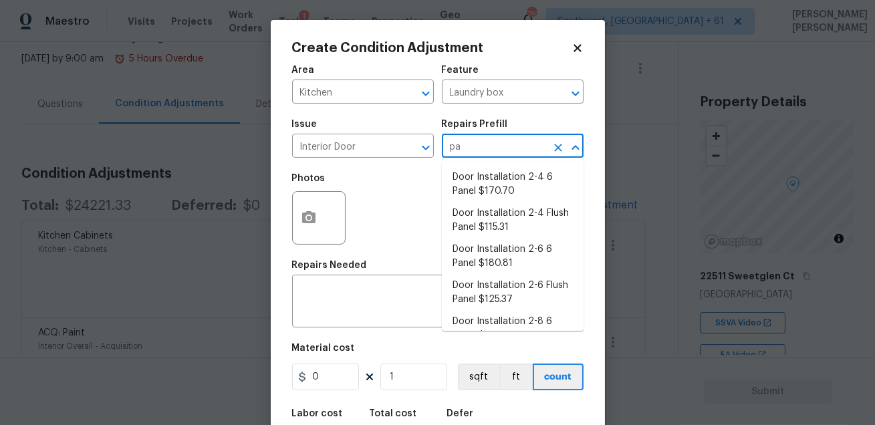
type input "pai"
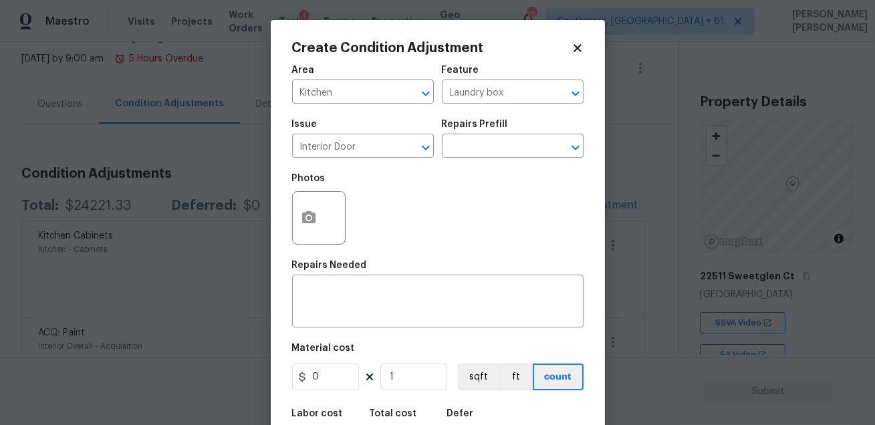
click at [420, 199] on div "Photos" at bounding box center [438, 209] width 292 height 87
click at [575, 52] on icon at bounding box center [578, 48] width 12 height 12
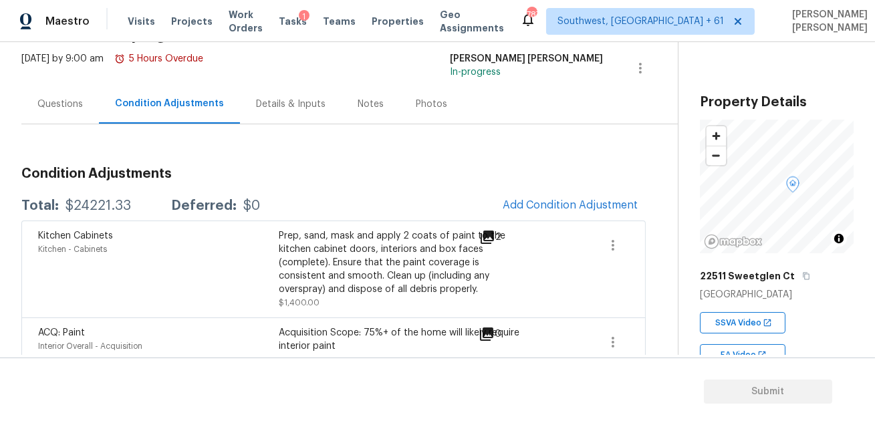
click at [414, 63] on div "Thu, Aug 21 2025 by 9:00 am 5 Hours Overdue Mohammed Moshin Ali In-progress" at bounding box center [349, 68] width 657 height 32
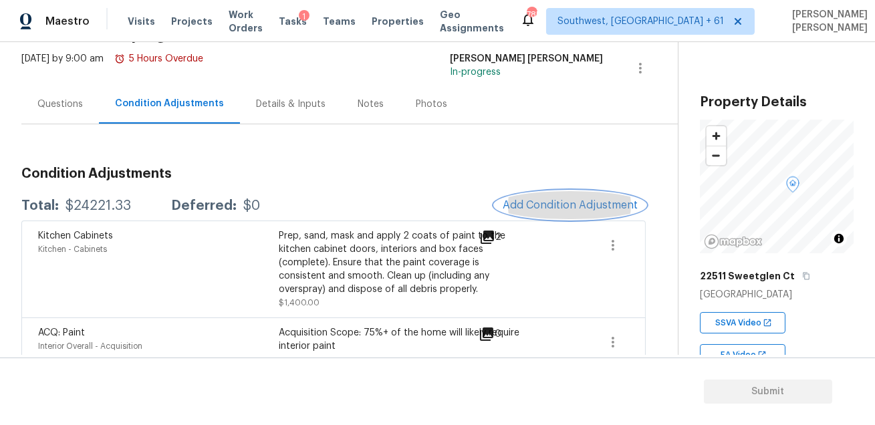
click at [542, 205] on span "Add Condition Adjustment" at bounding box center [570, 205] width 135 height 12
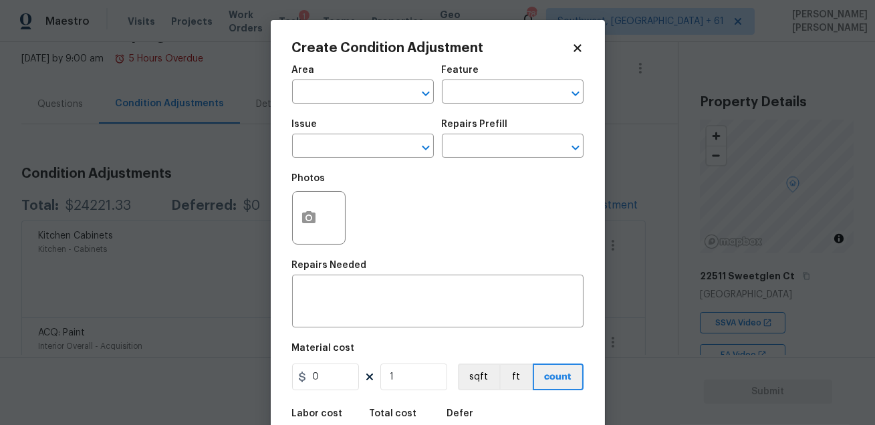
click at [307, 79] on div "Area" at bounding box center [363, 74] width 142 height 17
click at [307, 83] on input "text" at bounding box center [344, 93] width 104 height 21
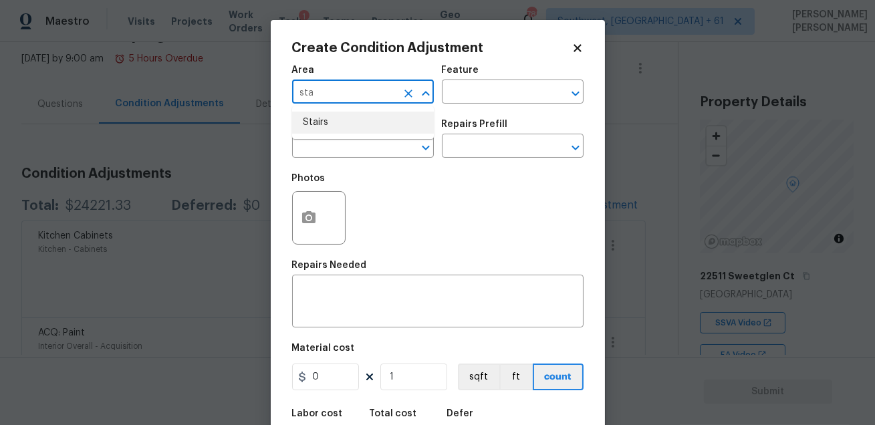
click at [320, 118] on li "Stairs" at bounding box center [363, 123] width 142 height 22
type input "Stairs"
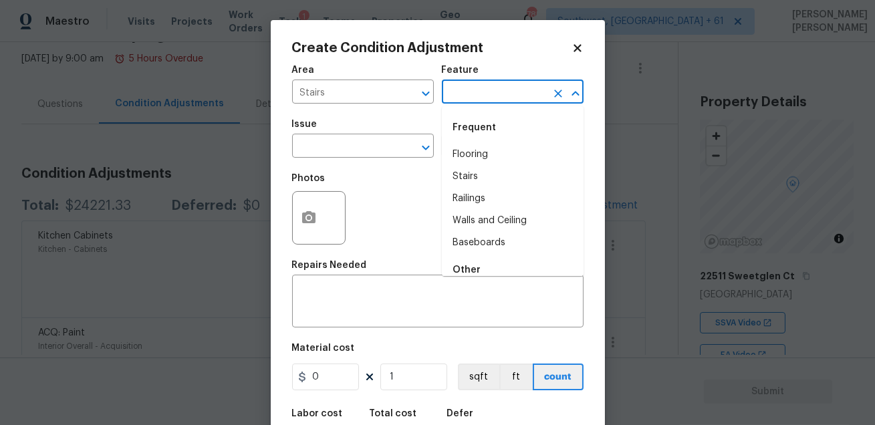
click at [451, 97] on input "text" at bounding box center [494, 93] width 104 height 21
type input "j"
type input "hana"
type input "hand"
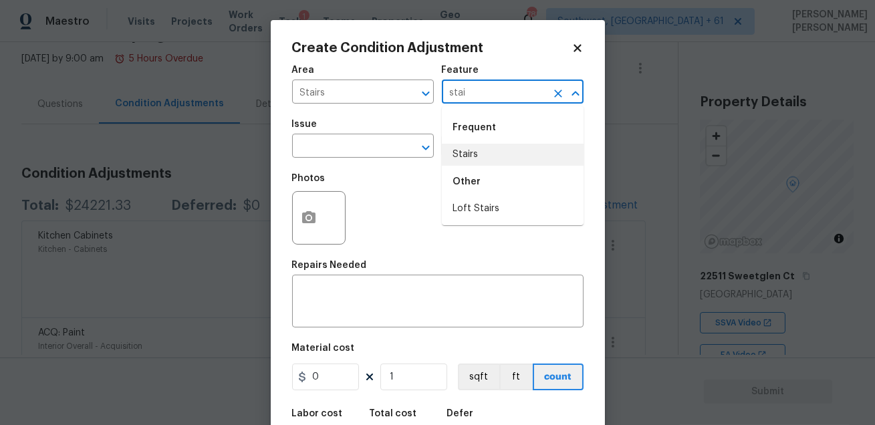
click at [469, 154] on li "Stairs" at bounding box center [513, 155] width 142 height 22
type input "Stairs"
click at [358, 144] on input "text" at bounding box center [344, 147] width 104 height 21
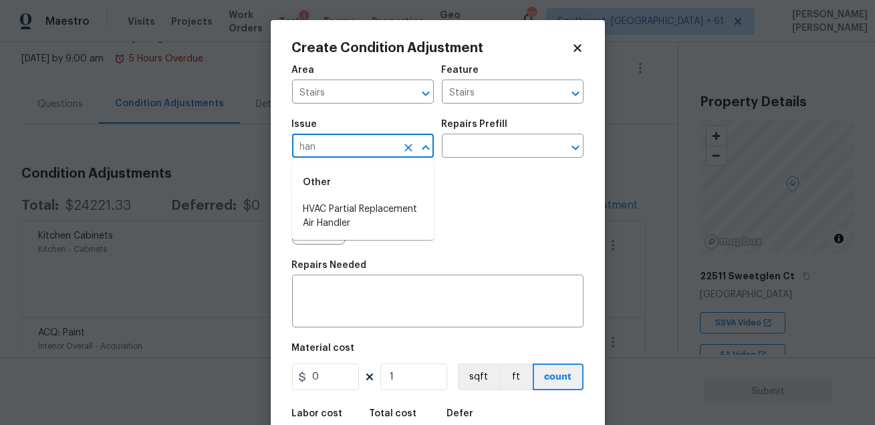
type input "hand"
type input "stair"
type input "sta"
click at [411, 152] on icon "Clear" at bounding box center [408, 147] width 13 height 13
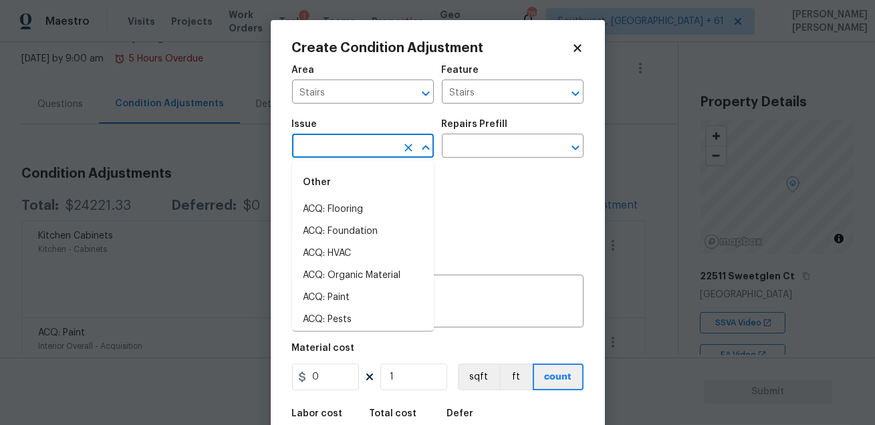
click at [453, 179] on div "Photos" at bounding box center [438, 209] width 292 height 87
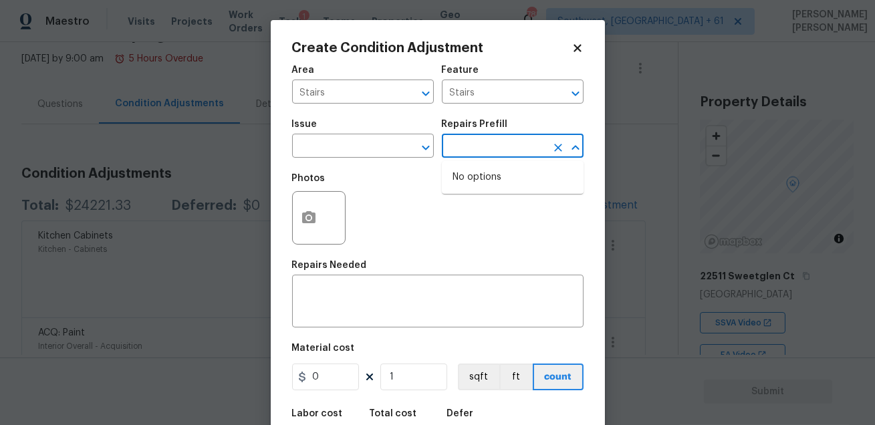
click at [472, 150] on input "text" at bounding box center [494, 147] width 104 height 21
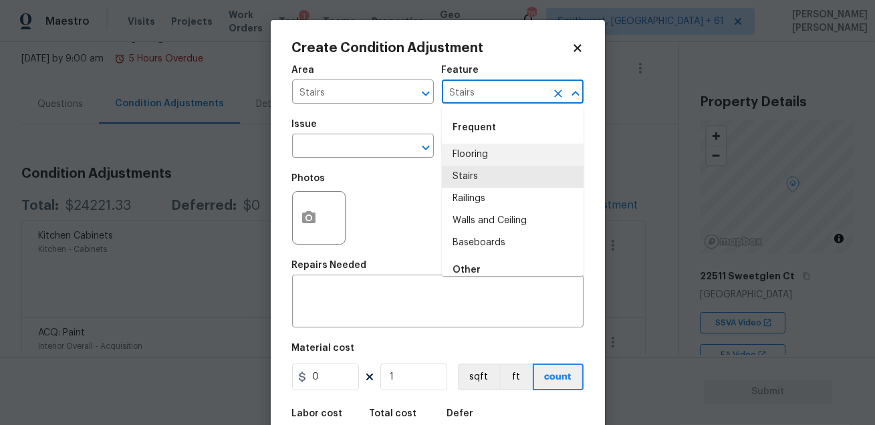
click at [507, 94] on input "Stairs" at bounding box center [494, 93] width 104 height 21
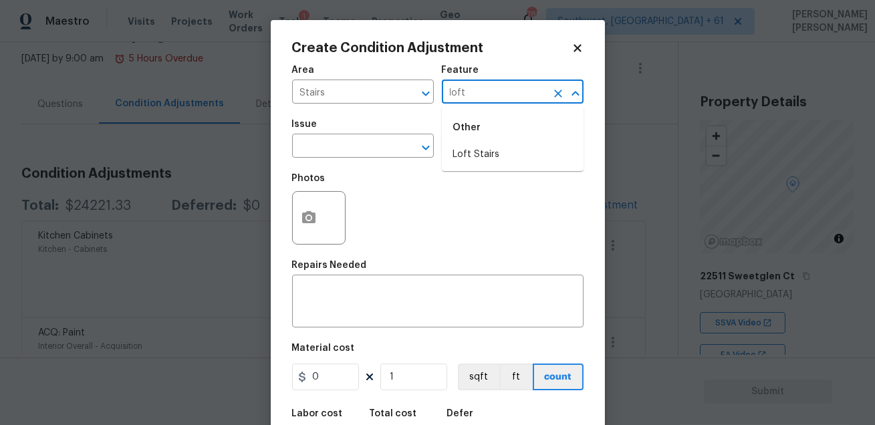
click at [483, 143] on div "Other" at bounding box center [513, 128] width 142 height 32
click at [474, 151] on li "Loft Stairs" at bounding box center [513, 155] width 142 height 22
type input "Loft Stairs"
click at [358, 142] on input "text" at bounding box center [344, 147] width 104 height 21
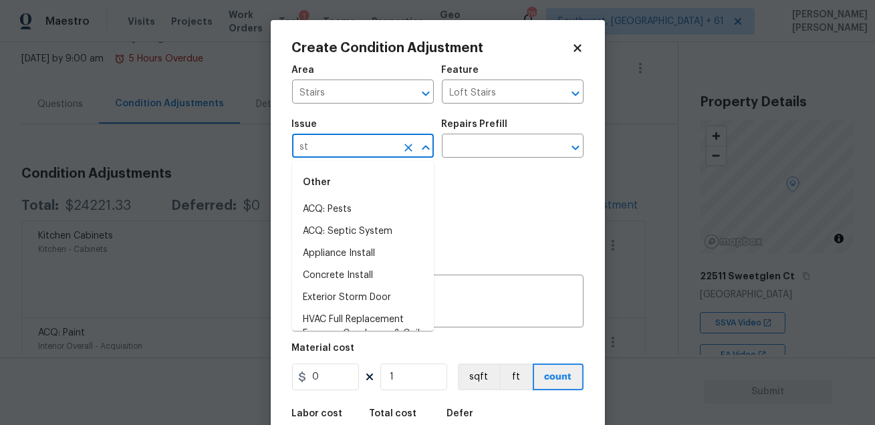
type input "s"
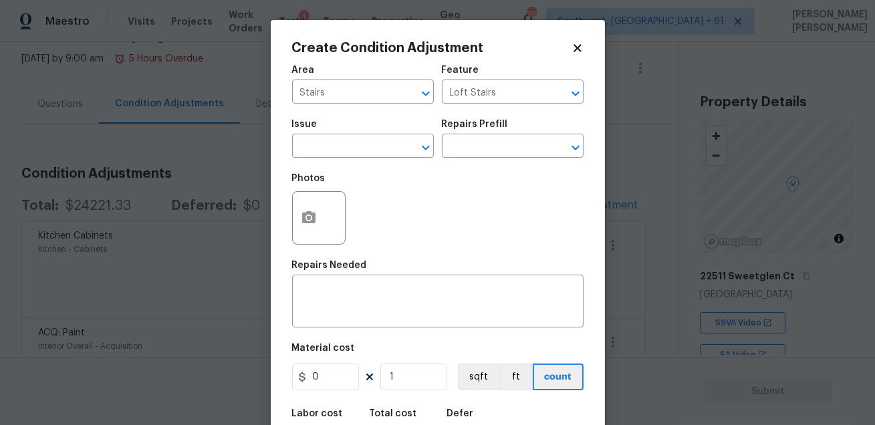
click at [484, 207] on div "Photos" at bounding box center [438, 209] width 292 height 87
click at [484, 154] on input "text" at bounding box center [494, 147] width 104 height 21
click at [500, 92] on input "Loft Stairs" at bounding box center [494, 93] width 104 height 21
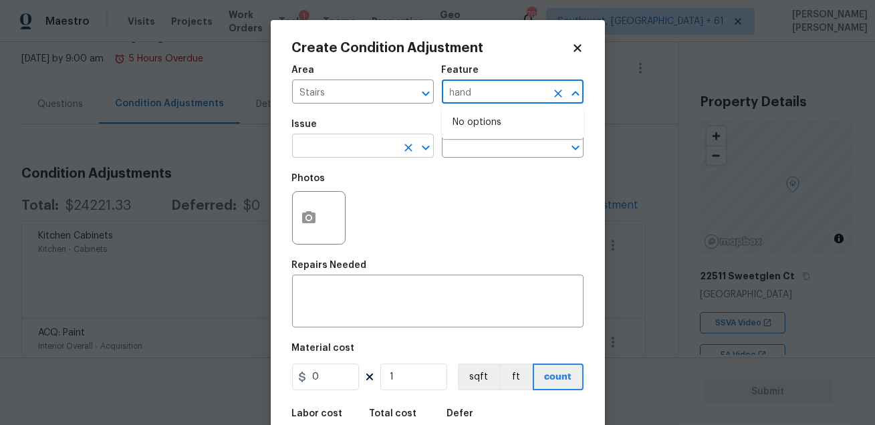
type input "Loft Stairs"
click at [366, 144] on input "text" at bounding box center [344, 147] width 104 height 21
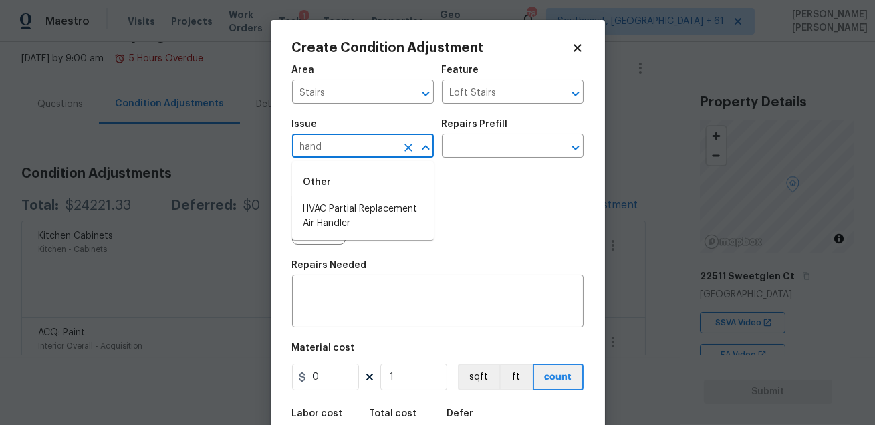
type input "hand"
click at [503, 172] on div "Photos" at bounding box center [438, 209] width 292 height 87
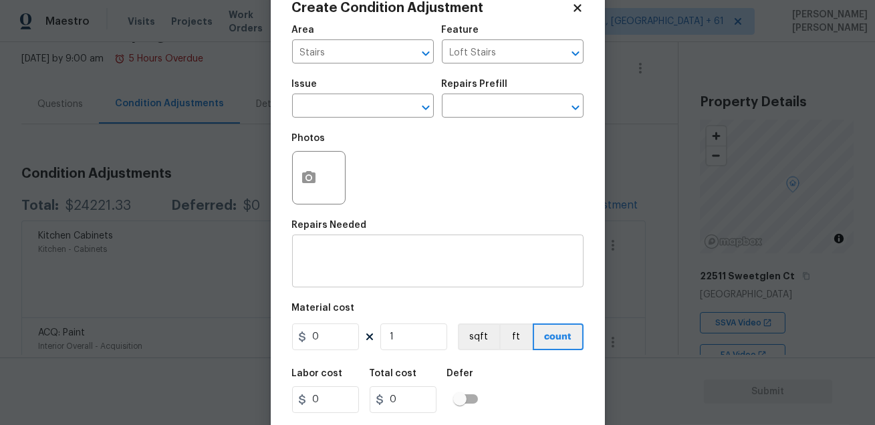
scroll to position [64, 0]
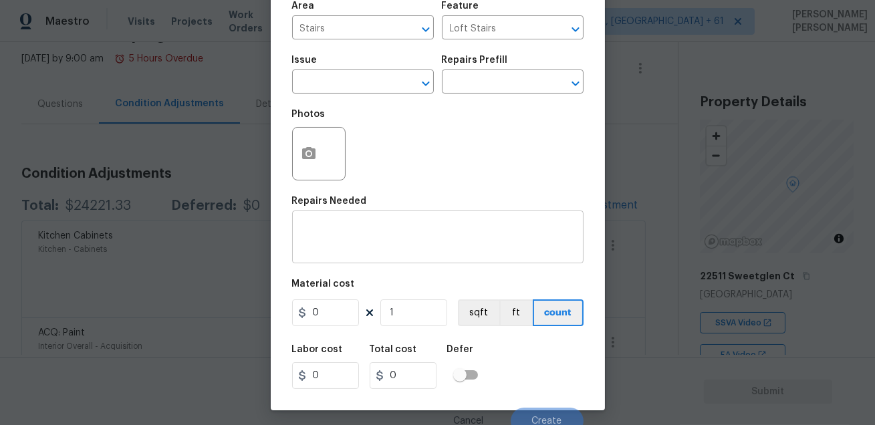
click at [386, 223] on div "x ​" at bounding box center [438, 238] width 292 height 49
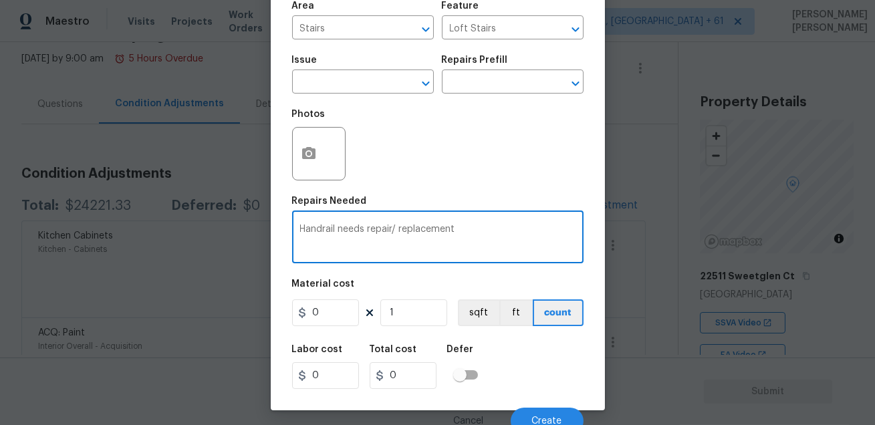
type textarea "Handrail needs repair/ replacement"
click at [346, 317] on input "0" at bounding box center [325, 313] width 67 height 27
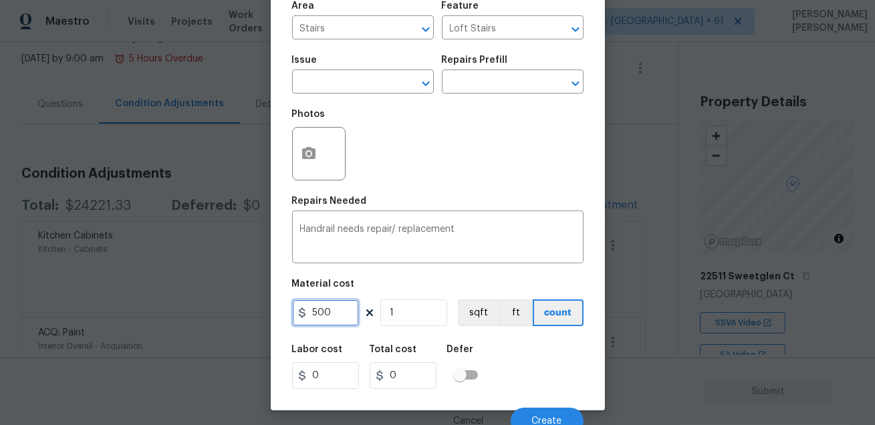
type input "500"
click at [492, 345] on div "Labor cost 0 Total cost 500 Defer" at bounding box center [438, 367] width 292 height 60
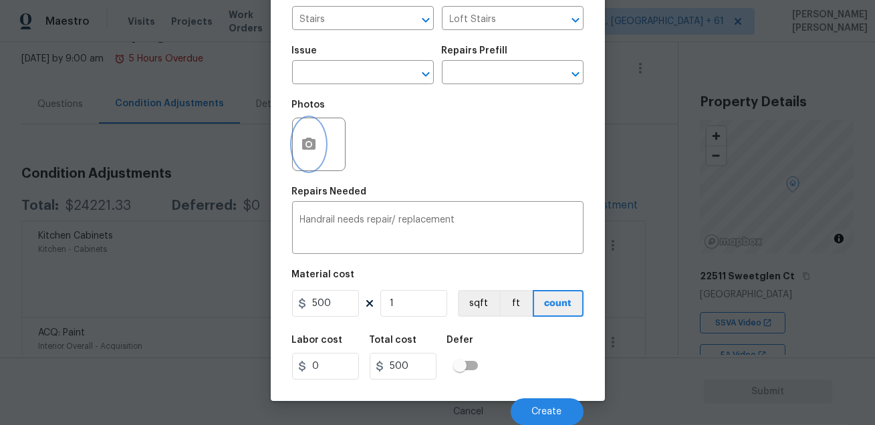
click at [317, 144] on button "button" at bounding box center [309, 144] width 32 height 52
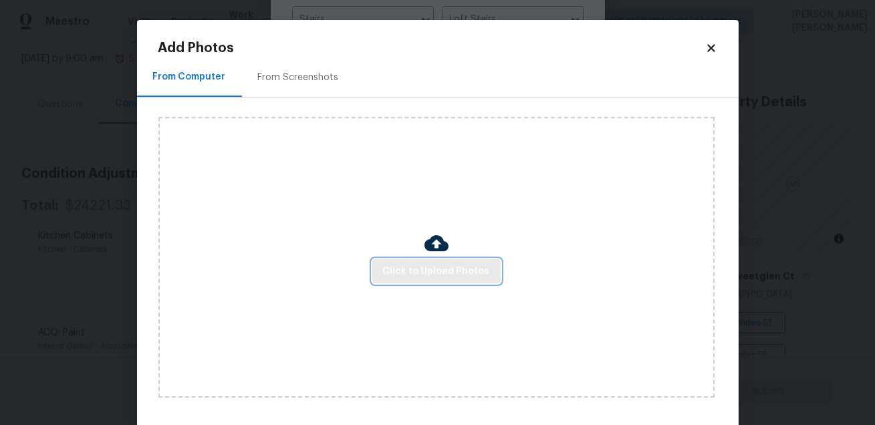
click at [398, 275] on span "Click to Upload Photos" at bounding box center [436, 271] width 107 height 17
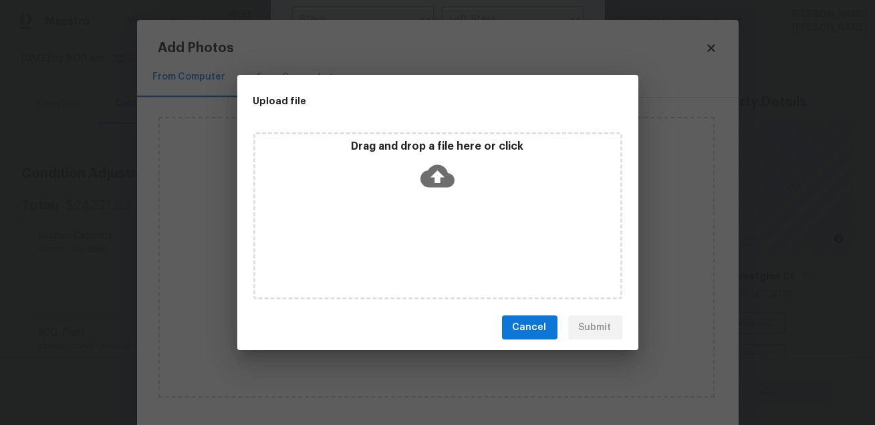
click at [439, 182] on icon at bounding box center [438, 176] width 34 height 34
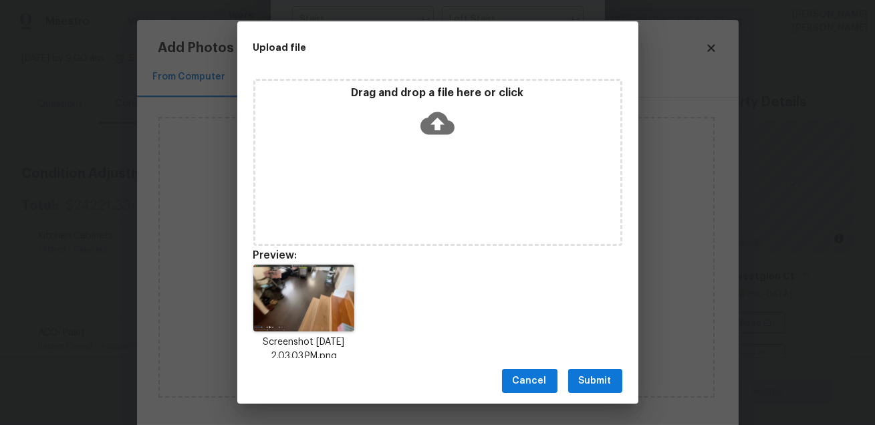
click at [601, 373] on span "Submit" at bounding box center [595, 381] width 33 height 17
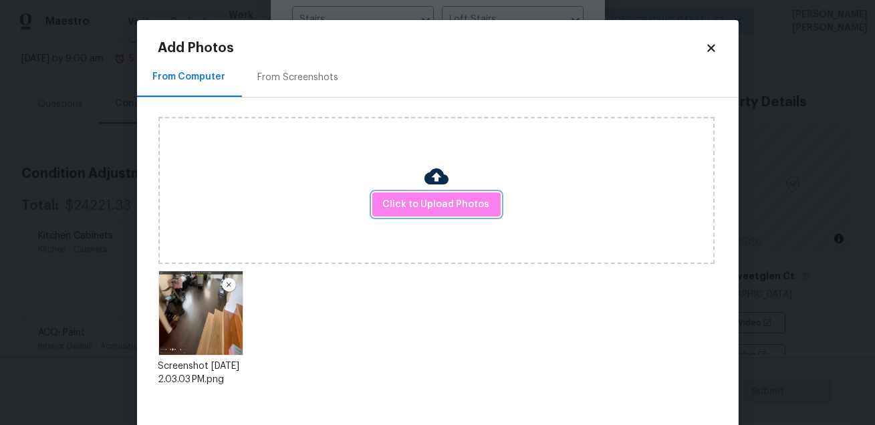
scroll to position [69, 0]
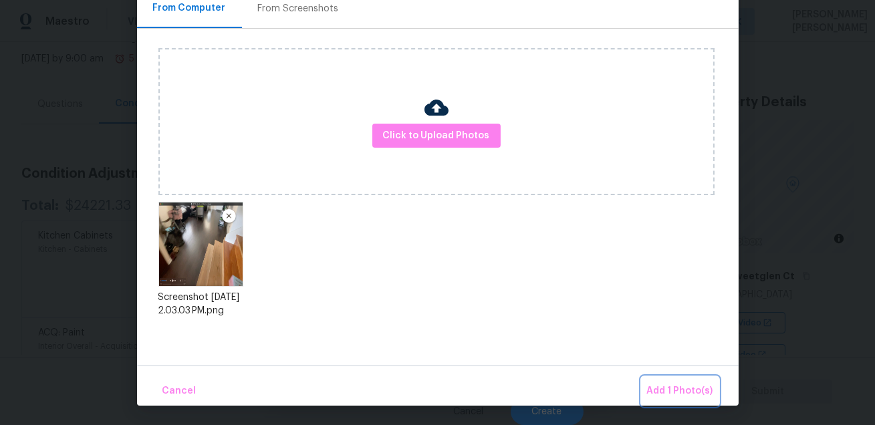
click at [676, 383] on span "Add 1 Photo(s)" at bounding box center [680, 391] width 66 height 17
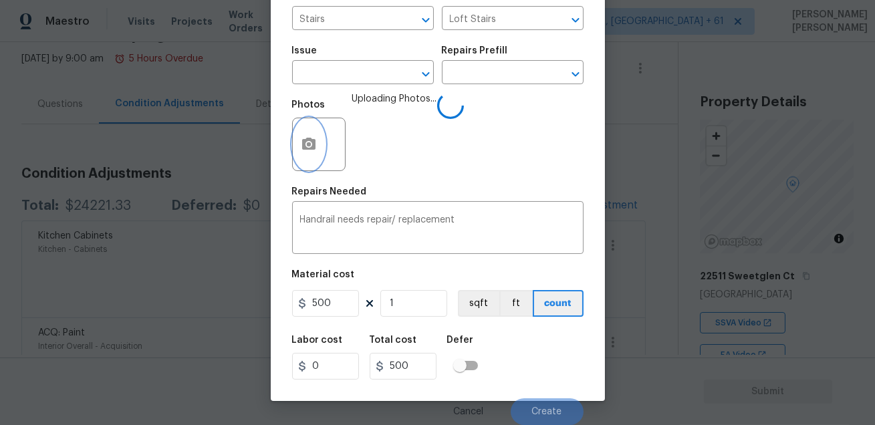
scroll to position [0, 0]
click at [526, 330] on div "Labor cost 0 Total cost 500 Defer" at bounding box center [438, 358] width 292 height 60
click at [539, 142] on div "Photos Uploading Photos..." at bounding box center [438, 135] width 292 height 87
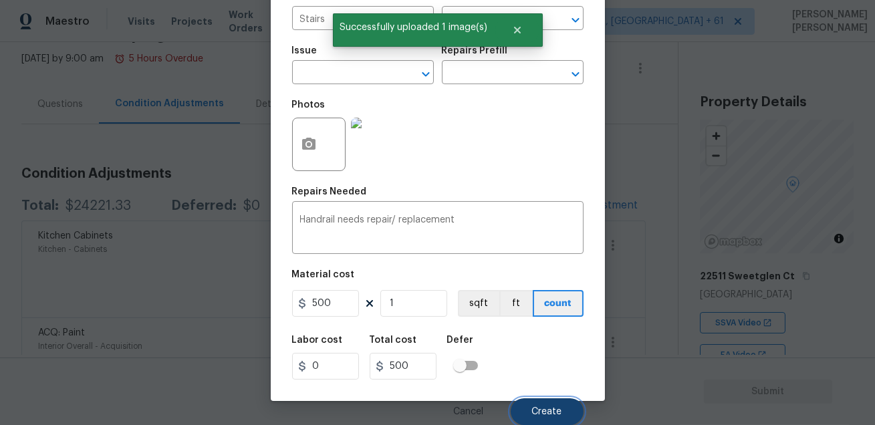
click at [540, 405] on button "Create" at bounding box center [547, 411] width 73 height 27
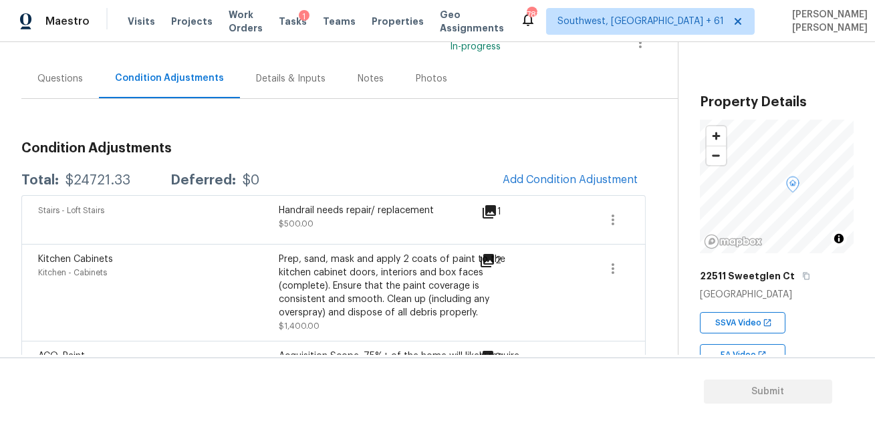
scroll to position [18, 0]
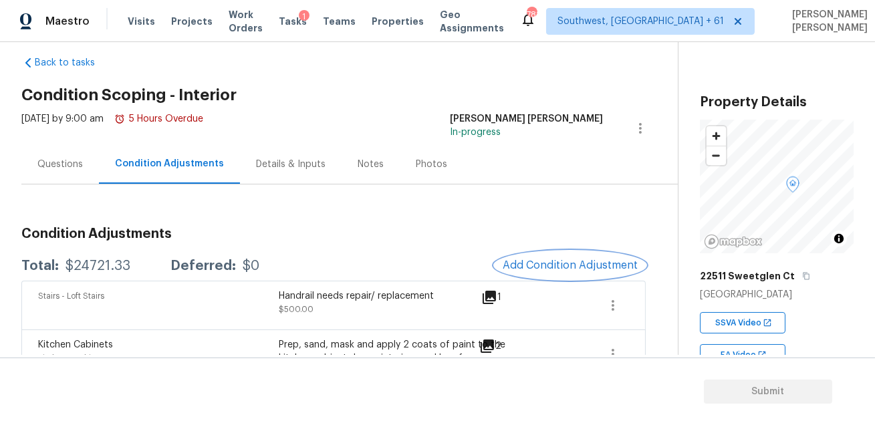
click at [543, 257] on button "Add Condition Adjustment" at bounding box center [570, 265] width 151 height 28
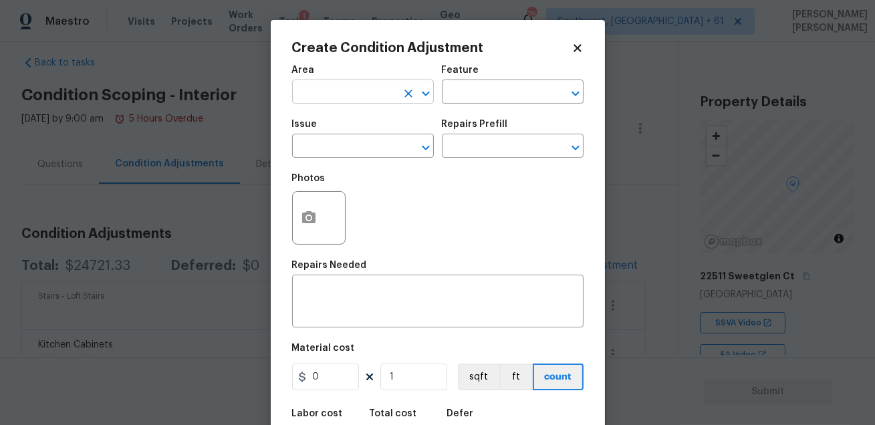
click at [361, 86] on input "text" at bounding box center [344, 93] width 104 height 21
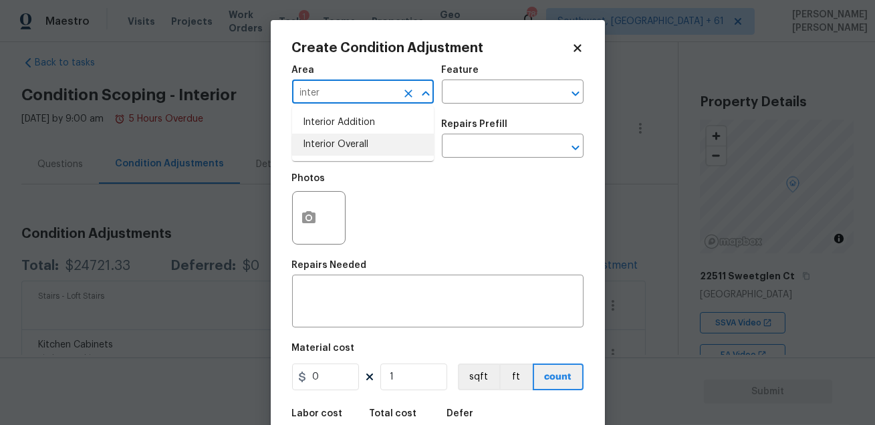
click at [354, 147] on li "Interior Overall" at bounding box center [363, 145] width 142 height 22
type input "Interior Overall"
click at [473, 92] on input "text" at bounding box center [494, 93] width 104 height 21
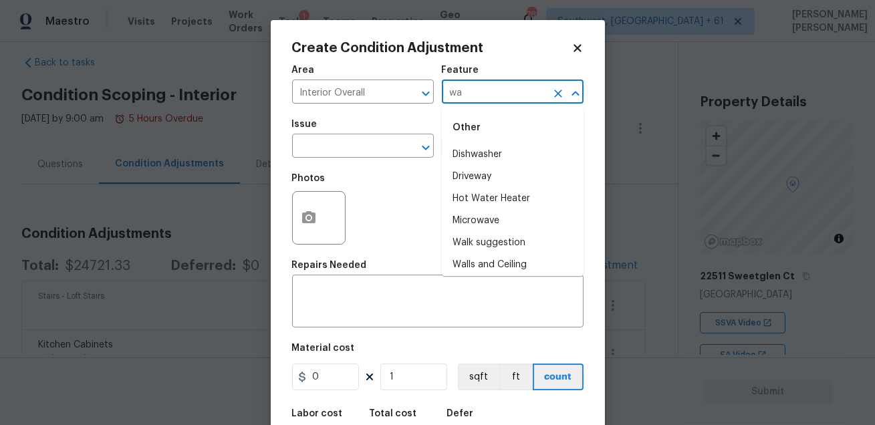
type input "wat"
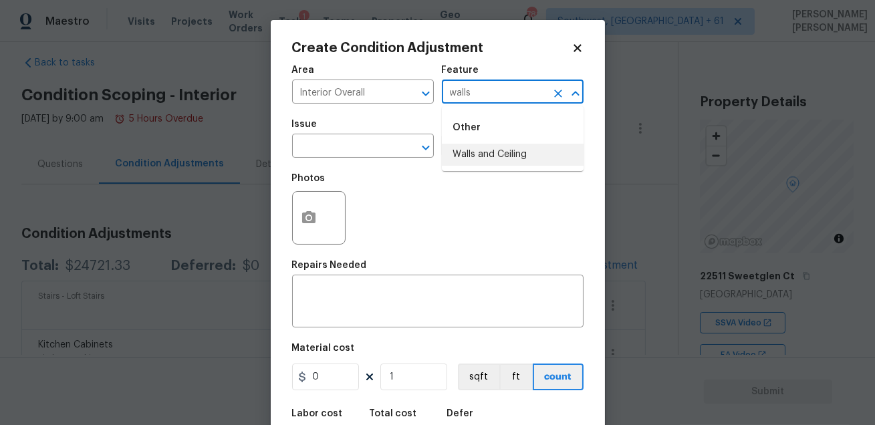
click at [471, 148] on li "Walls and Ceiling" at bounding box center [513, 155] width 142 height 22
type input "Walls and Ceiling"
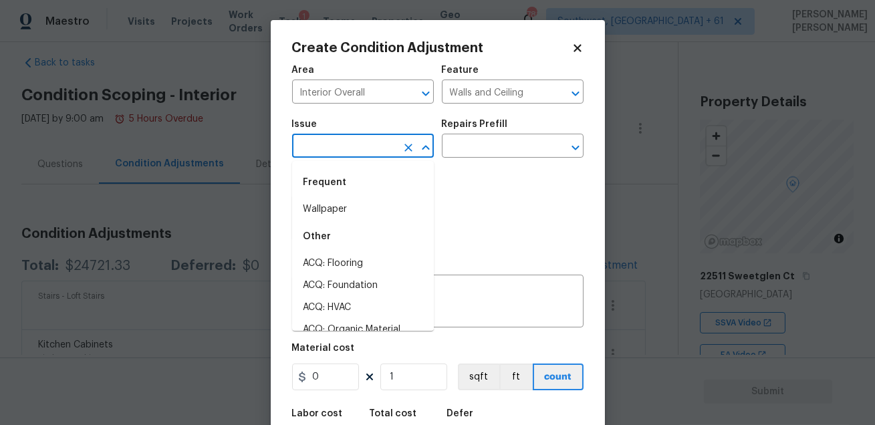
click at [343, 154] on input "text" at bounding box center [344, 147] width 104 height 21
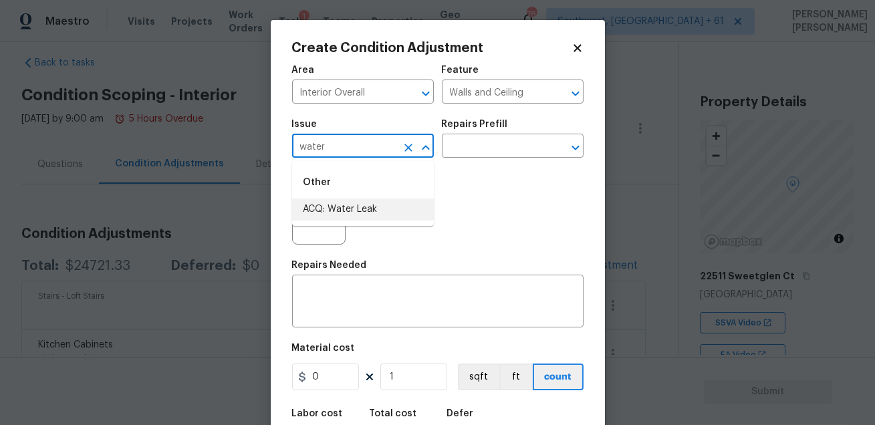
click at [320, 208] on li "ACQ: Water Leak" at bounding box center [363, 210] width 142 height 22
type input "ACQ: Water Leak"
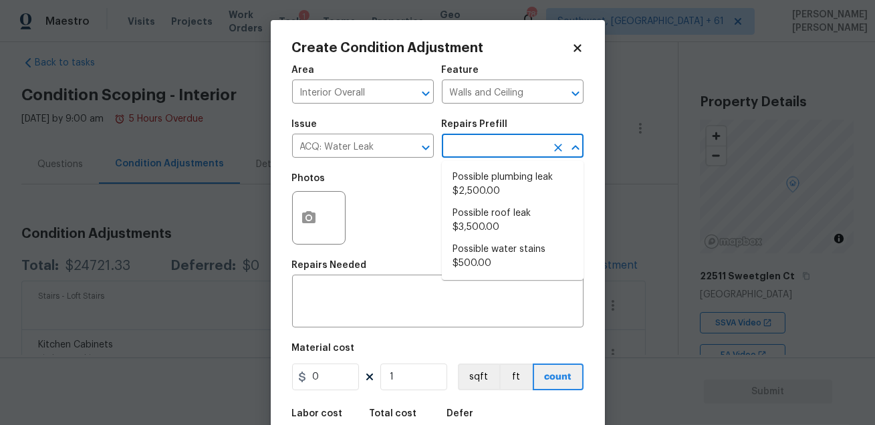
click at [457, 152] on input "text" at bounding box center [494, 147] width 104 height 21
click at [509, 189] on li "Possible plumbing leak $2,500.00" at bounding box center [513, 184] width 142 height 36
type input "Acquisition"
type textarea "Acquisition Scope: Possible plumbing leak"
type input "2500"
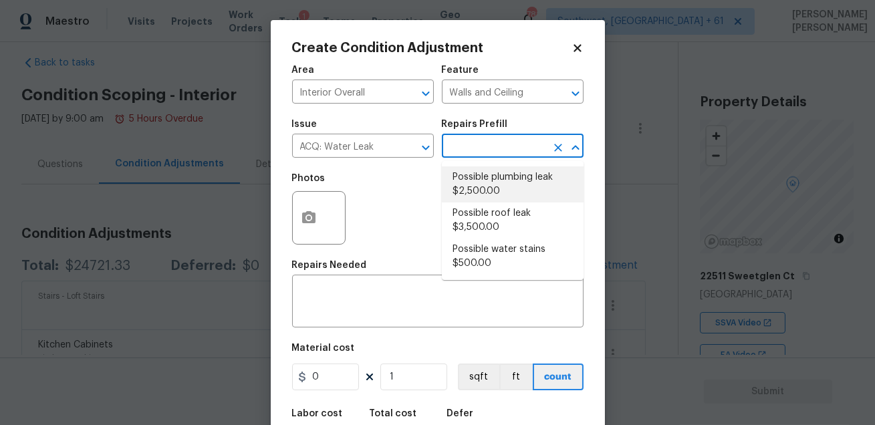
type input "2500"
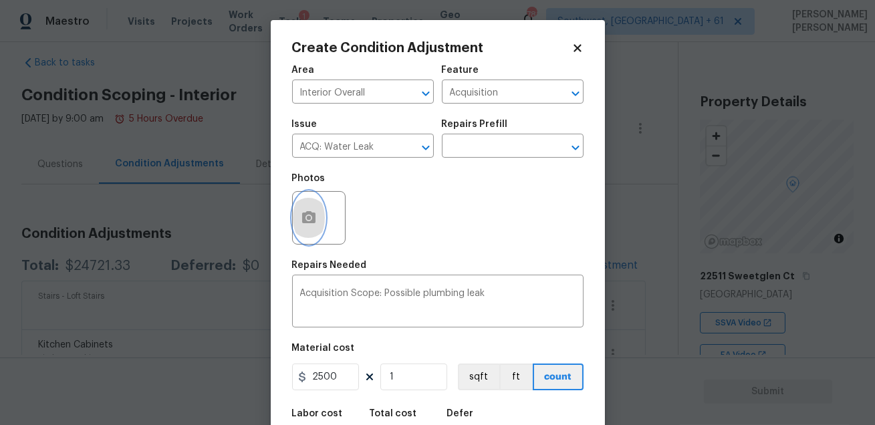
click at [310, 217] on circle "button" at bounding box center [308, 218] width 4 height 4
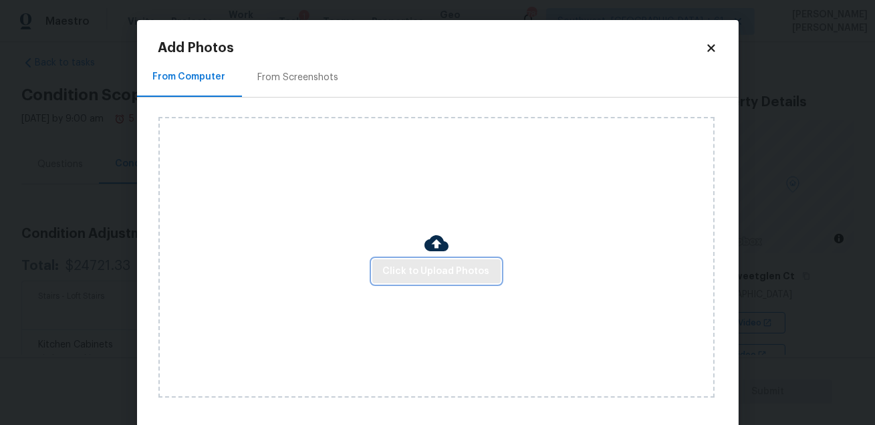
click at [390, 266] on span "Click to Upload Photos" at bounding box center [436, 271] width 107 height 17
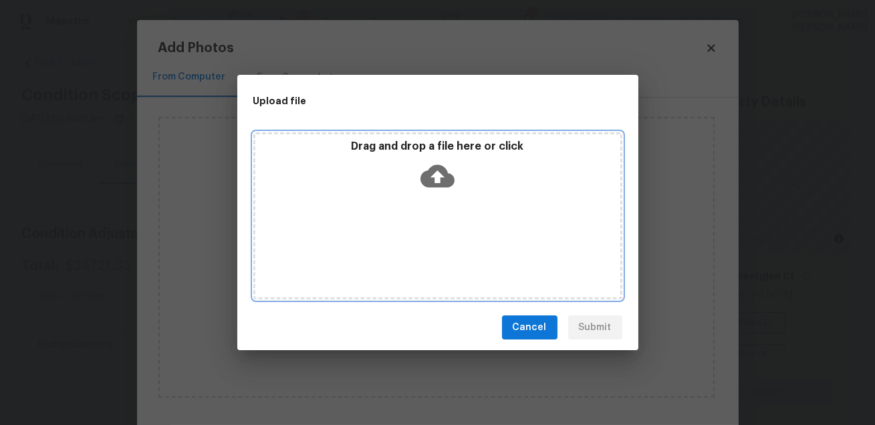
click at [449, 201] on div "Drag and drop a file here or click" at bounding box center [437, 215] width 369 height 167
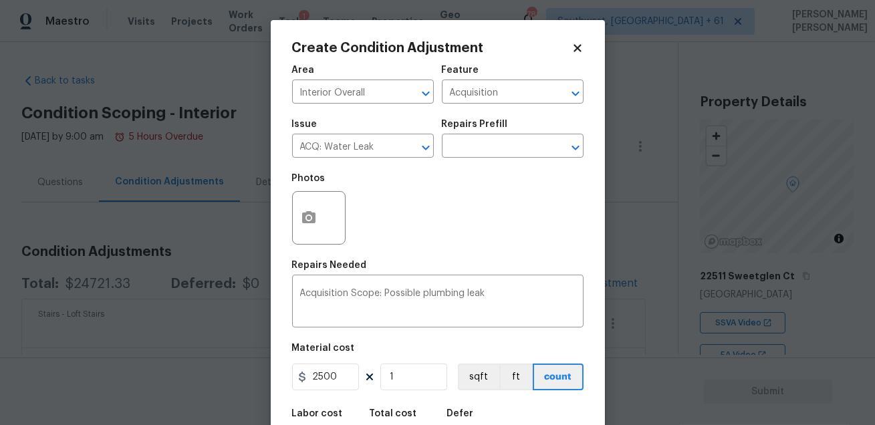
scroll to position [18, 0]
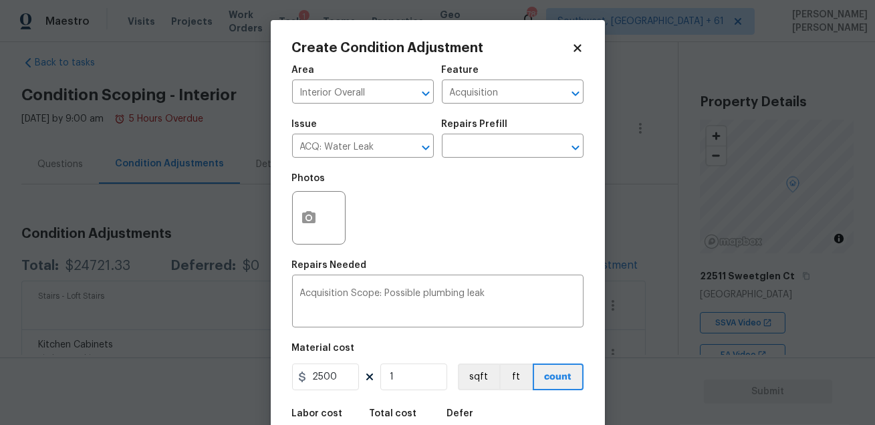
click at [297, 214] on button "button" at bounding box center [309, 218] width 32 height 52
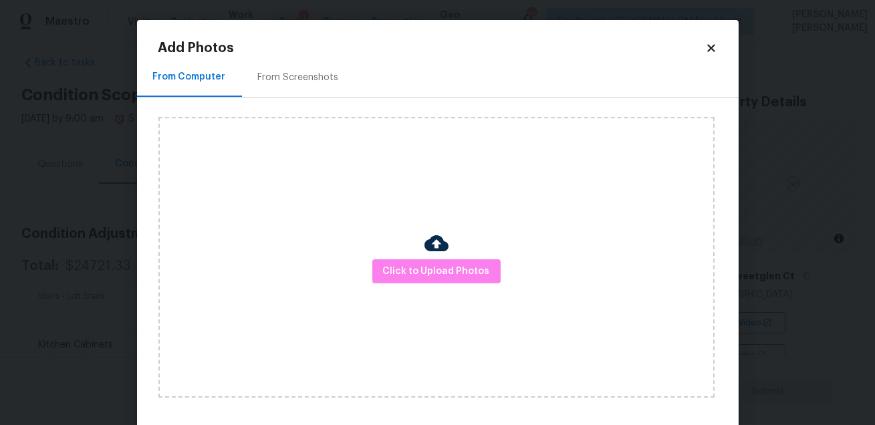
click at [464, 258] on div "Click to Upload Photos" at bounding box center [436, 257] width 556 height 281
click at [452, 269] on span "Click to Upload Photos" at bounding box center [436, 271] width 107 height 17
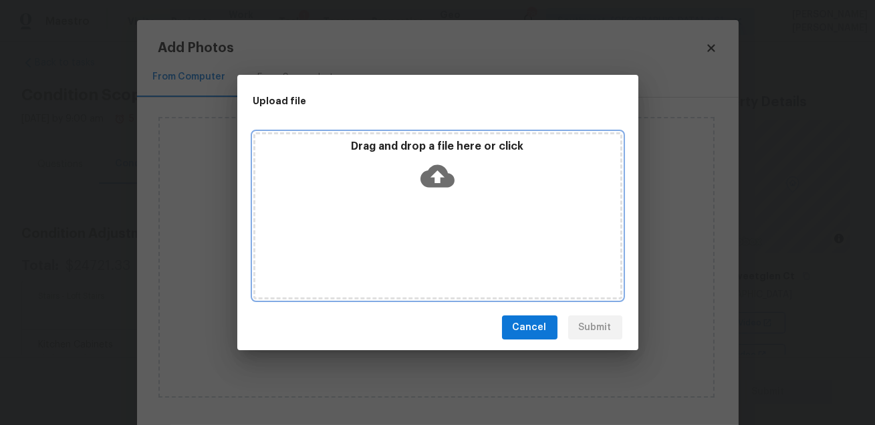
click at [459, 137] on div "Drag and drop a file here or click" at bounding box center [437, 215] width 369 height 167
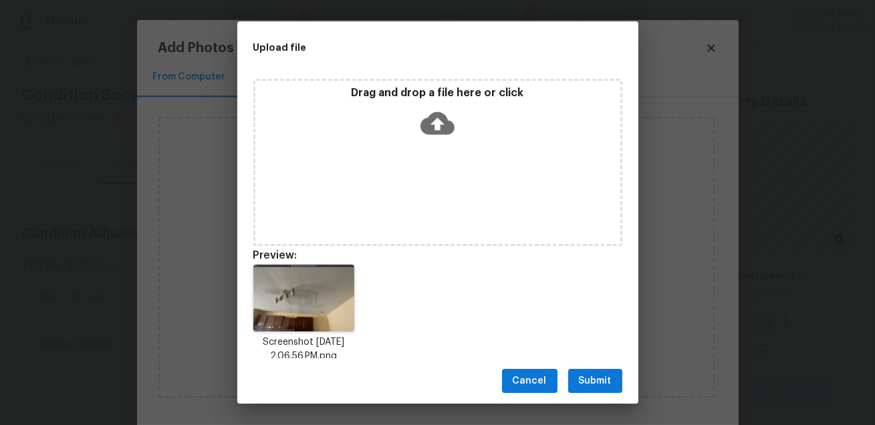
click at [588, 382] on span "Submit" at bounding box center [595, 381] width 33 height 17
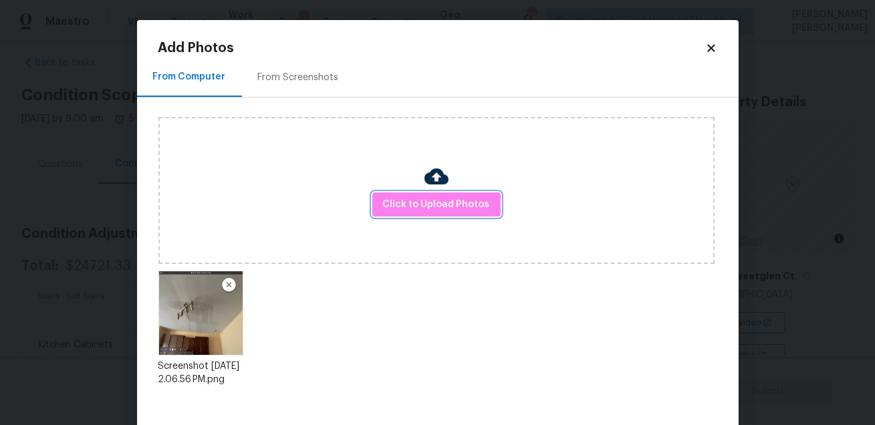
scroll to position [69, 0]
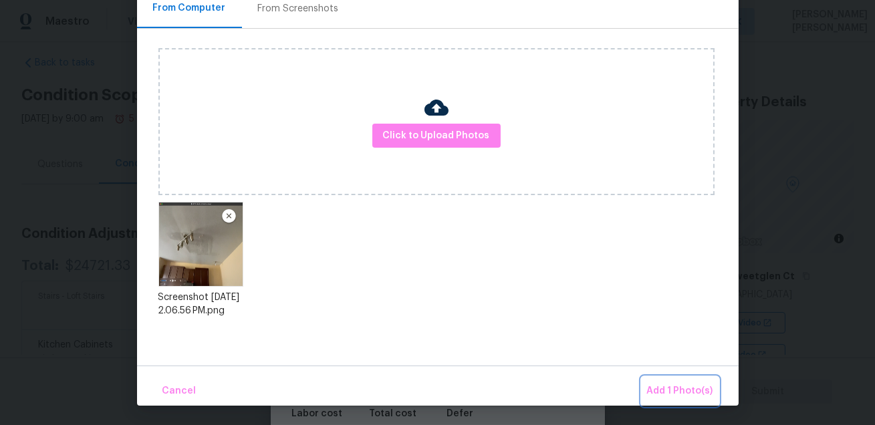
click at [660, 389] on span "Add 1 Photo(s)" at bounding box center [680, 391] width 66 height 17
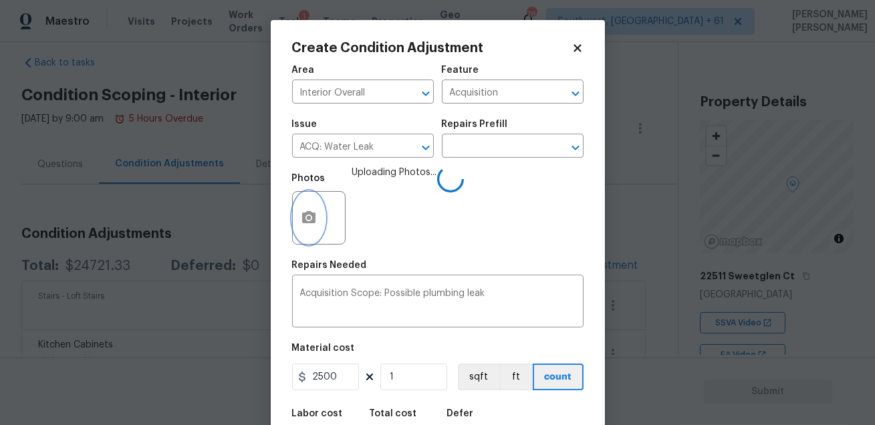
scroll to position [74, 0]
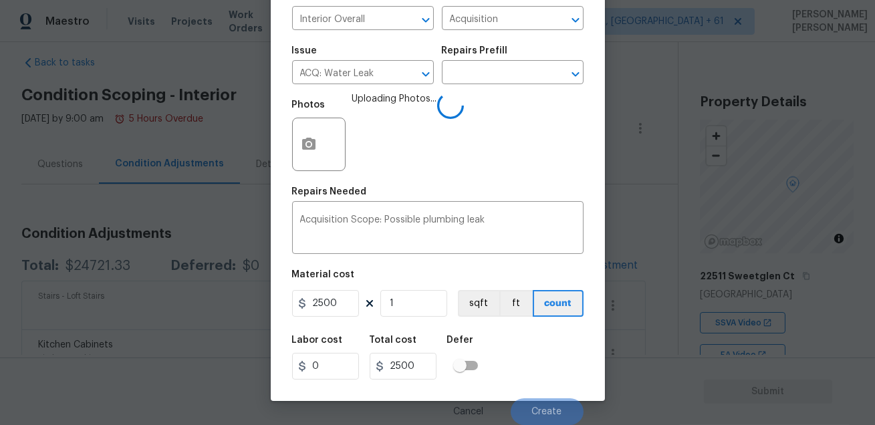
click at [532, 372] on div "Labor cost 0 Total cost 2500 Defer" at bounding box center [438, 358] width 292 height 60
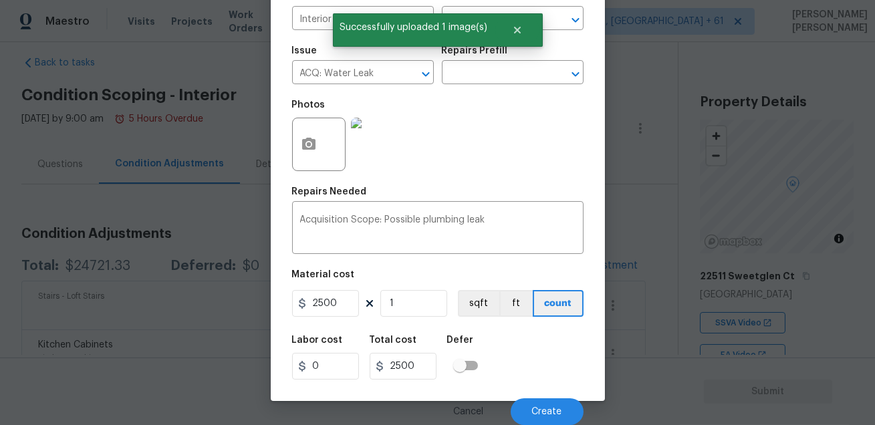
click at [567, 354] on div "Labor cost 0 Total cost 2500 Defer" at bounding box center [438, 358] width 292 height 60
click at [550, 408] on span "Create" at bounding box center [547, 412] width 30 height 10
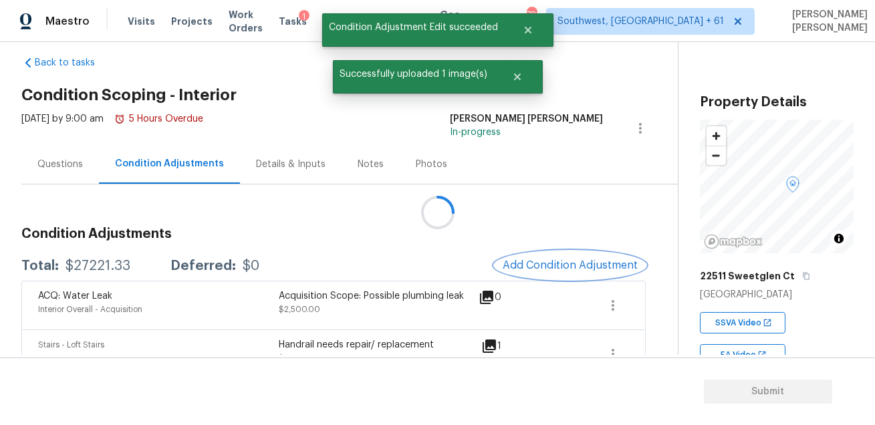
scroll to position [0, 0]
click at [49, 163] on div "Questions" at bounding box center [59, 164] width 45 height 13
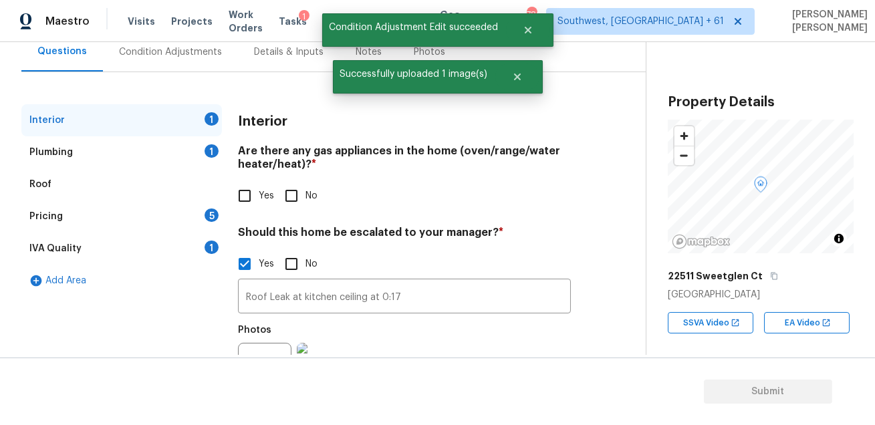
scroll to position [199, 0]
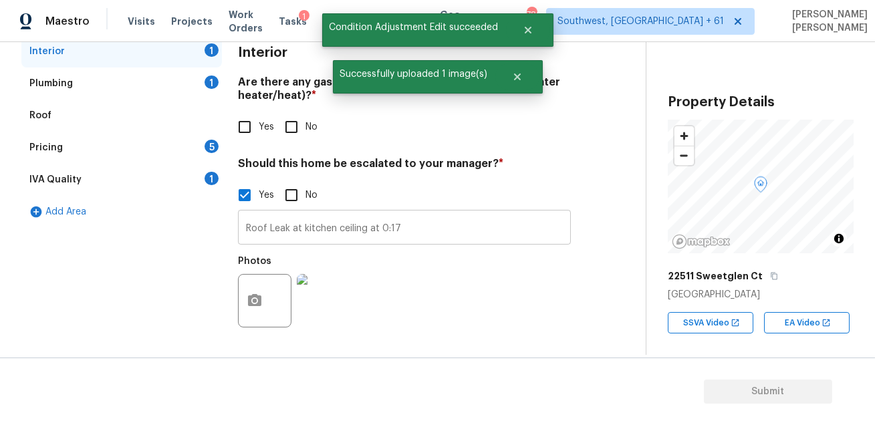
click at [431, 231] on input "Roof Leak at kitchen ceiling at 0:17" at bounding box center [404, 228] width 333 height 31
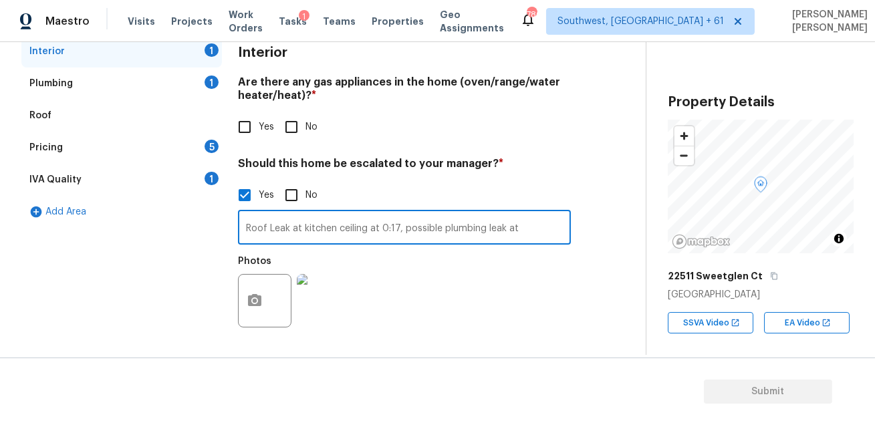
click at [397, 228] on input "Roof Leak at kitchen ceiling at 0:17, possible plumbing leak at" at bounding box center [404, 228] width 333 height 31
click at [314, 228] on input "Roof Leak at kitchen ceiling at , possible plumbing leak at 0:17" at bounding box center [404, 228] width 333 height 31
click at [382, 228] on input "Roof Leak at 1st floor ceiling at , possible plumbing leak at 0:17" at bounding box center [404, 228] width 333 height 31
type input "Roof Leak at 1st floor ceiling at , possible plumbing leak at 0:17"
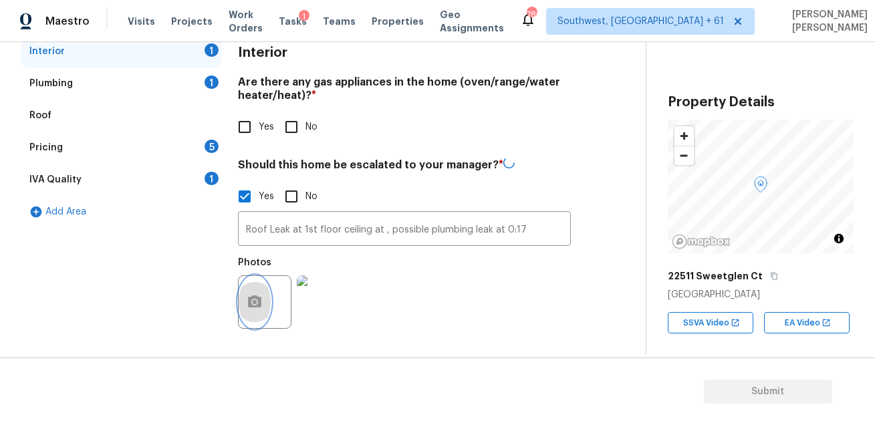
click at [252, 299] on icon "button" at bounding box center [255, 302] width 16 height 16
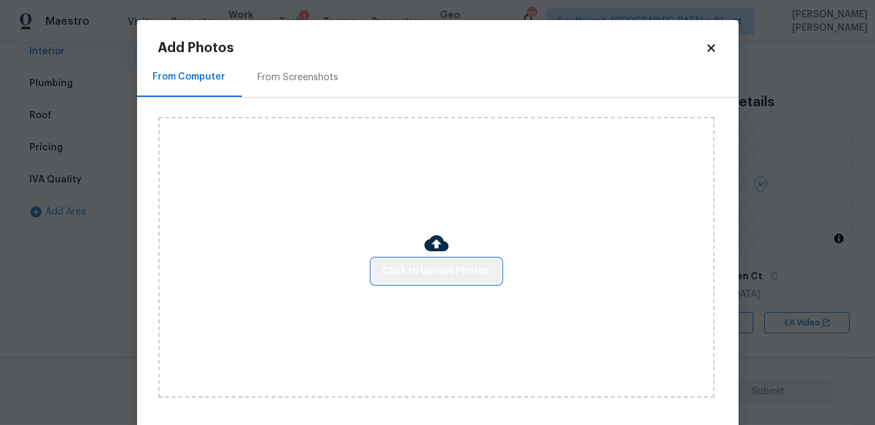
click at [453, 277] on span "Click to Upload Photos" at bounding box center [436, 271] width 107 height 17
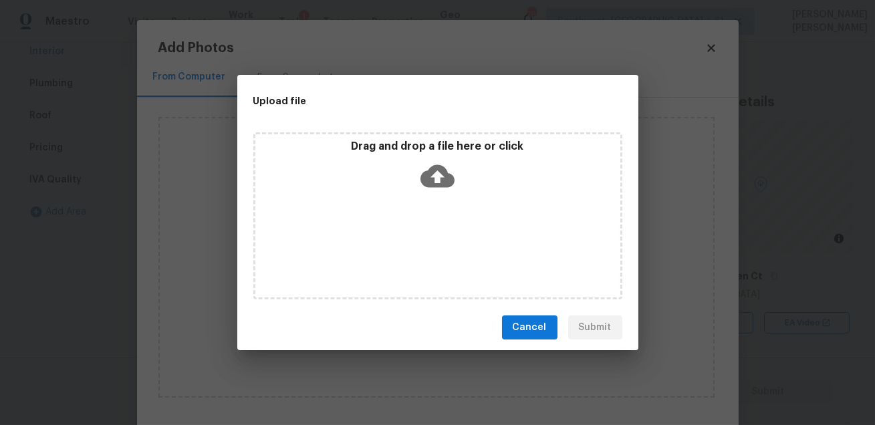
click at [436, 222] on div "Drag and drop a file here or click" at bounding box center [437, 215] width 369 height 167
click at [530, 328] on span "Cancel" at bounding box center [530, 328] width 34 height 17
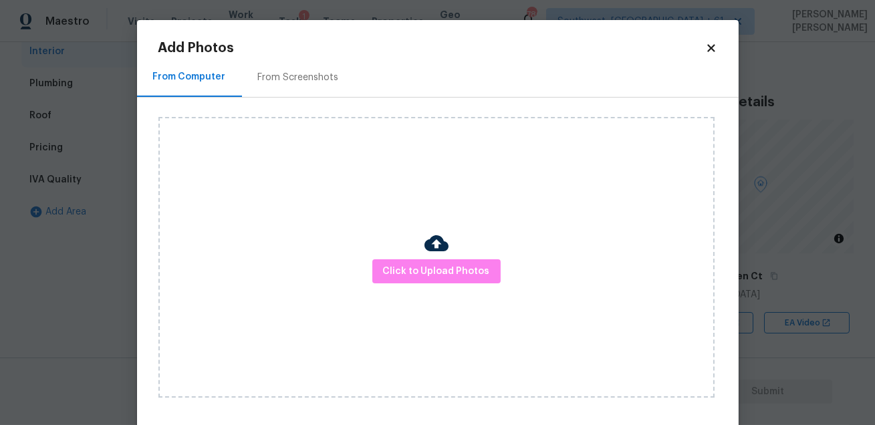
click at [711, 48] on icon at bounding box center [710, 47] width 7 height 7
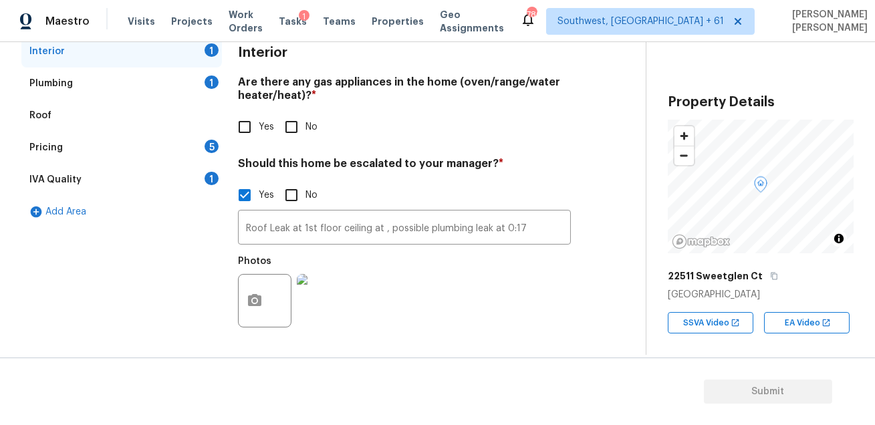
click at [437, 339] on div "Interior Are there any gas appliances in the home (oven/range/water heater/heat…" at bounding box center [404, 193] width 333 height 316
click at [256, 300] on circle "button" at bounding box center [255, 301] width 4 height 4
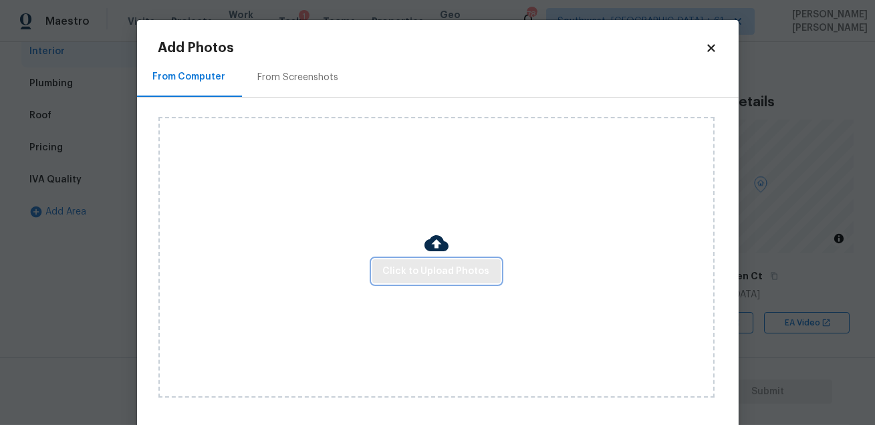
click at [446, 280] on button "Click to Upload Photos" at bounding box center [436, 271] width 128 height 25
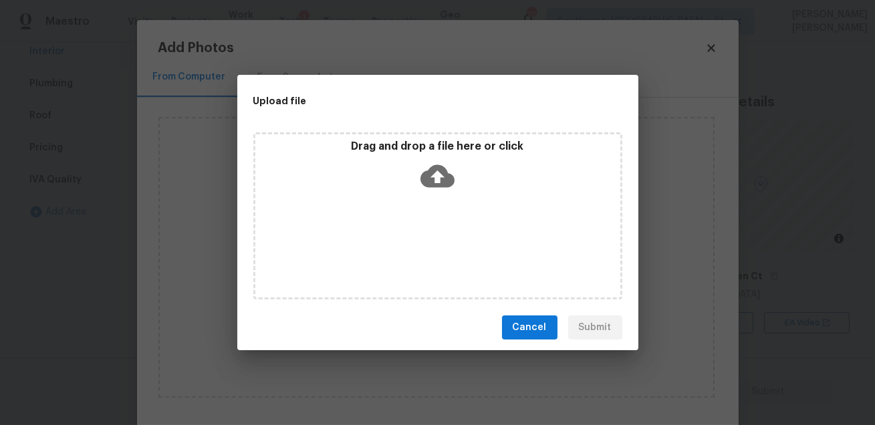
click at [438, 181] on icon at bounding box center [438, 176] width 34 height 34
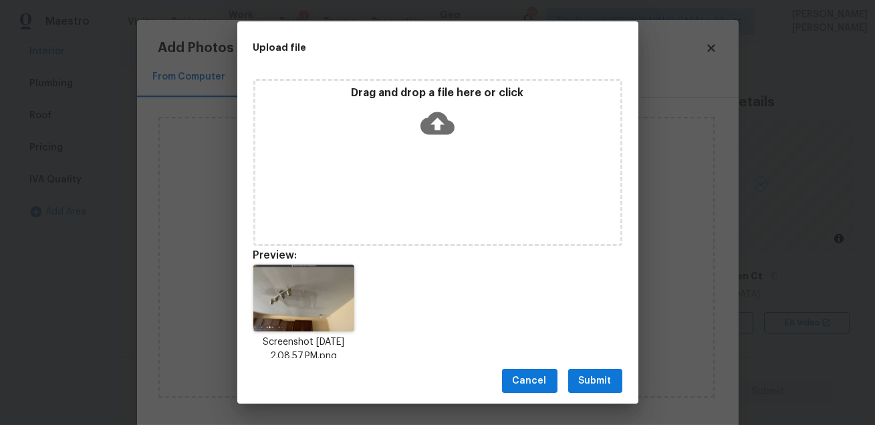
click at [604, 381] on span "Submit" at bounding box center [595, 381] width 33 height 17
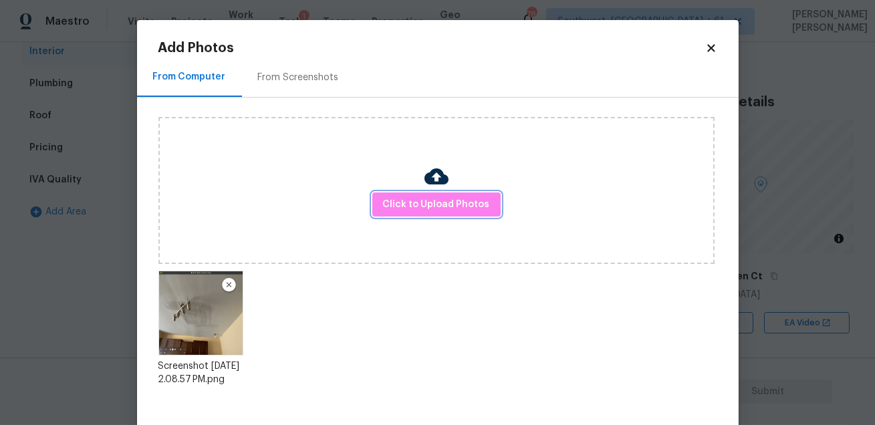
scroll to position [69, 0]
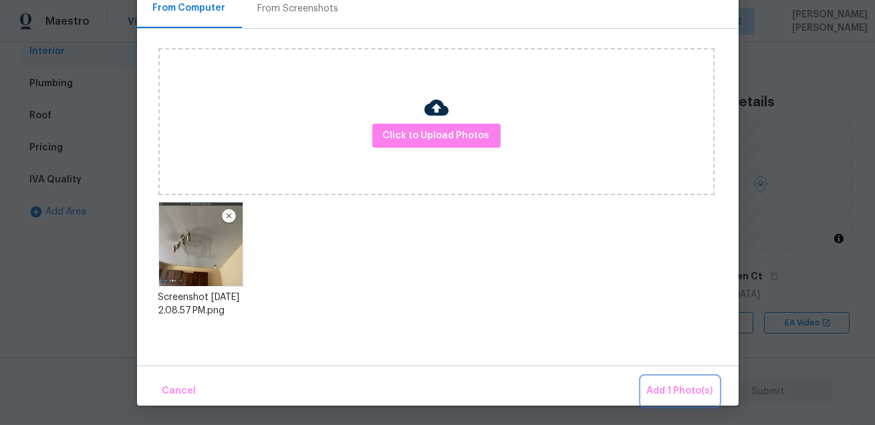
click at [661, 386] on span "Add 1 Photo(s)" at bounding box center [680, 391] width 66 height 17
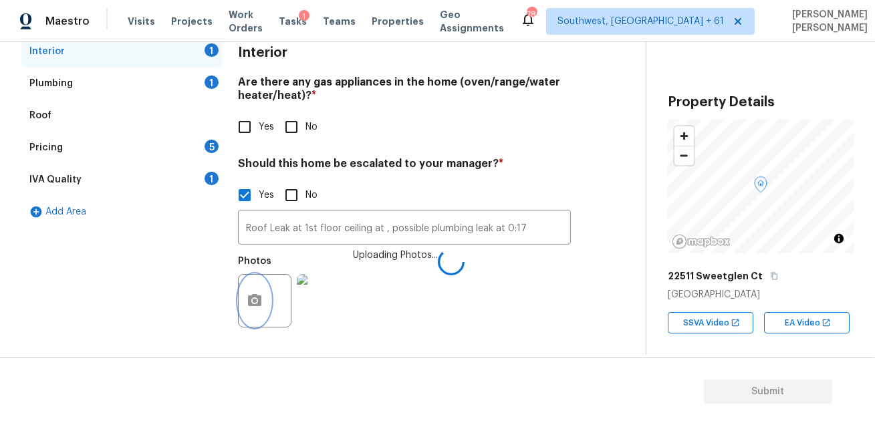
scroll to position [0, 0]
click at [576, 323] on div "Interior 1 Plumbing 1 Roof Pricing 5 IVA Quality 1 Add Area Interior Are there …" at bounding box center [317, 193] width 592 height 316
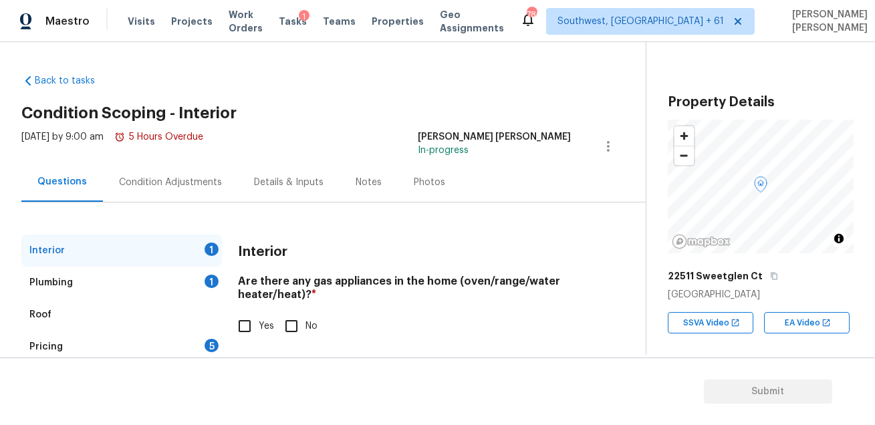
click at [205, 179] on div "Condition Adjustments" at bounding box center [170, 182] width 103 height 13
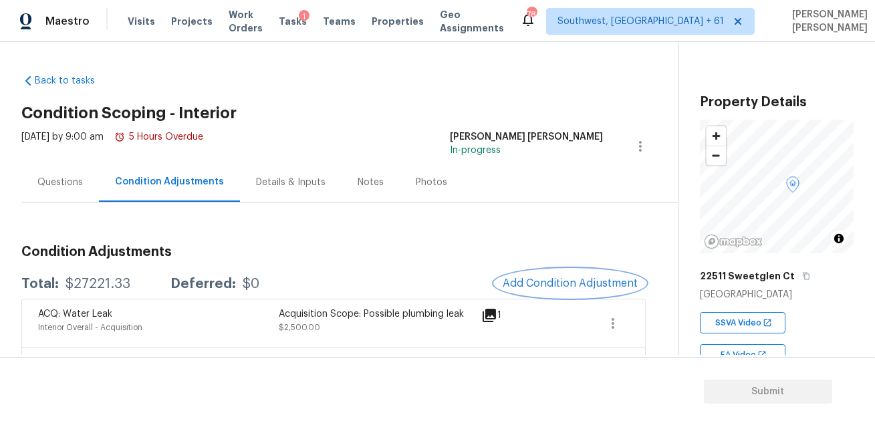
click at [526, 289] on span "Add Condition Adjustment" at bounding box center [570, 283] width 135 height 12
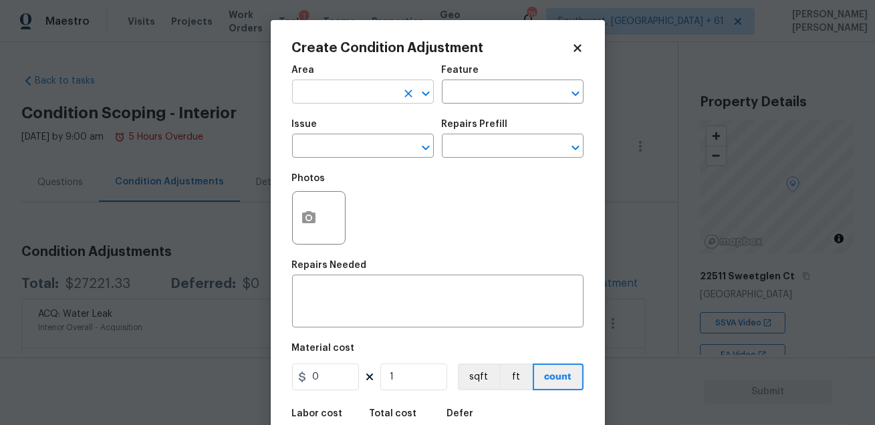
click at [349, 90] on input "text" at bounding box center [344, 93] width 104 height 21
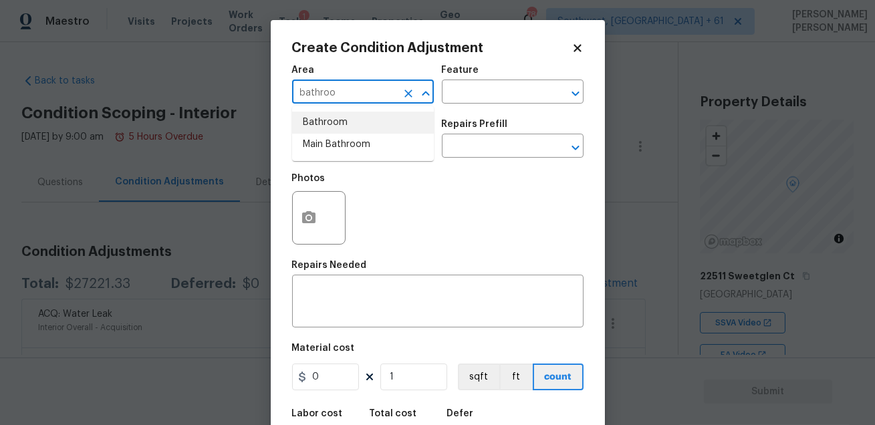
click at [327, 121] on li "Bathroom" at bounding box center [363, 123] width 142 height 22
type input "Bathroom"
click at [475, 86] on input "text" at bounding box center [494, 93] width 104 height 21
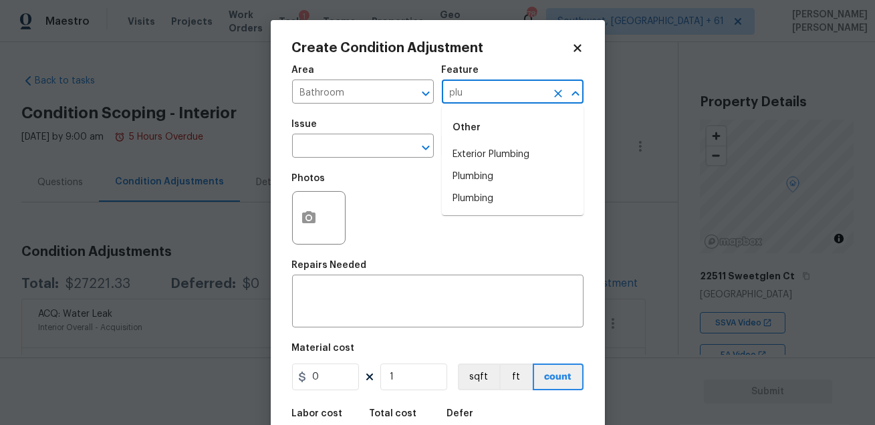
type input "plum"
click at [472, 151] on li "Shower" at bounding box center [513, 155] width 142 height 22
type input "Shower"
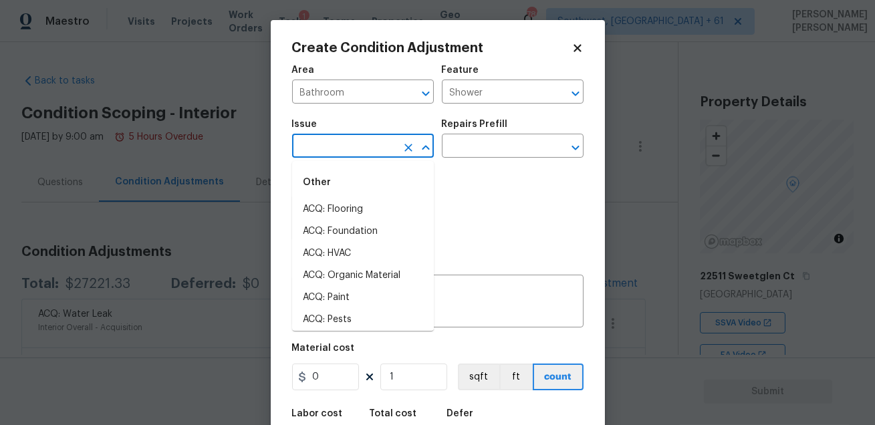
click at [355, 148] on input "text" at bounding box center [344, 147] width 104 height 21
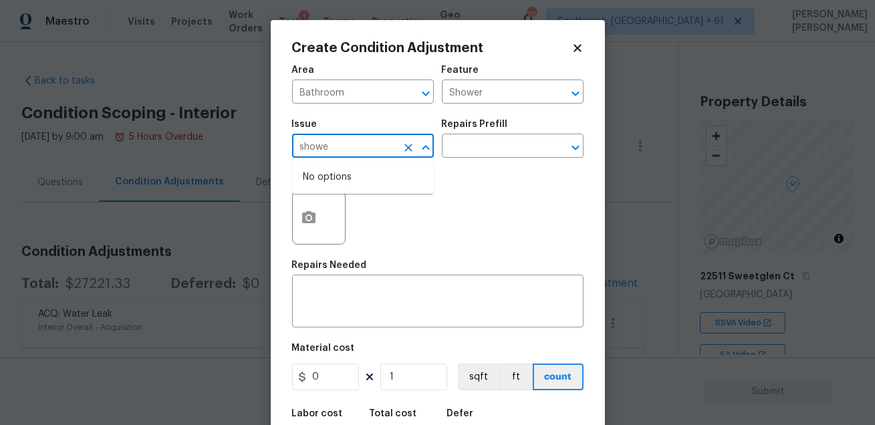
type input "shower"
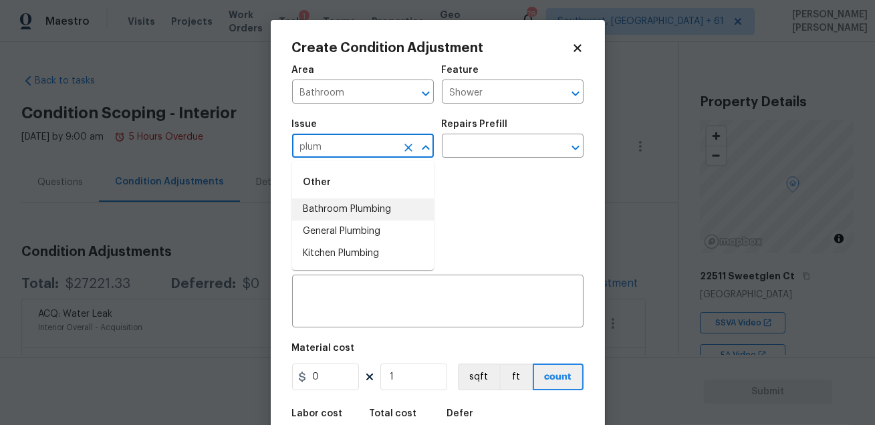
click at [356, 215] on li "Bathroom Plumbing" at bounding box center [363, 210] width 142 height 22
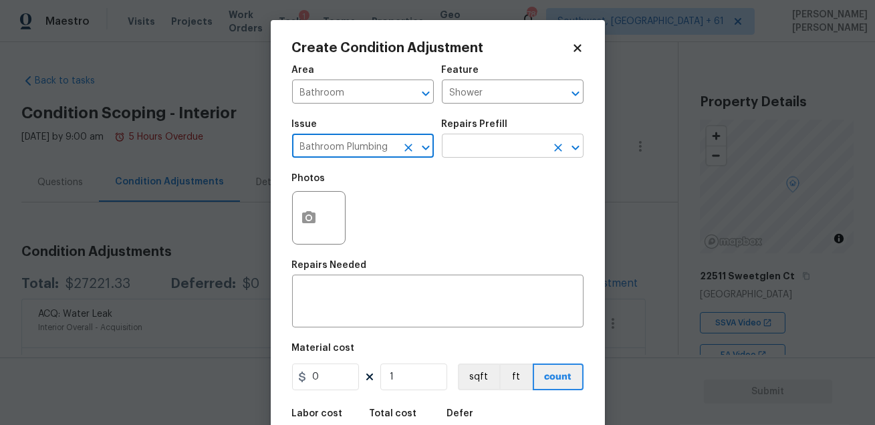
type input "Bathroom Plumbing"
click at [459, 153] on input "text" at bounding box center [494, 147] width 104 height 21
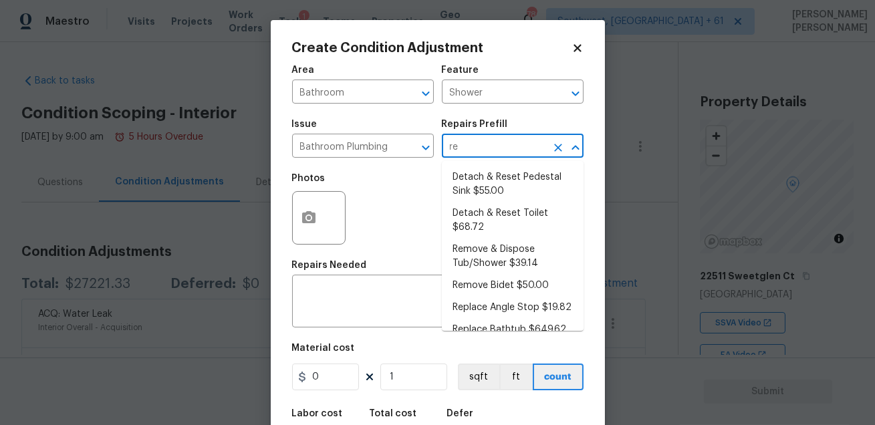
type input "ref"
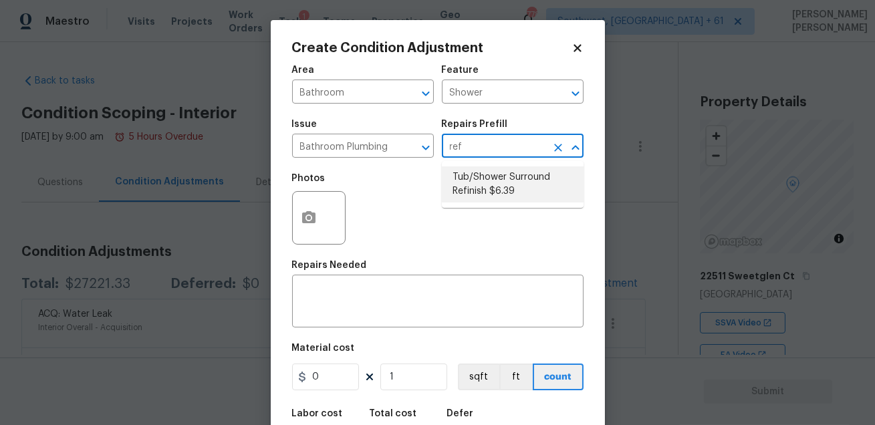
click at [517, 183] on li "Tub/Shower Surround Refinish $6.39" at bounding box center [513, 184] width 142 height 36
type input "Plumbing"
type textarea "Prep, mask, clean and refinish the tub/shower tile surround both all sides ensu…"
type input "6.39"
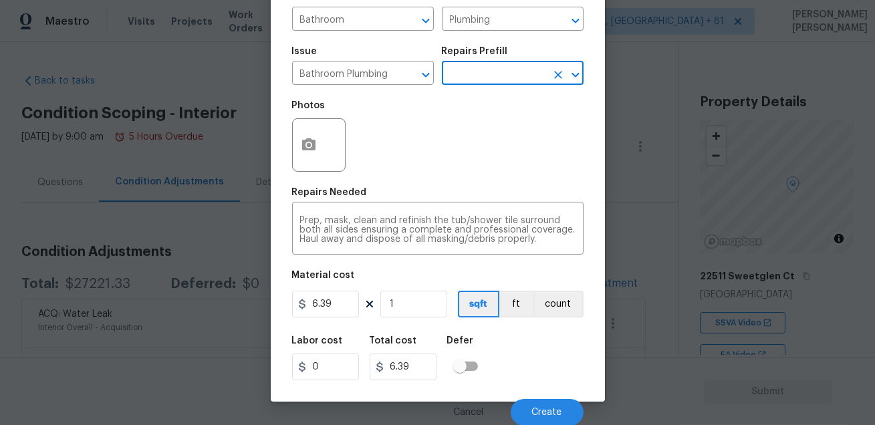
scroll to position [74, 0]
click at [336, 306] on input "6.39" at bounding box center [325, 303] width 67 height 27
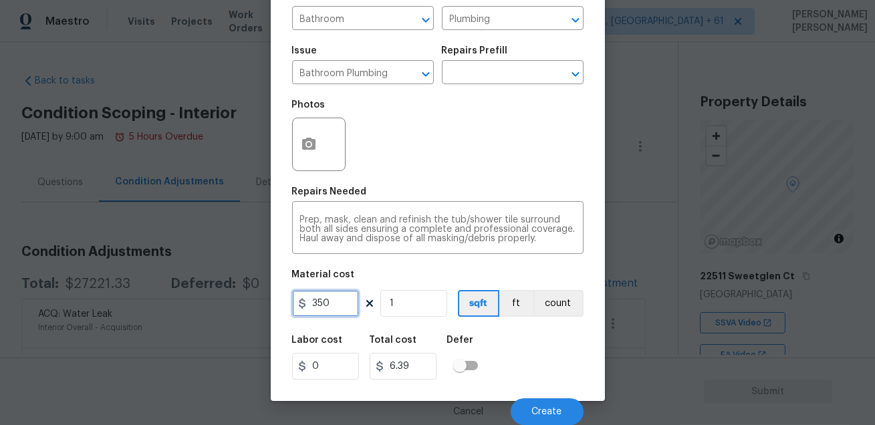
type input "350"
click at [516, 330] on div "Labor cost 0 Total cost 350 Defer" at bounding box center [438, 358] width 292 height 60
click at [550, 313] on button "count" at bounding box center [559, 303] width 50 height 27
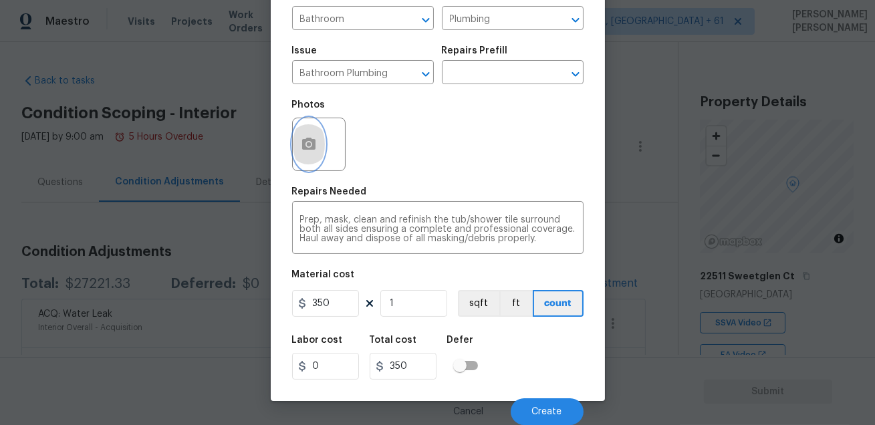
click at [309, 148] on icon "button" at bounding box center [308, 144] width 13 height 12
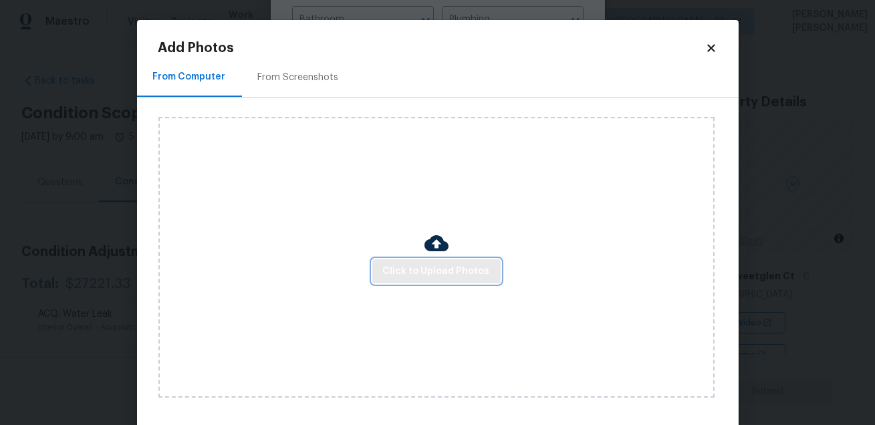
click at [386, 272] on span "Click to Upload Photos" at bounding box center [436, 271] width 107 height 17
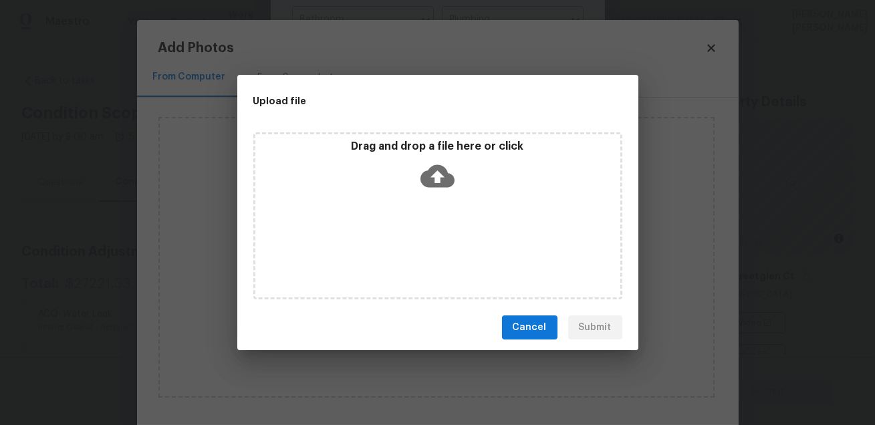
click at [422, 185] on icon at bounding box center [438, 176] width 34 height 34
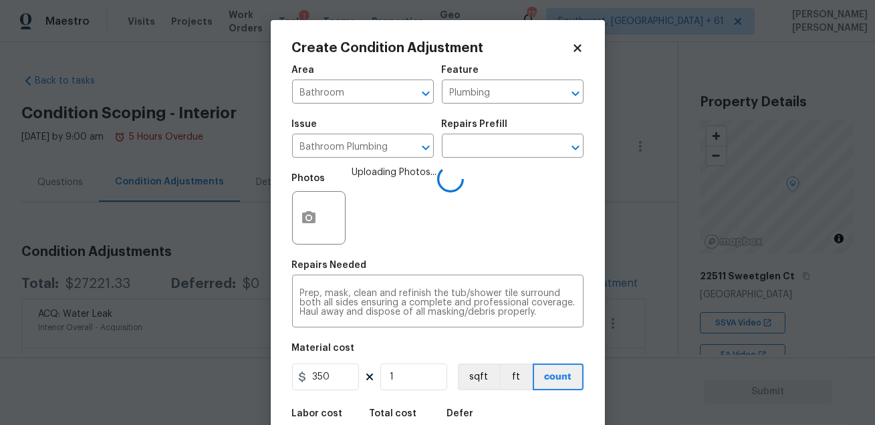
scroll to position [74, 0]
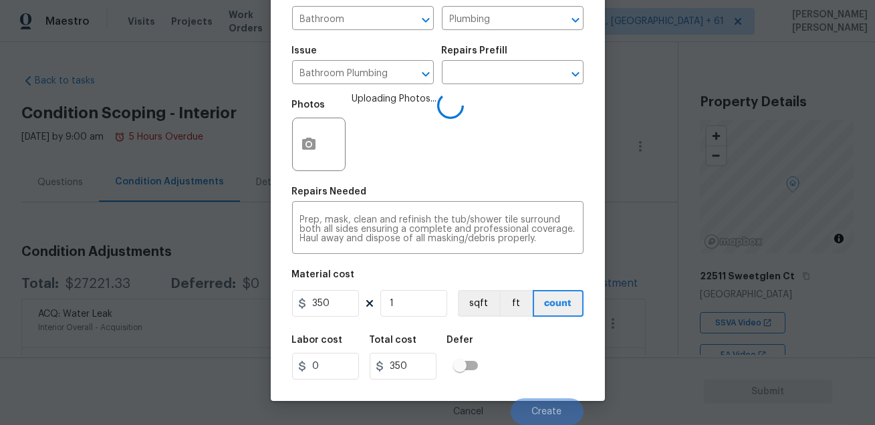
click at [552, 350] on div "Labor cost 0 Total cost 350 Defer" at bounding box center [438, 358] width 292 height 60
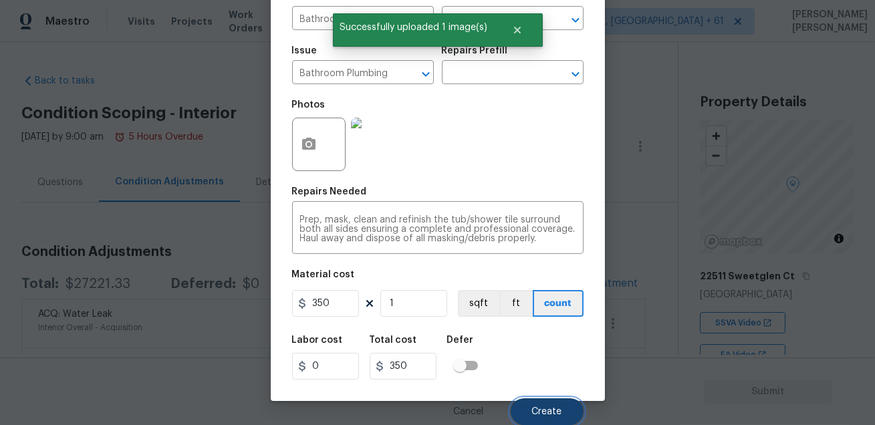
click at [546, 409] on span "Create" at bounding box center [547, 412] width 30 height 10
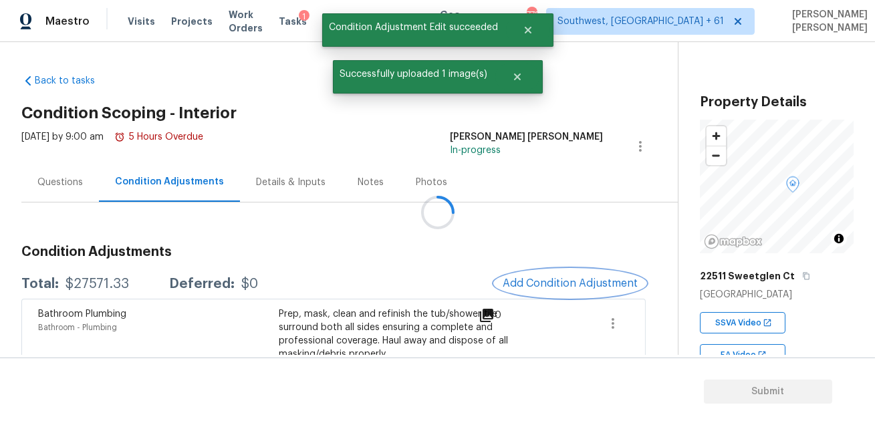
scroll to position [0, 0]
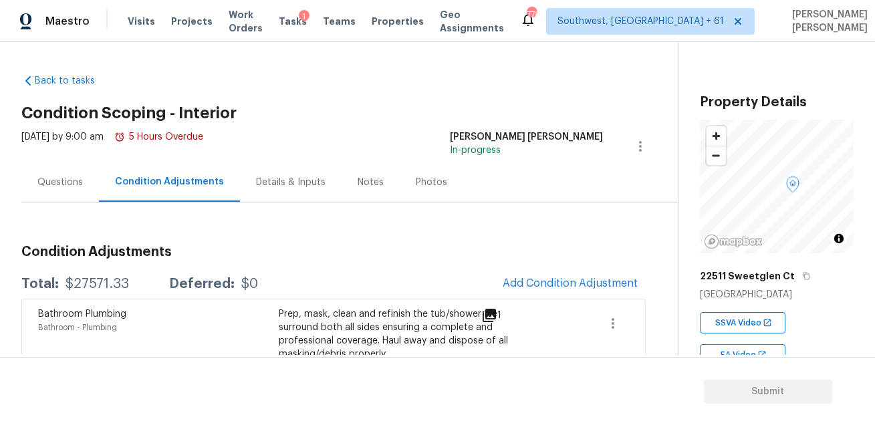
click at [60, 188] on div "Questions" at bounding box center [59, 182] width 45 height 13
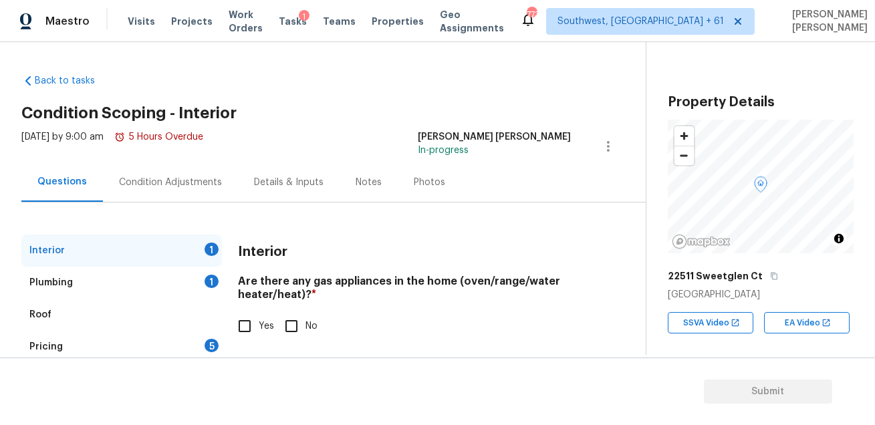
scroll to position [199, 0]
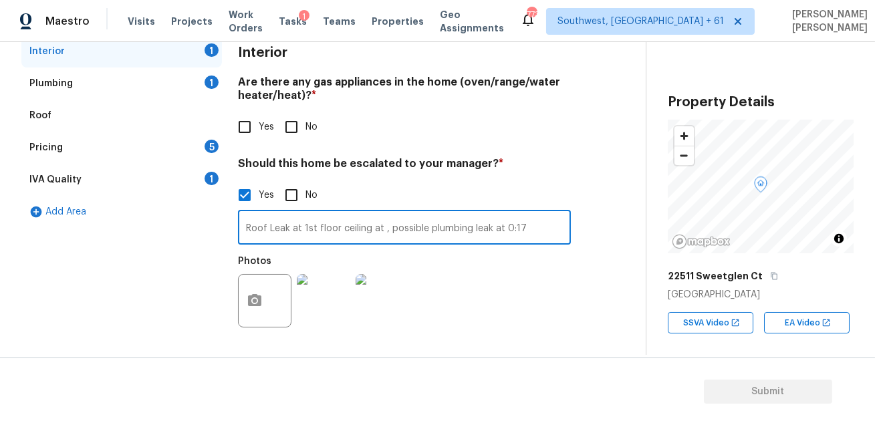
click at [338, 231] on input "Roof Leak at 1st floor ceiling at , possible plumbing leak at 0:17" at bounding box center [404, 228] width 333 height 31
click at [376, 231] on input "Roof Leak at 1st floor ceiling at , possible plumbing leak at 0:17" at bounding box center [404, 228] width 333 height 31
type input "Roof Leak at 1st floor ceiling at 01:43 , possible plumbing leak at 0:17"
click at [493, 275] on div "Photos" at bounding box center [404, 292] width 333 height 87
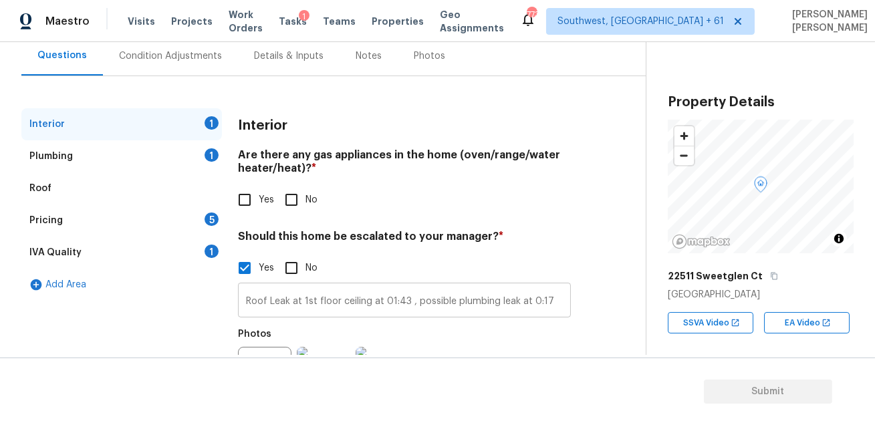
scroll to position [92, 0]
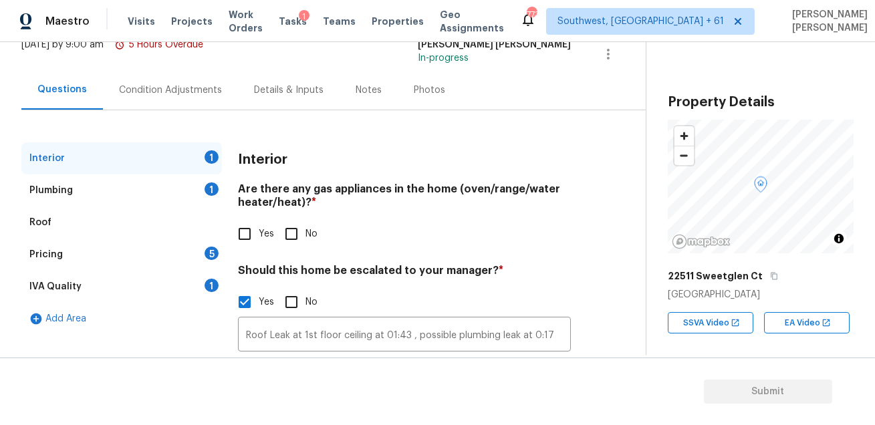
click at [159, 80] on div "Condition Adjustments" at bounding box center [170, 89] width 135 height 39
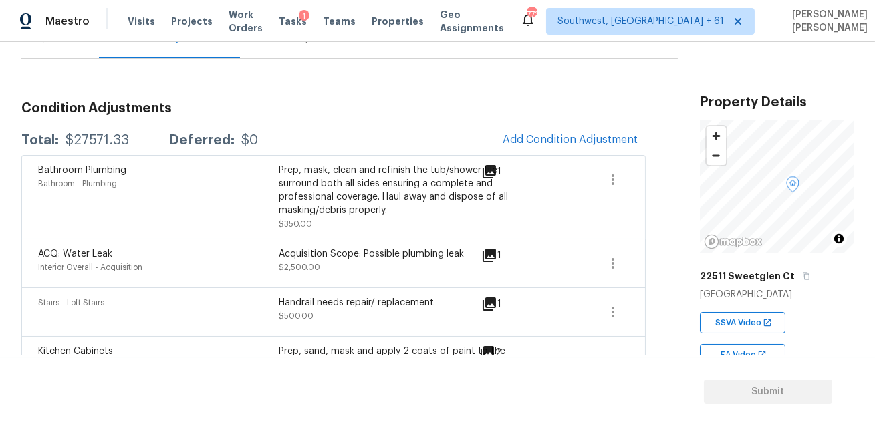
scroll to position [181, 0]
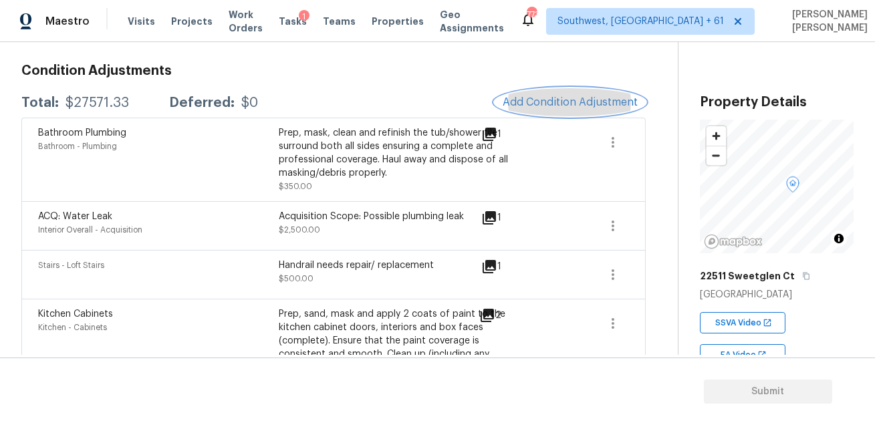
click at [568, 110] on button "Add Condition Adjustment" at bounding box center [570, 102] width 151 height 28
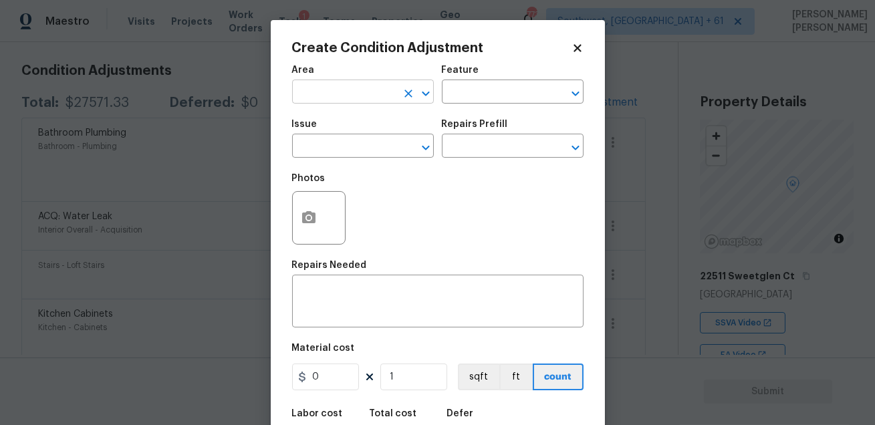
click at [340, 96] on input "text" at bounding box center [344, 93] width 104 height 21
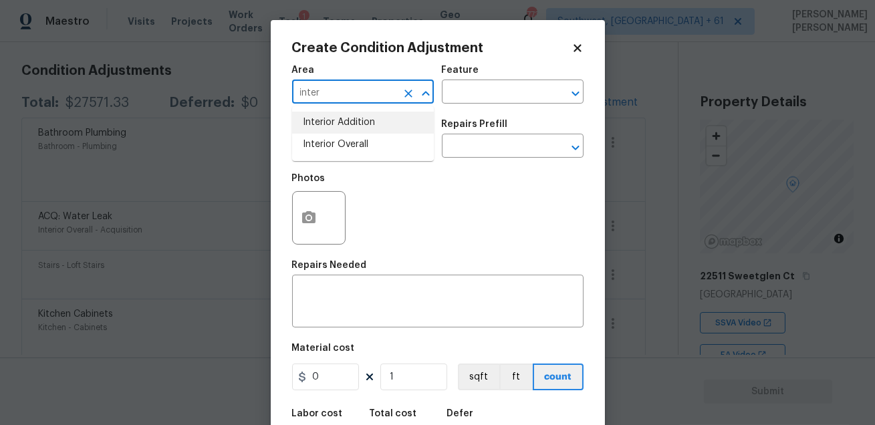
click at [351, 139] on li "Interior Overall" at bounding box center [363, 145] width 142 height 22
type input "Interior Overall"
click at [464, 82] on div "Feature" at bounding box center [513, 74] width 142 height 17
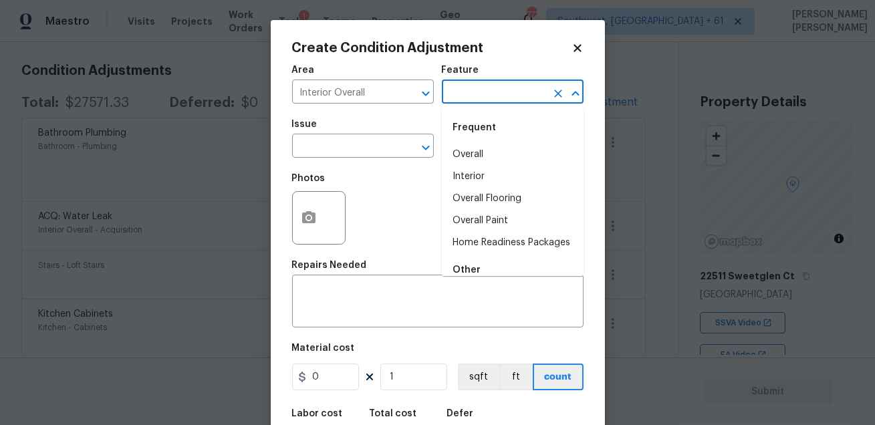
click at [464, 87] on input "text" at bounding box center [494, 93] width 104 height 21
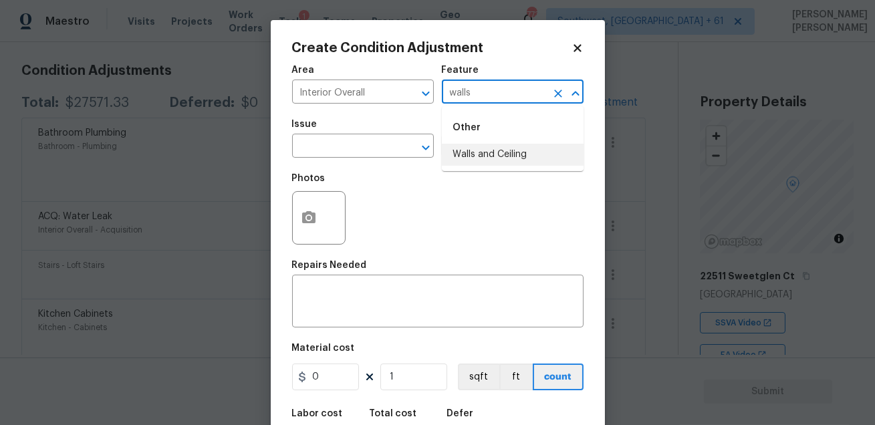
click at [472, 153] on li "Walls and Ceiling" at bounding box center [513, 155] width 142 height 22
type input "Walls and Ceiling"
click at [327, 158] on input "text" at bounding box center [344, 147] width 104 height 21
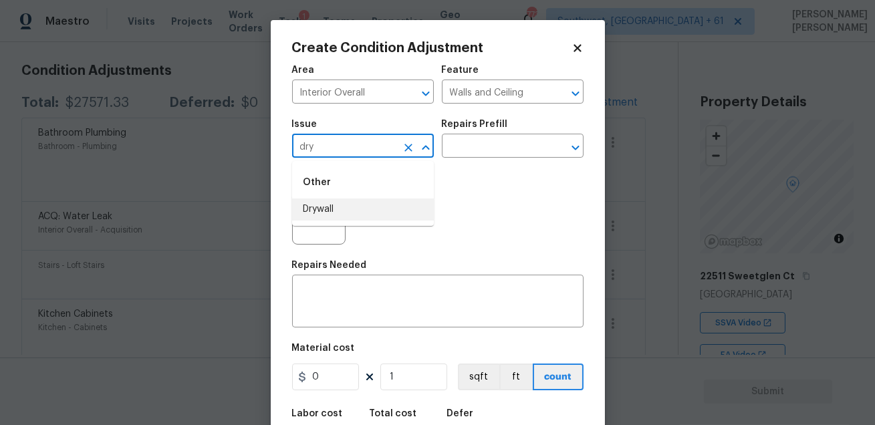
click at [328, 205] on li "Drywall" at bounding box center [363, 210] width 142 height 22
type input "Drywall"
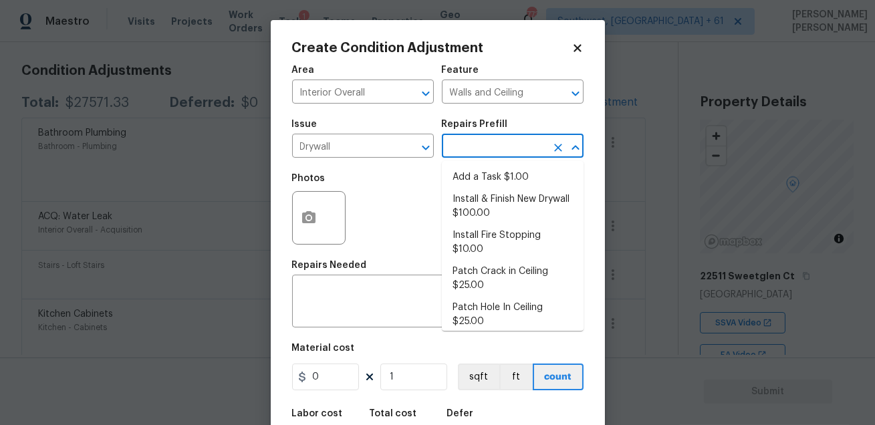
click at [468, 156] on input "text" at bounding box center [494, 147] width 104 height 21
click at [526, 211] on li "Install & Finish New Drywall $100.00" at bounding box center [513, 207] width 142 height 36
type textarea "Remove the existing damaged drywall and replace with new. Ensure that the new d…"
type input "100"
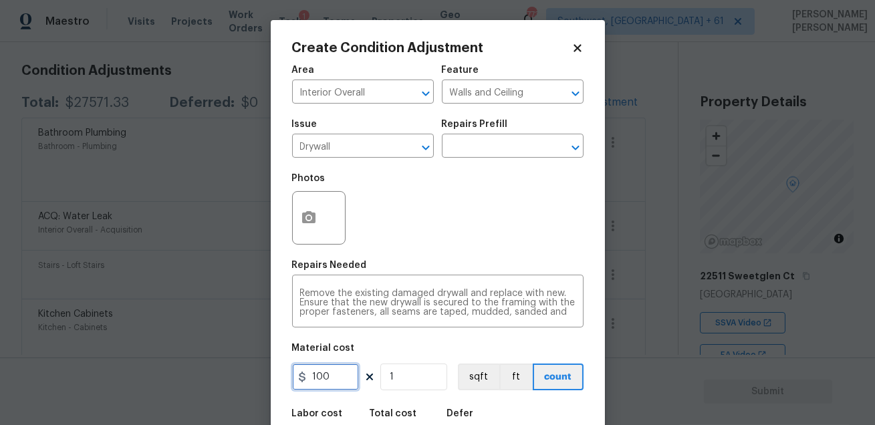
click at [344, 378] on input "100" at bounding box center [325, 377] width 67 height 27
type input "300"
click at [427, 350] on div "Material cost" at bounding box center [438, 352] width 292 height 17
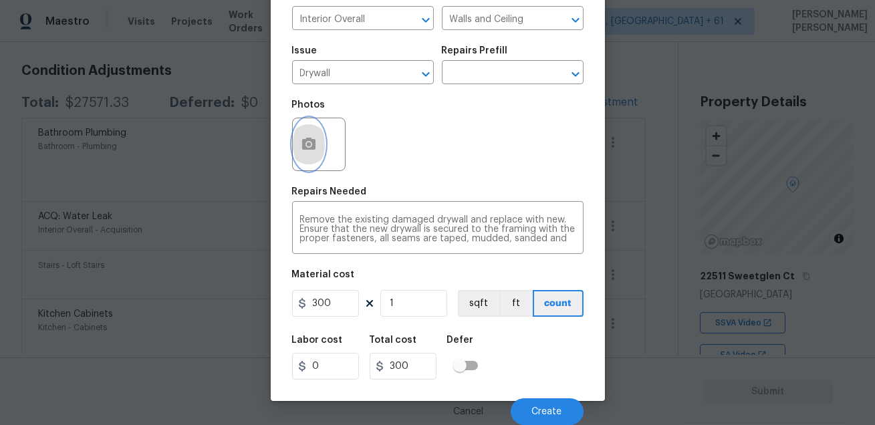
click at [310, 138] on icon "button" at bounding box center [308, 144] width 13 height 12
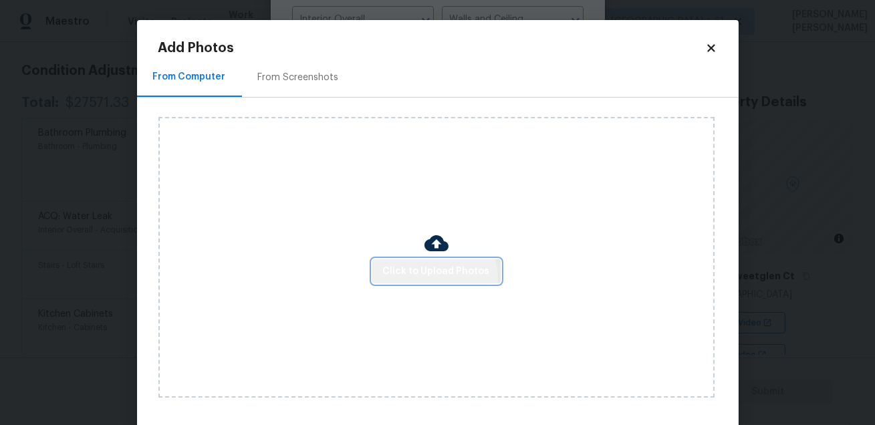
click at [424, 279] on button "Click to Upload Photos" at bounding box center [436, 271] width 128 height 25
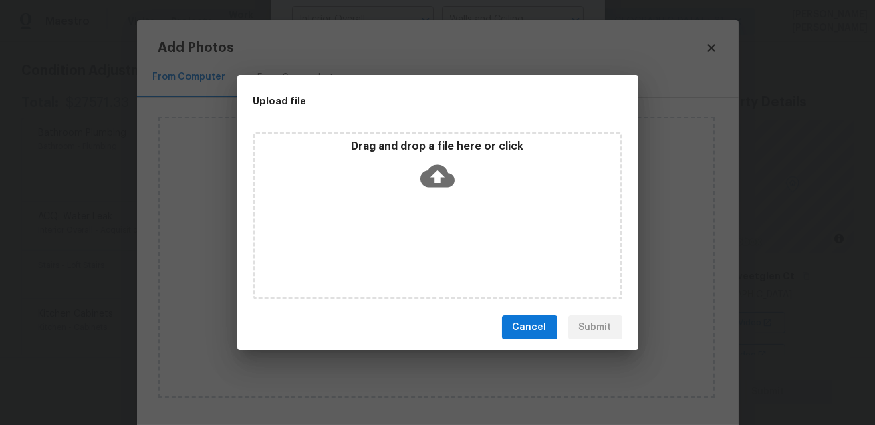
click at [433, 174] on icon at bounding box center [438, 176] width 34 height 23
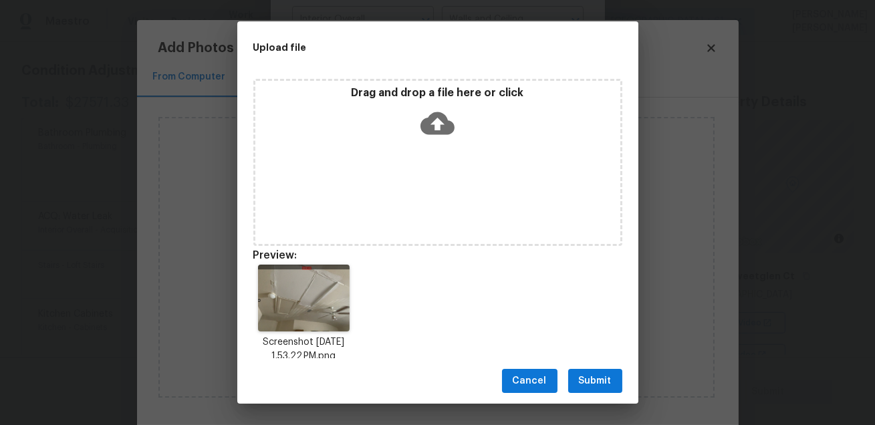
click at [580, 378] on span "Submit" at bounding box center [595, 381] width 33 height 17
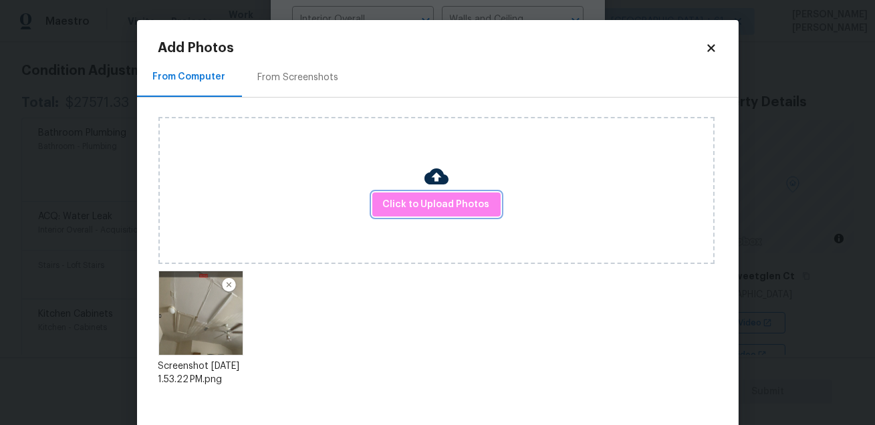
scroll to position [69, 0]
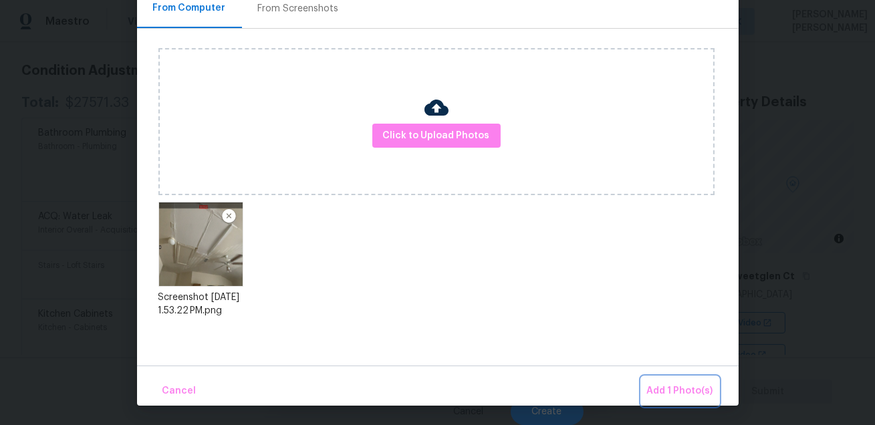
click at [673, 387] on span "Add 1 Photo(s)" at bounding box center [680, 391] width 66 height 17
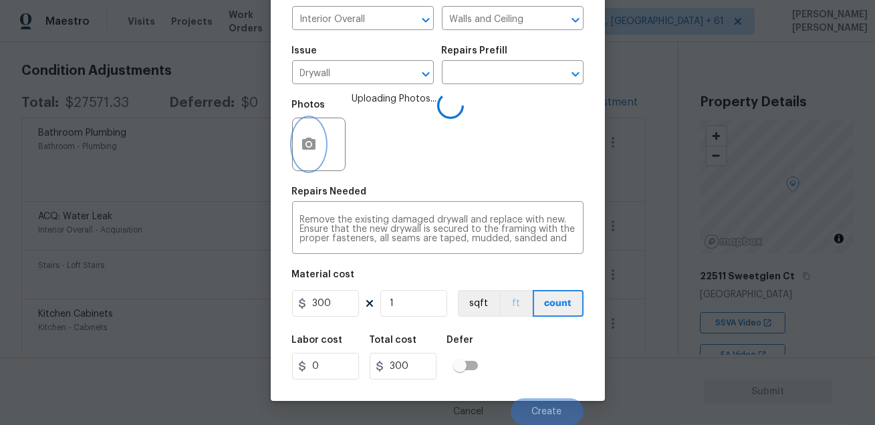
scroll to position [0, 0]
click at [519, 349] on div "Labor cost 0 Total cost 300 Defer" at bounding box center [438, 358] width 292 height 60
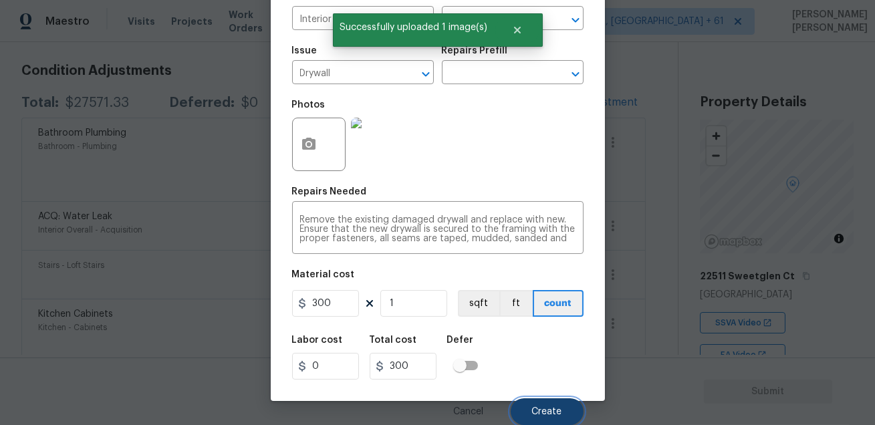
click at [530, 400] on button "Create" at bounding box center [547, 411] width 73 height 27
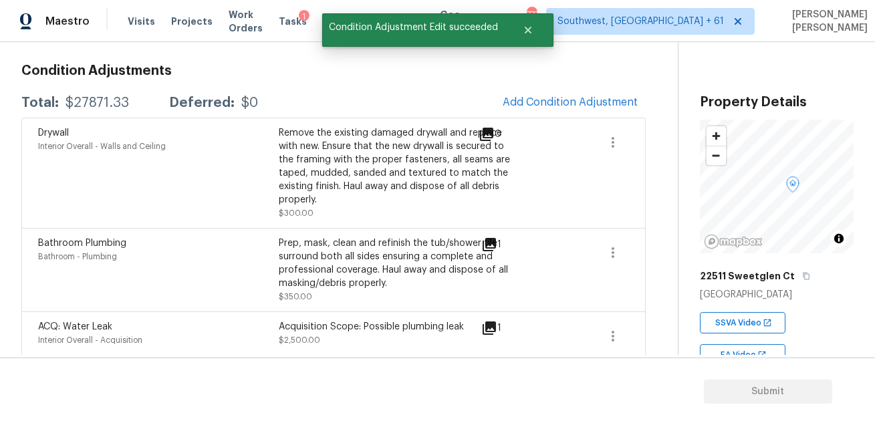
click at [416, 100] on div "Total: $27871.33 Deferred: $0 Add Condition Adjustment" at bounding box center [333, 102] width 624 height 29
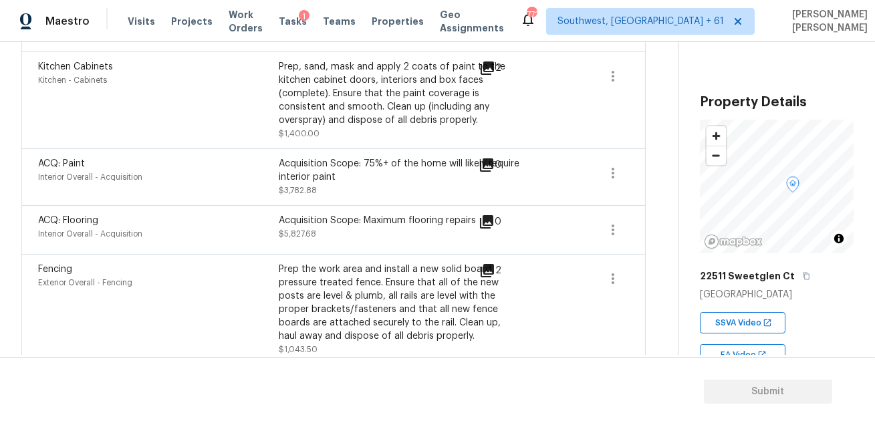
scroll to position [560, 0]
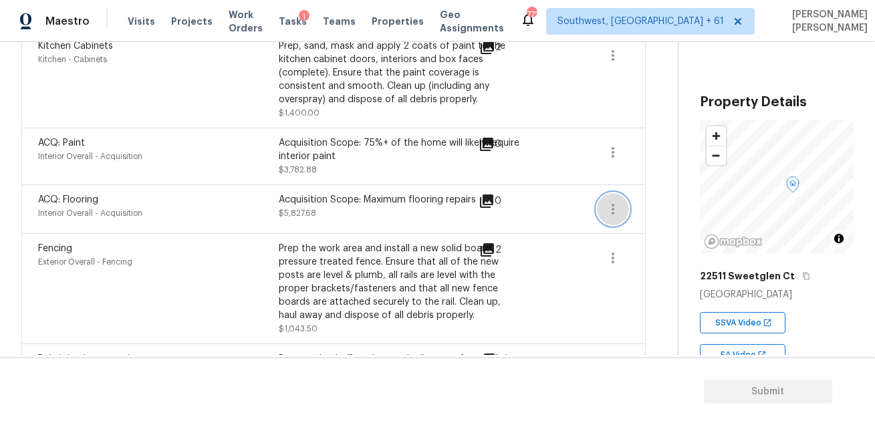
click at [612, 201] on icon "button" at bounding box center [613, 209] width 16 height 16
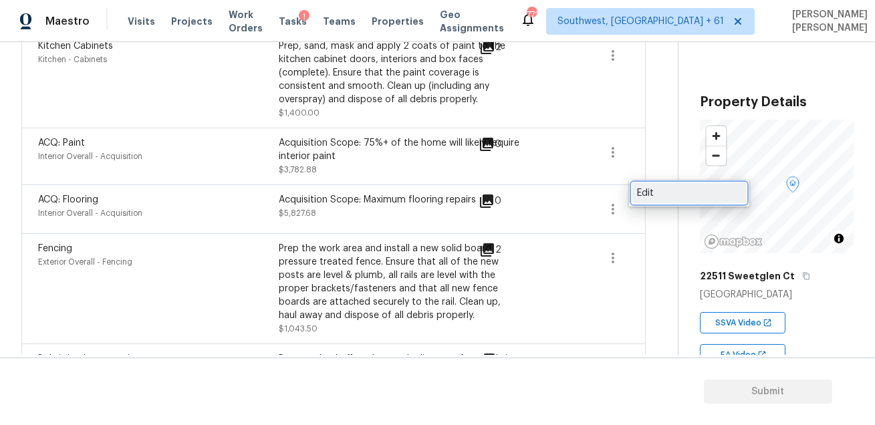
click at [642, 195] on div "Edit" at bounding box center [689, 193] width 104 height 13
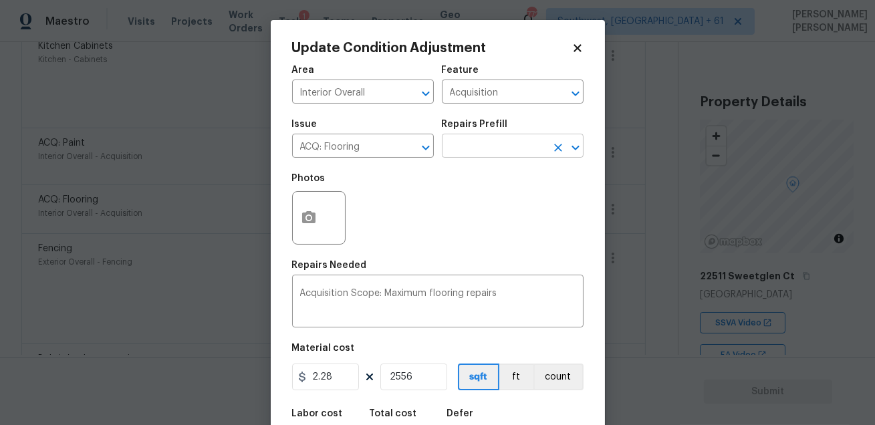
click at [463, 156] on input "text" at bounding box center [494, 147] width 104 height 21
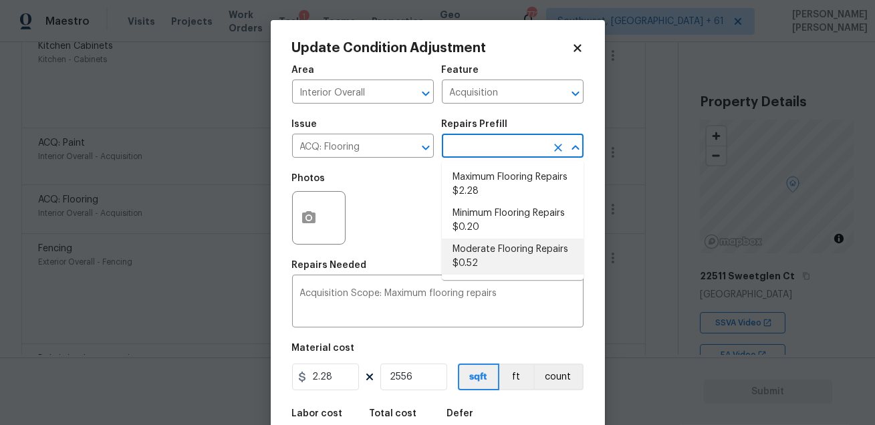
click at [499, 252] on li "Moderate Flooring Repairs $0.52" at bounding box center [513, 257] width 142 height 36
type textarea "Acquisition Scope: Moderate flooring repairs"
type input "0.52"
type input "1329.12"
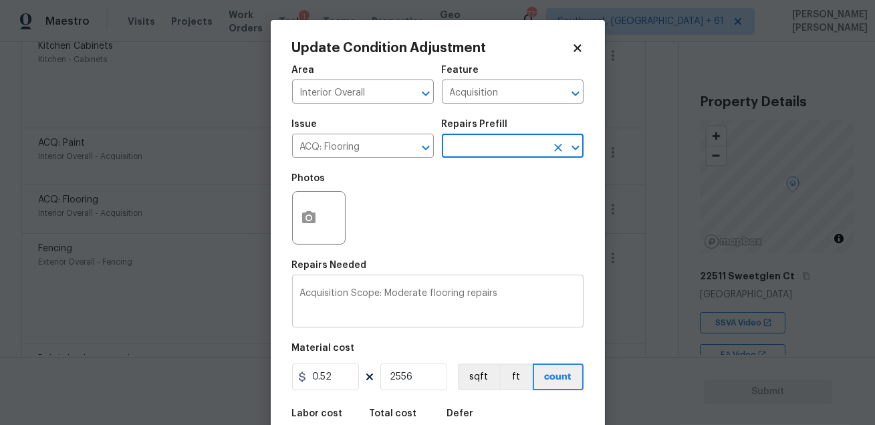
scroll to position [74, 0]
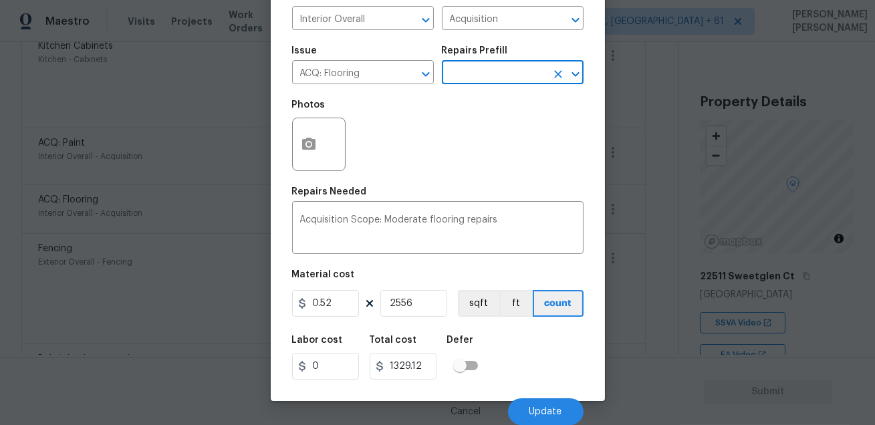
click at [558, 351] on div "Labor cost 0 Total cost 1329.12 Defer" at bounding box center [438, 358] width 292 height 60
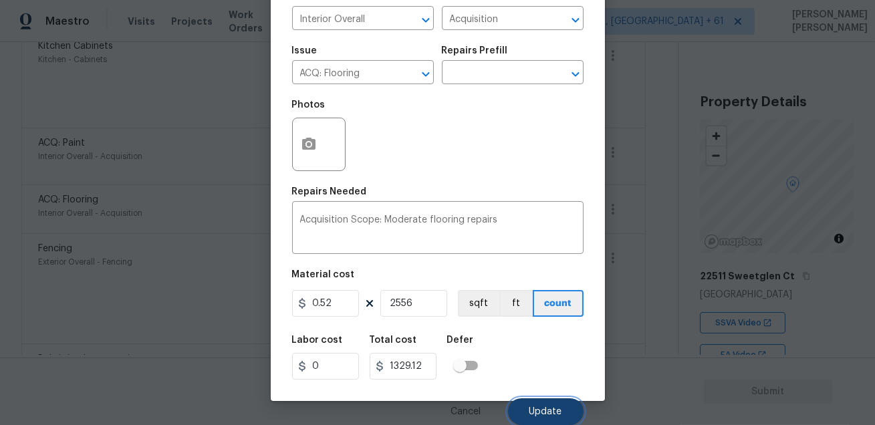
click at [541, 407] on span "Update" at bounding box center [546, 412] width 33 height 10
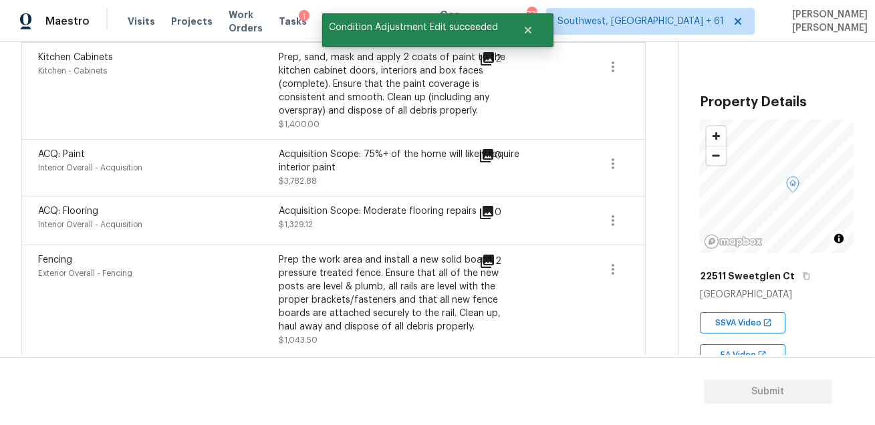
scroll to position [536, 0]
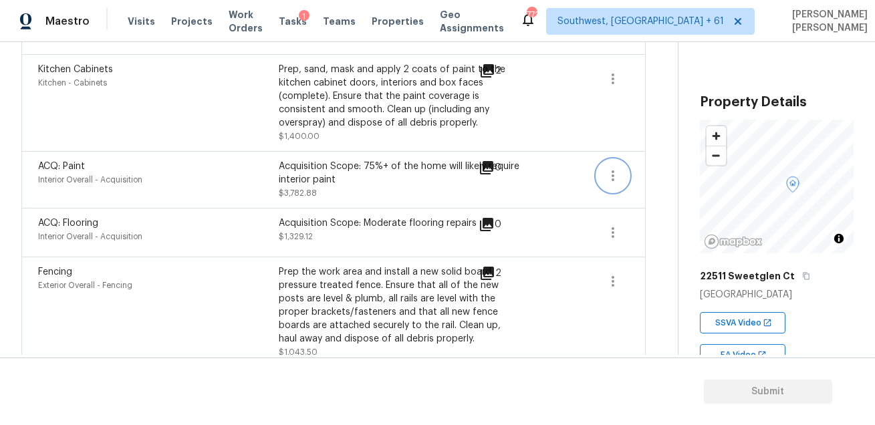
click at [605, 168] on icon "button" at bounding box center [613, 176] width 16 height 16
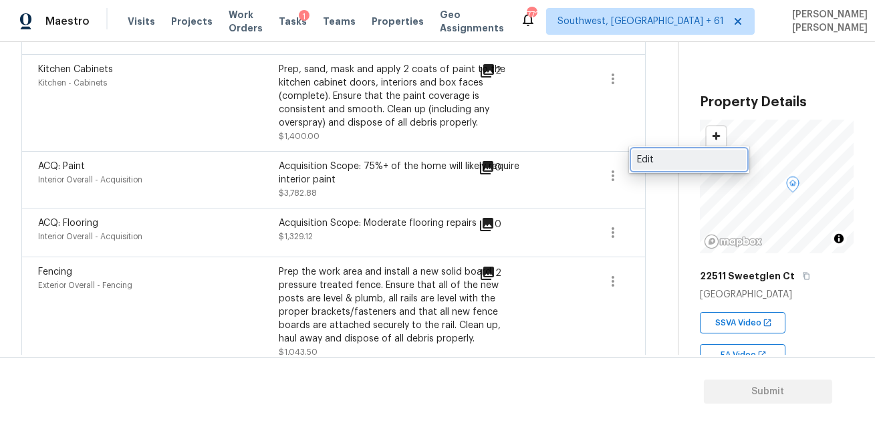
click at [650, 160] on div "Edit" at bounding box center [689, 159] width 104 height 13
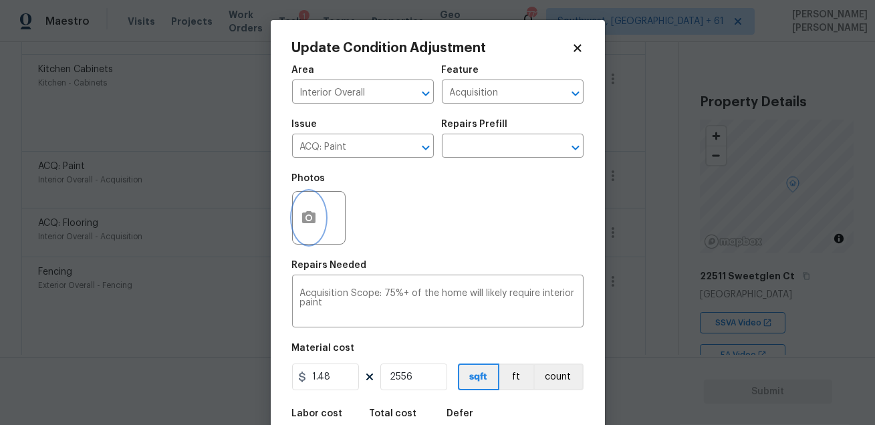
click at [309, 211] on icon "button" at bounding box center [309, 218] width 16 height 16
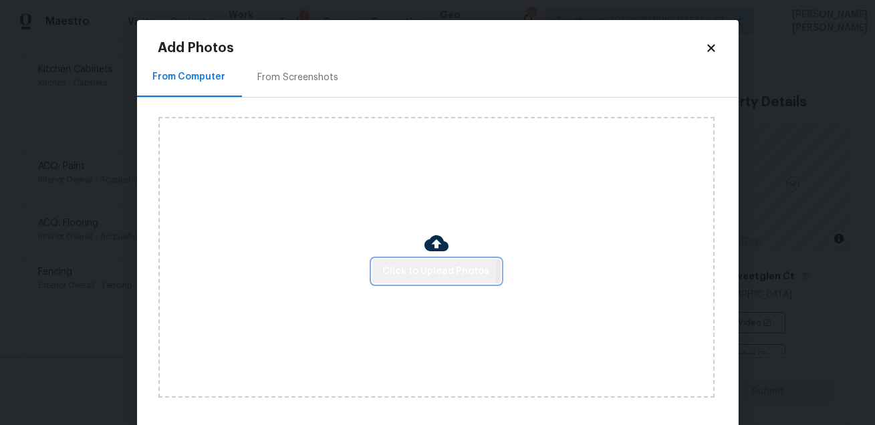
click at [419, 267] on span "Click to Upload Photos" at bounding box center [436, 271] width 107 height 17
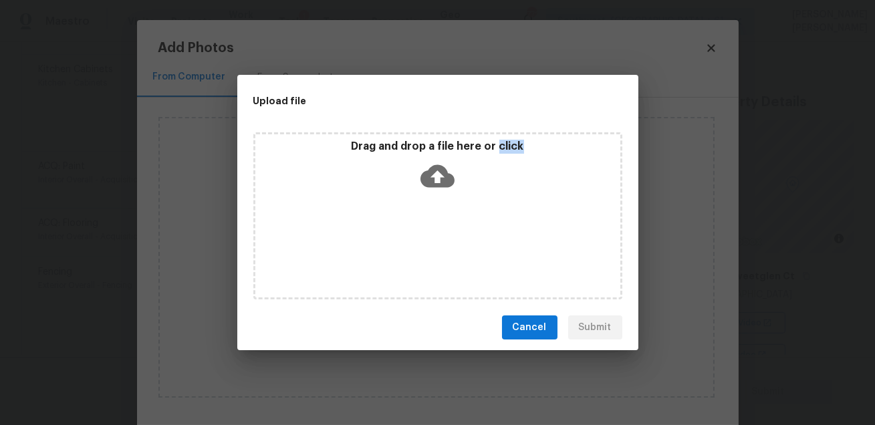
click at [419, 267] on div "Drag and drop a file here or click" at bounding box center [437, 215] width 369 height 167
